Goal: Information Seeking & Learning: Check status

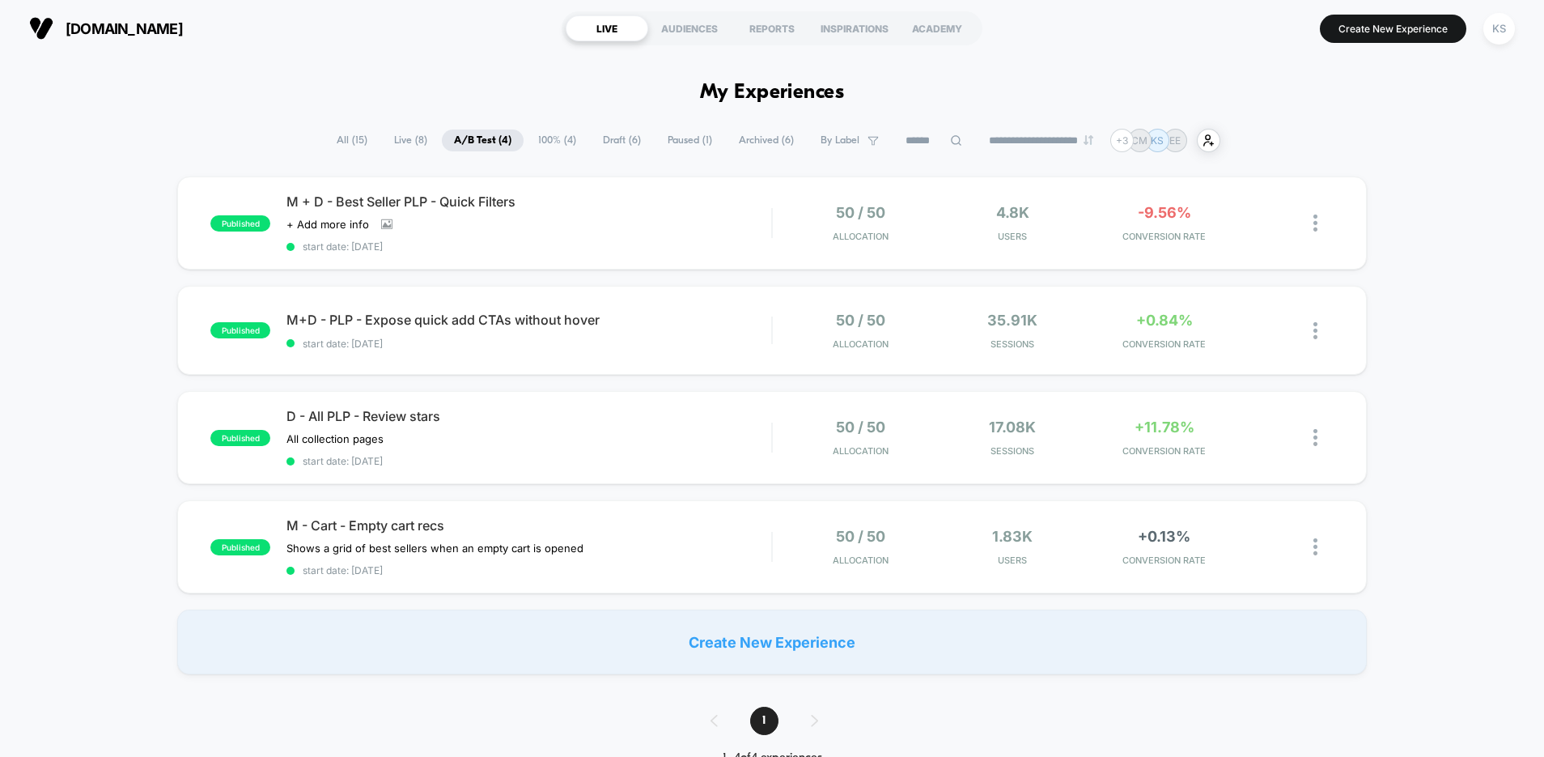
click at [403, 144] on span "Live ( 8 )" at bounding box center [410, 140] width 57 height 22
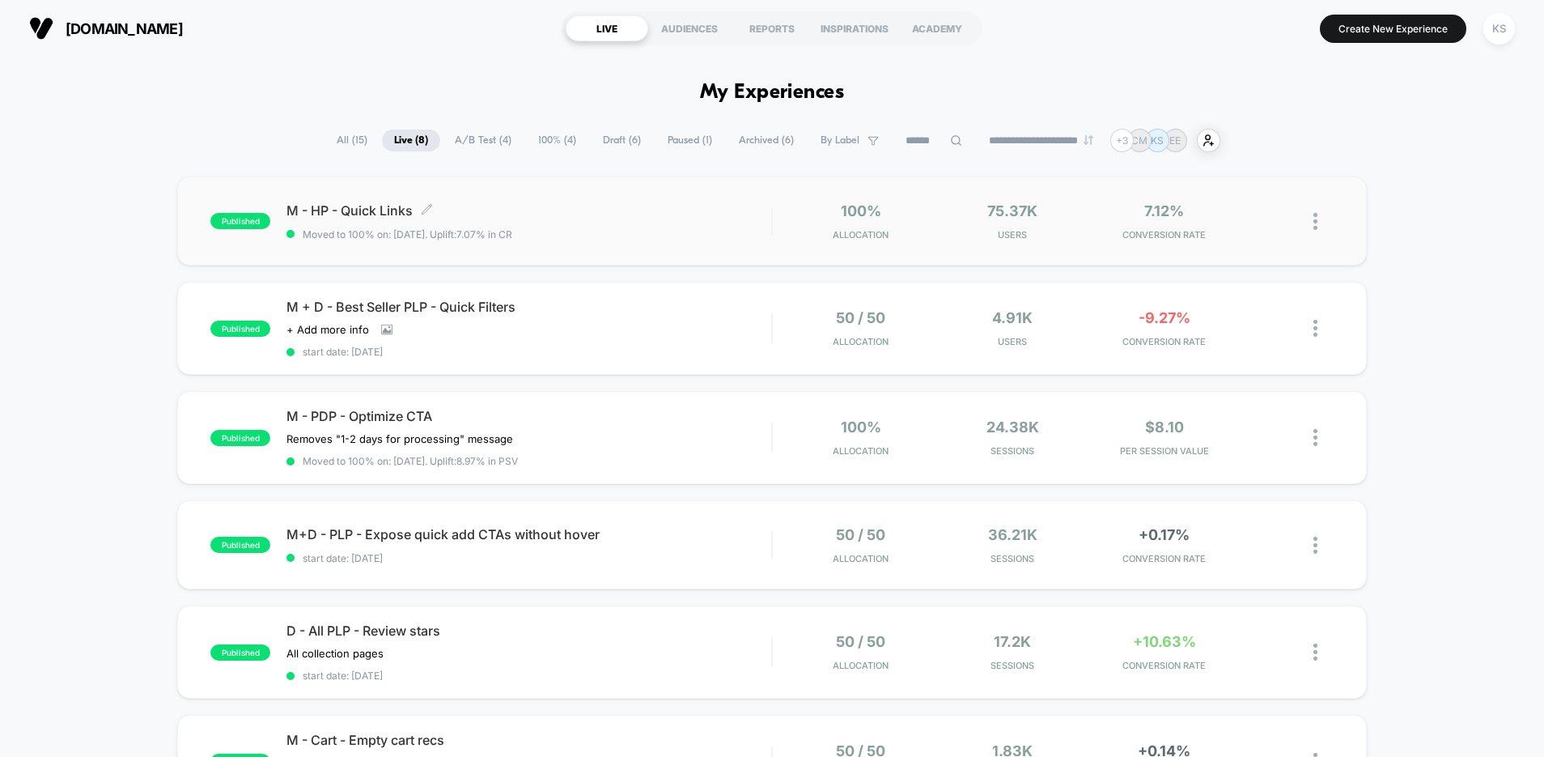
click at [641, 240] on span "Moved to 100% on: [DATE] . Uplift: 7.07% in CR" at bounding box center [528, 234] width 485 height 12
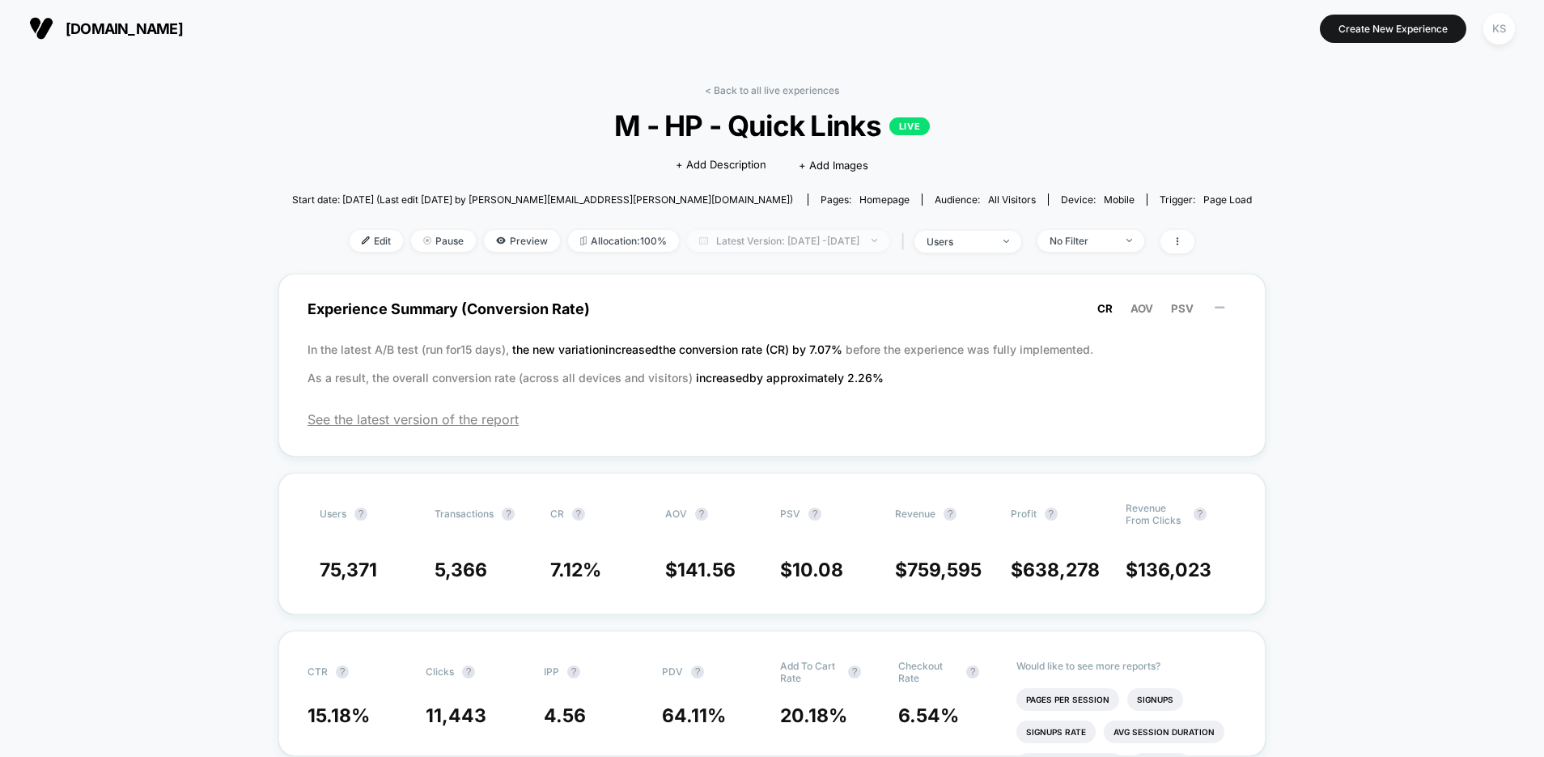
click at [695, 240] on span "Latest Version: [DATE] - [DATE]" at bounding box center [788, 241] width 202 height 22
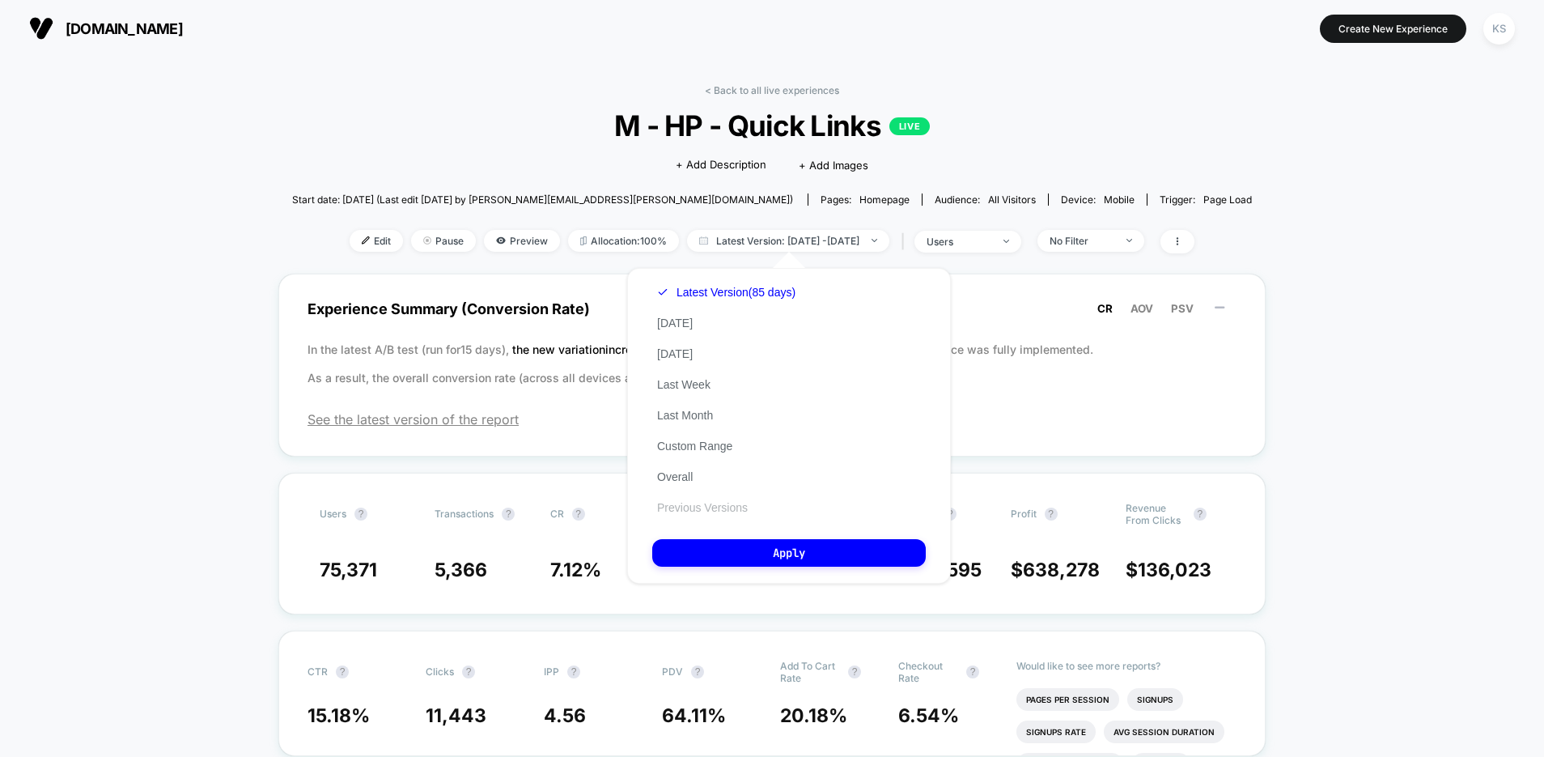
click at [706, 508] on button "Previous Versions" at bounding box center [702, 507] width 100 height 15
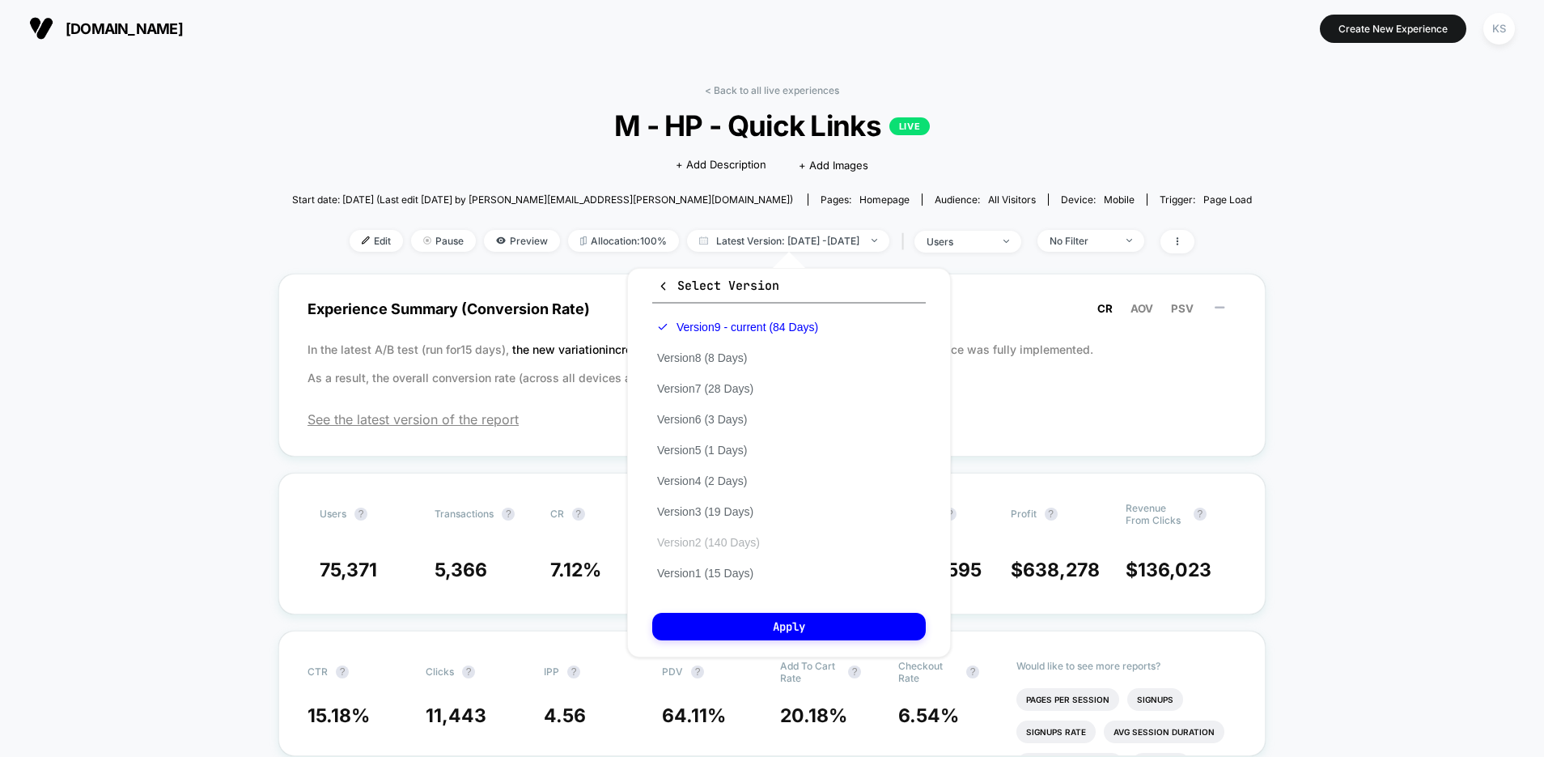
click at [707, 548] on button "Version 2 (140 Days)" at bounding box center [708, 542] width 112 height 15
click at [764, 619] on button "Apply" at bounding box center [789, 627] width 274 height 28
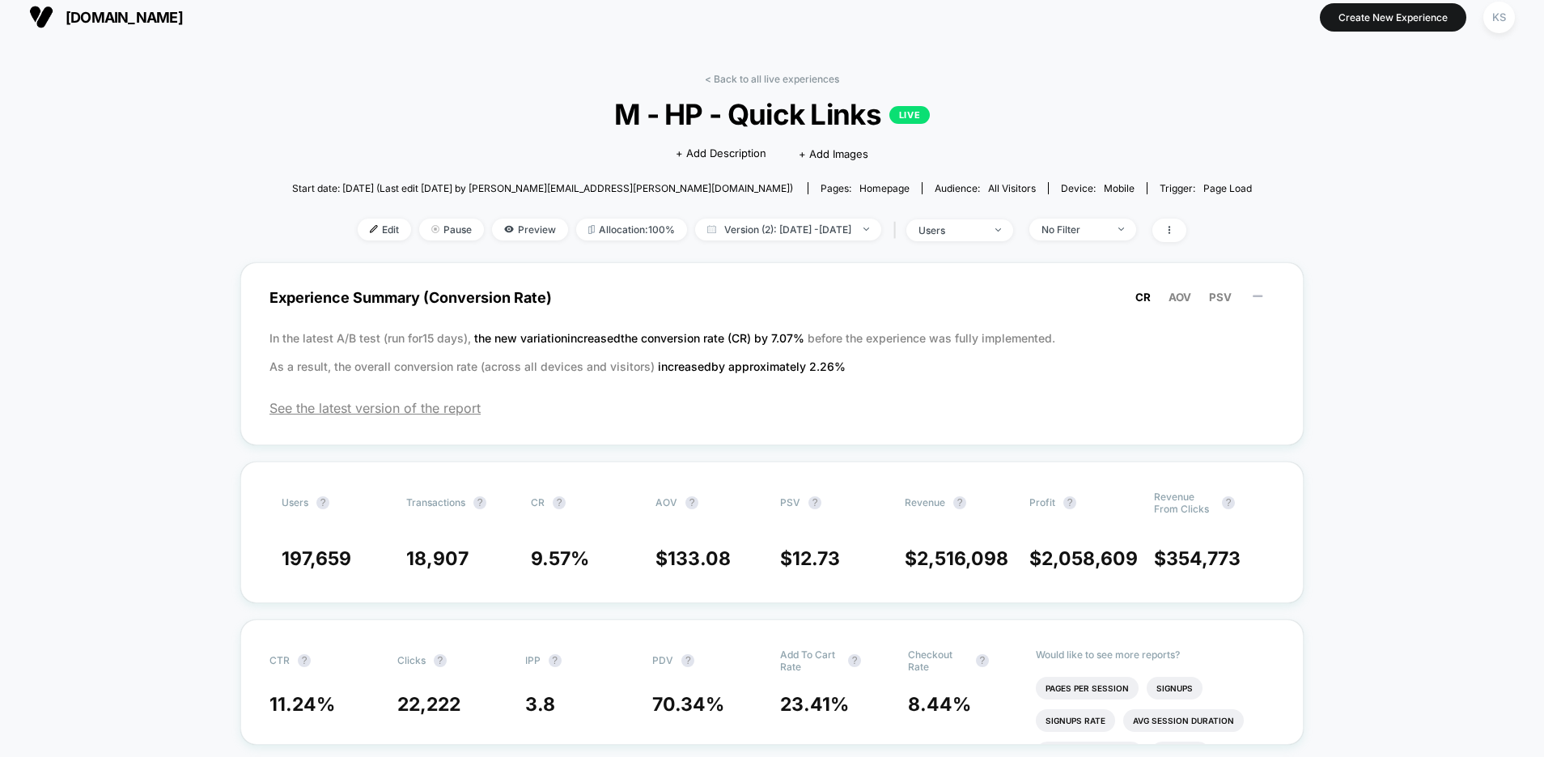
scroll to position [8, 0]
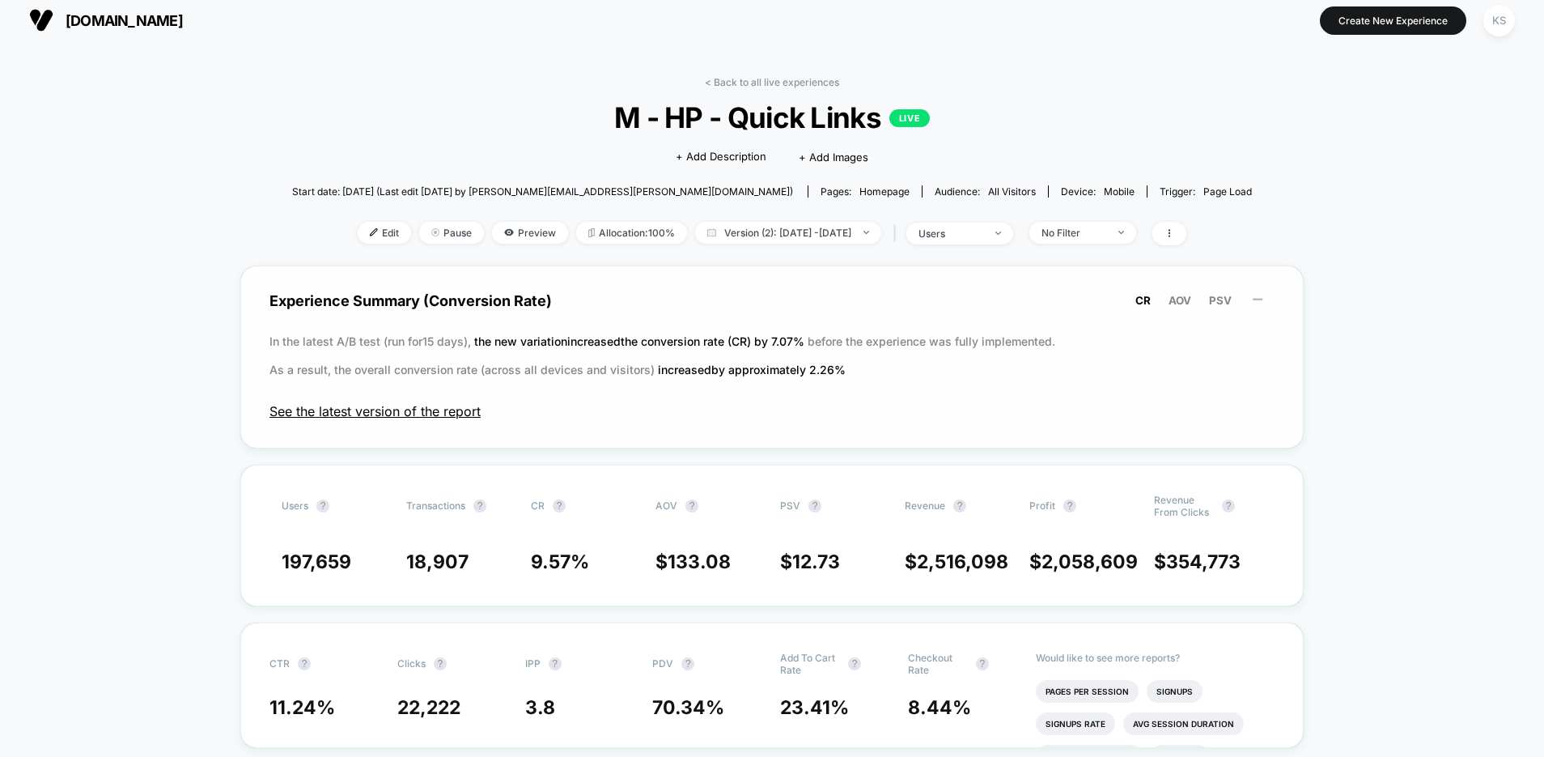
click at [388, 417] on span "See the latest version of the report" at bounding box center [771, 411] width 1005 height 16
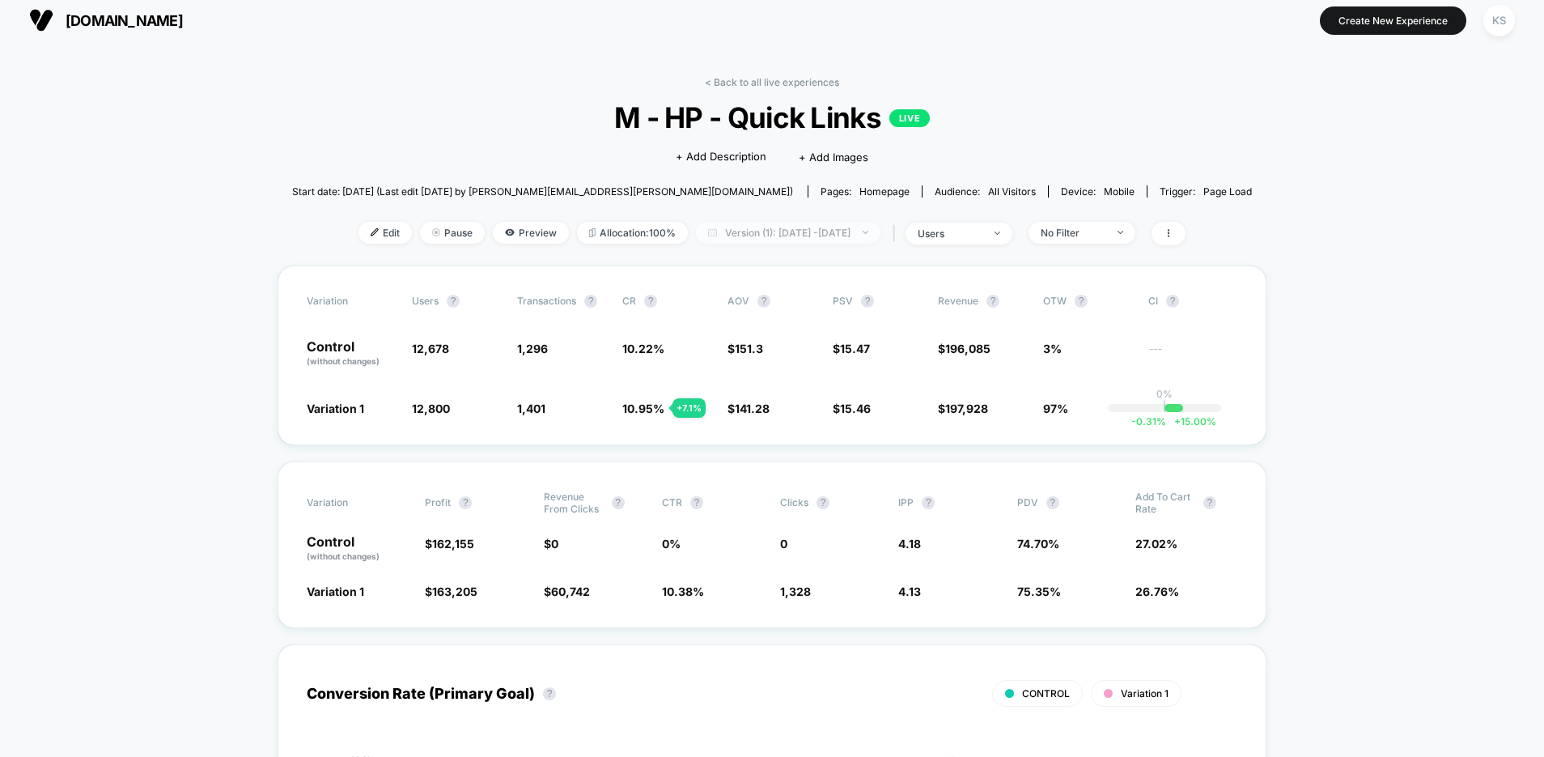
click at [798, 236] on span "Version (1): [DATE] - [DATE]" at bounding box center [788, 233] width 184 height 22
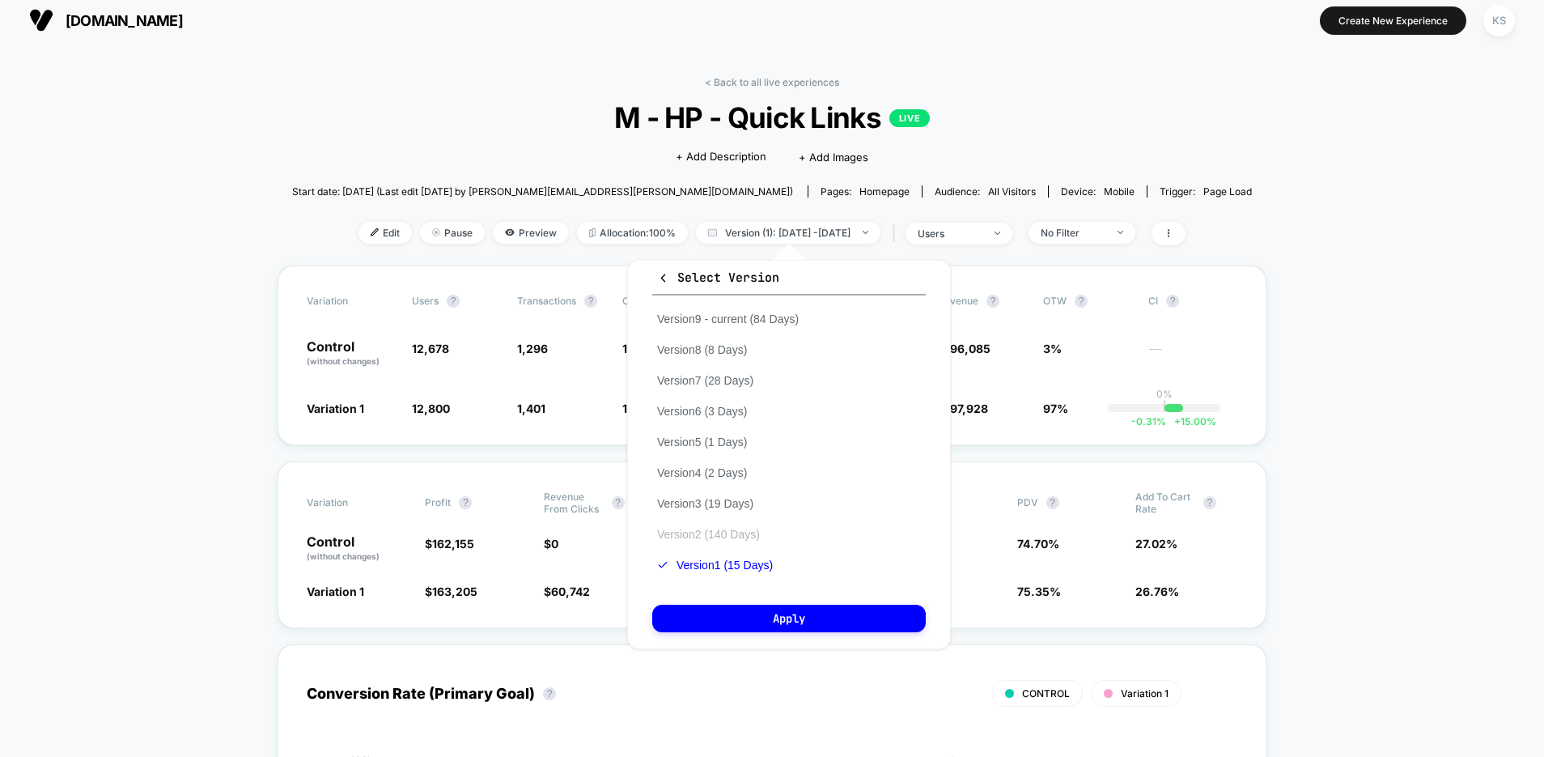
click at [729, 532] on button "Version 2 (140 Days)" at bounding box center [708, 534] width 112 height 15
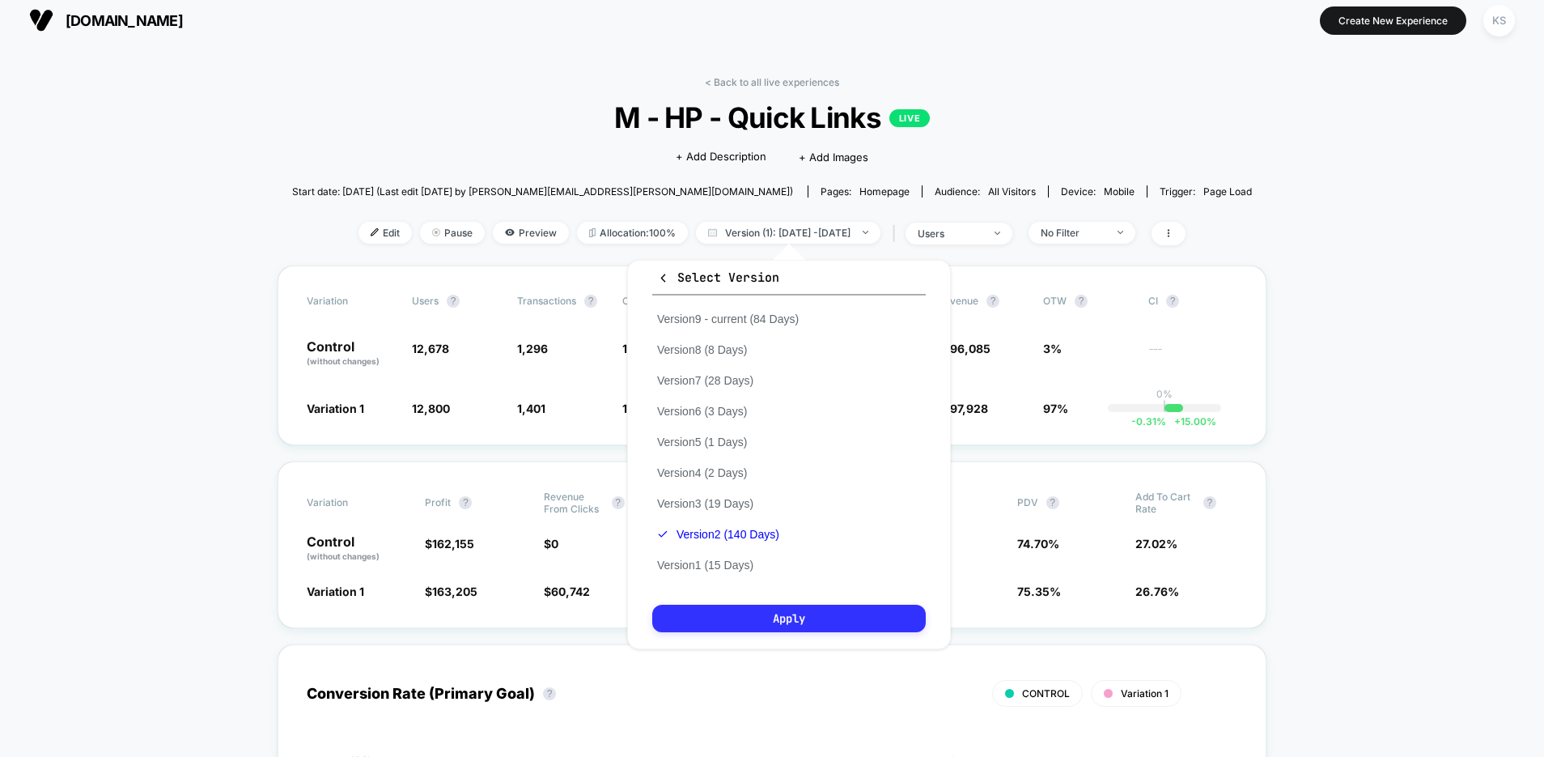
click at [758, 622] on button "Apply" at bounding box center [789, 618] width 274 height 28
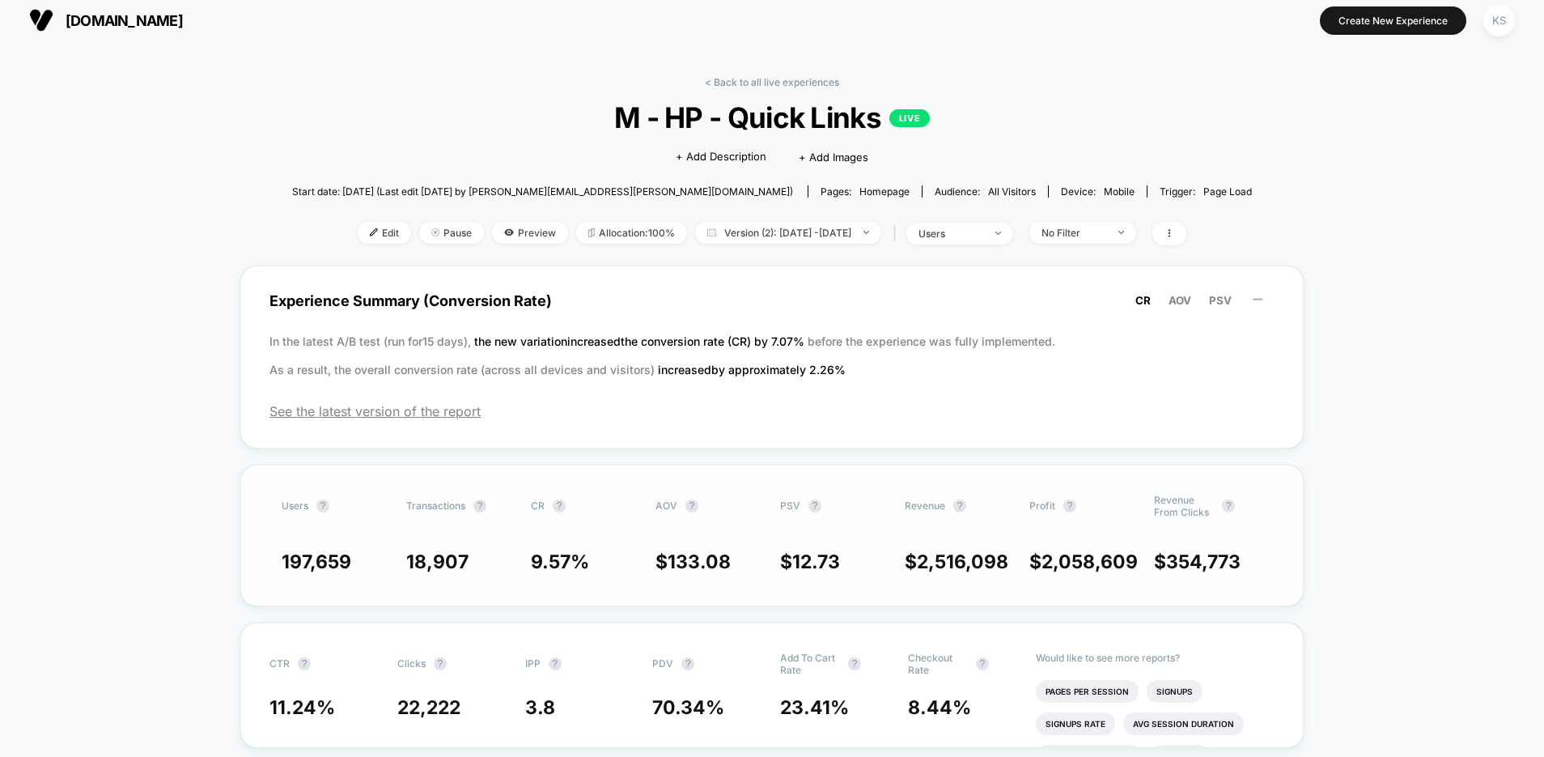
scroll to position [116, 0]
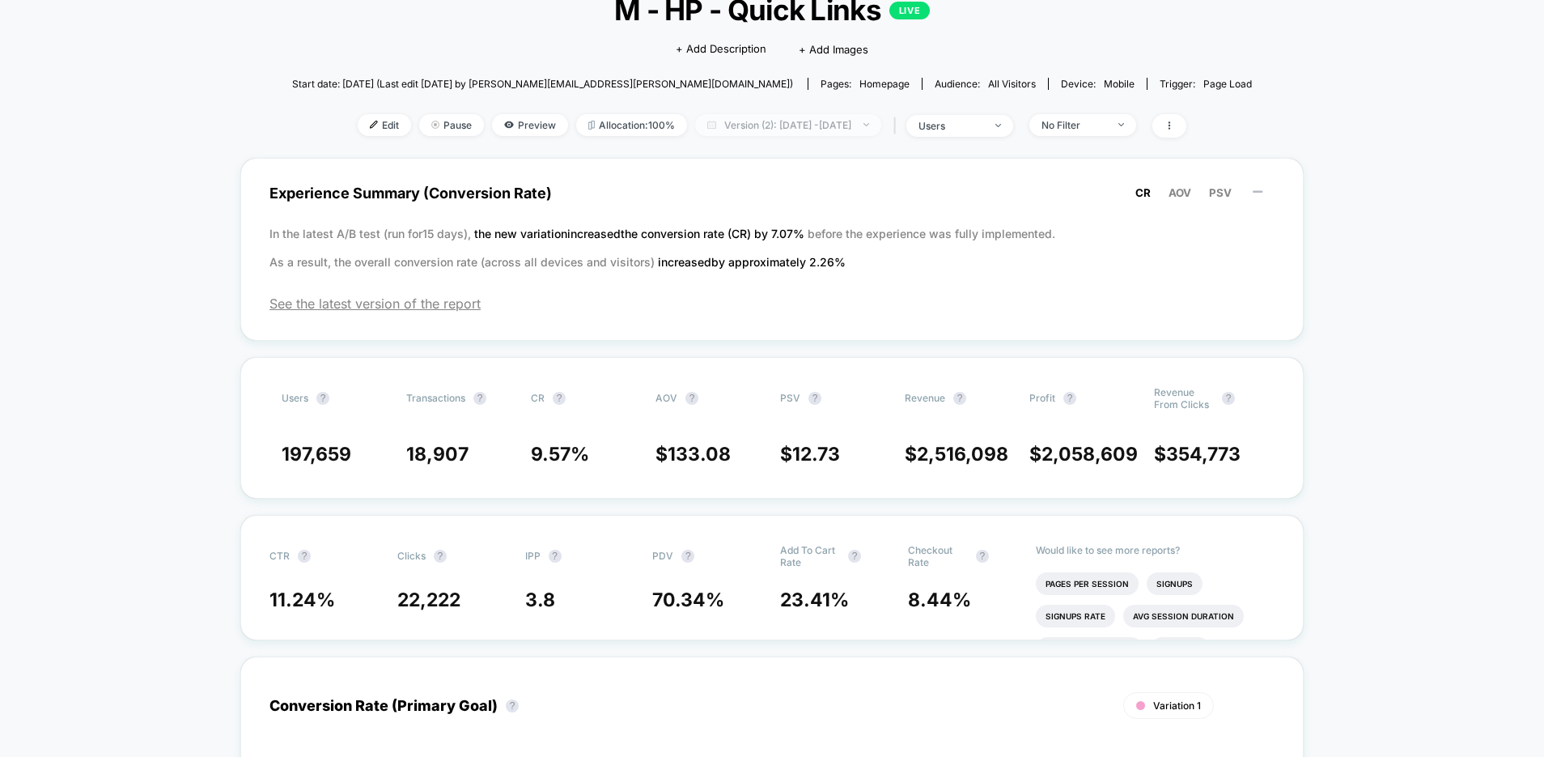
click at [761, 134] on span "Version (2): [DATE] - [DATE]" at bounding box center [788, 125] width 186 height 22
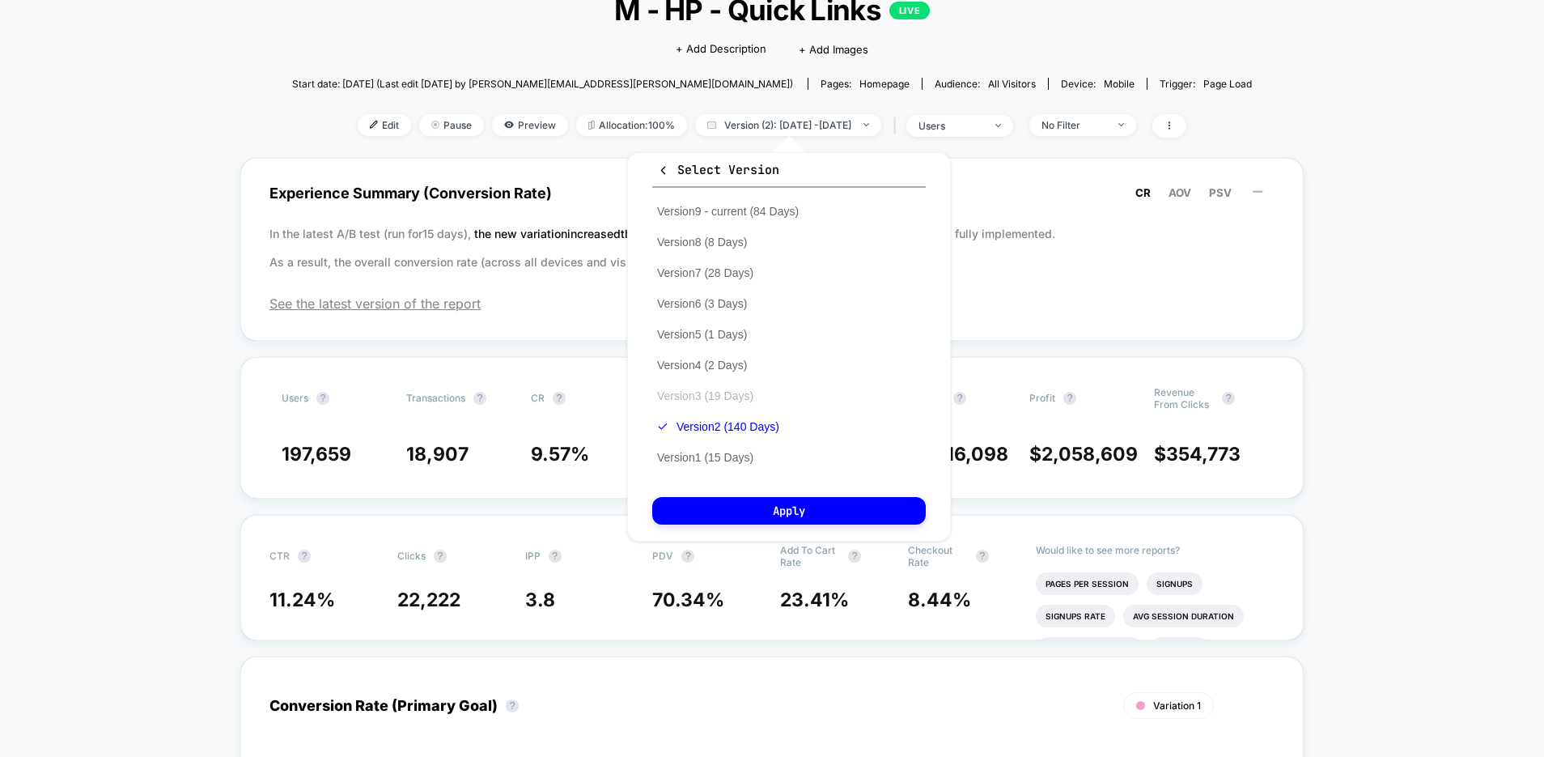
click at [716, 402] on button "Version 3 (19 Days)" at bounding box center [705, 395] width 106 height 15
click at [874, 495] on div "Select Version Version 9 - current (84 Days) Version 8 (8 Days) Version 7 (28 D…" at bounding box center [789, 346] width 324 height 389
click at [879, 515] on button "Apply" at bounding box center [789, 511] width 274 height 28
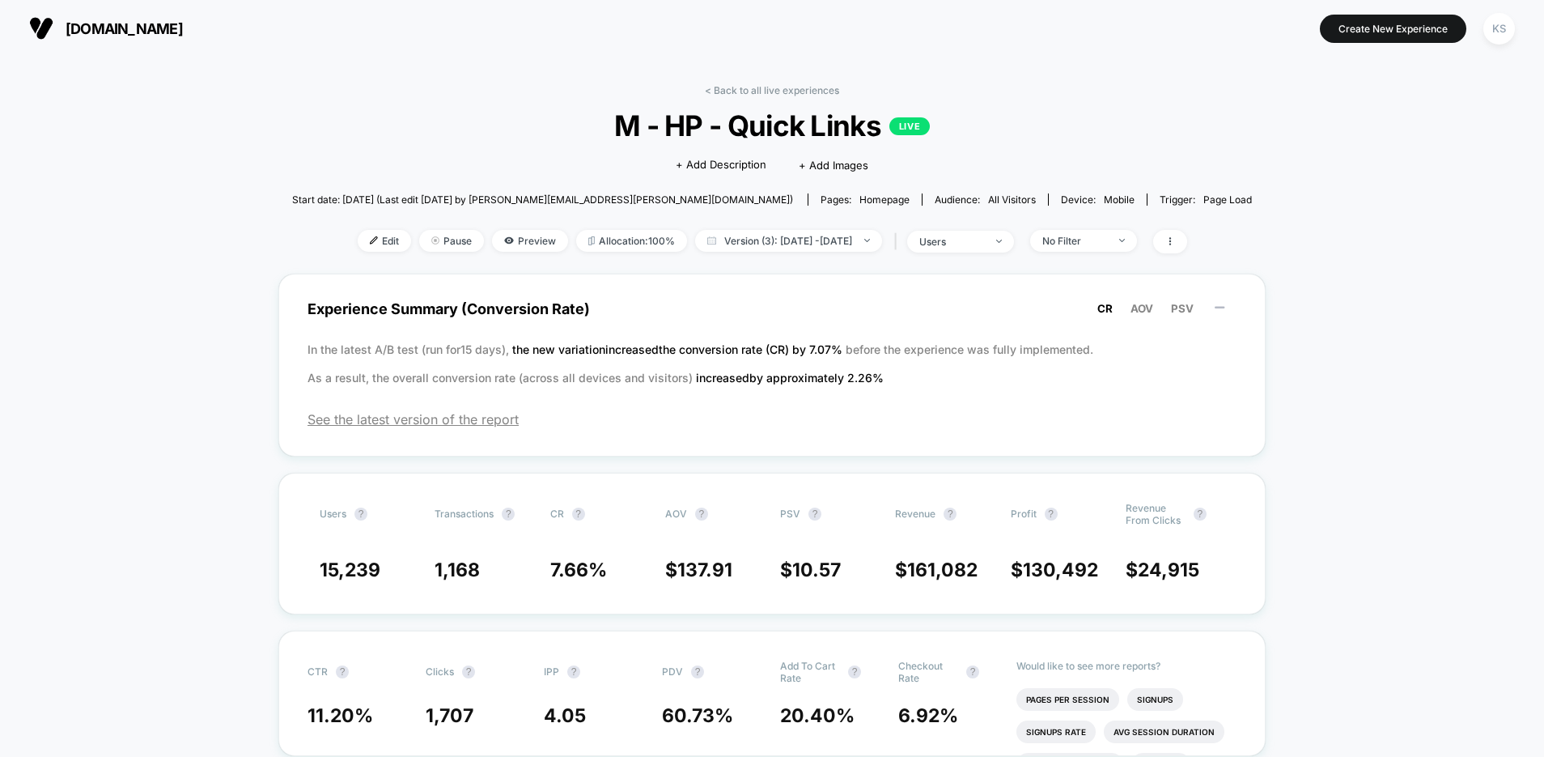
click at [733, 87] on link "< Back to all live experiences" at bounding box center [772, 90] width 134 height 12
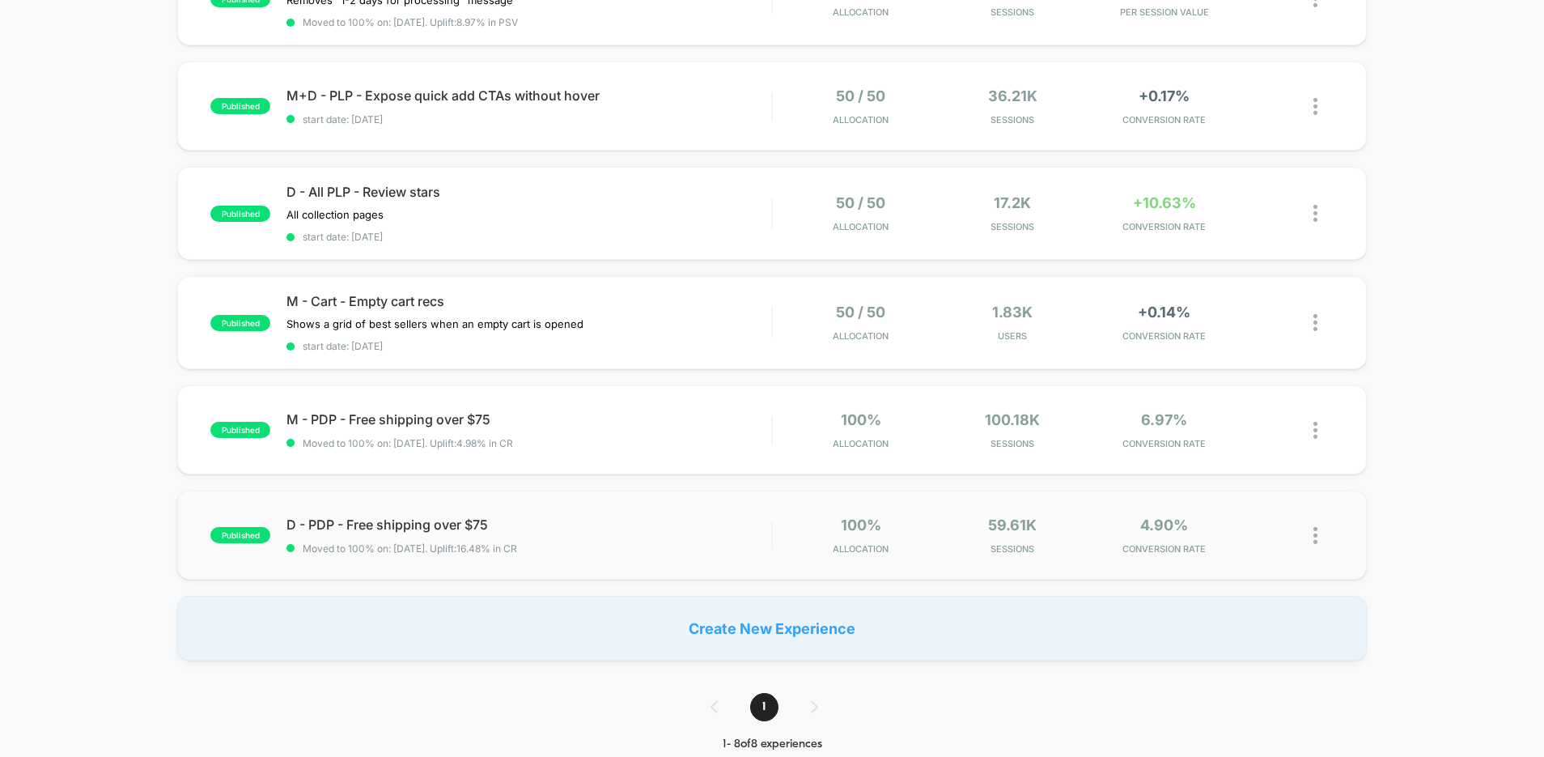
scroll to position [483, 0]
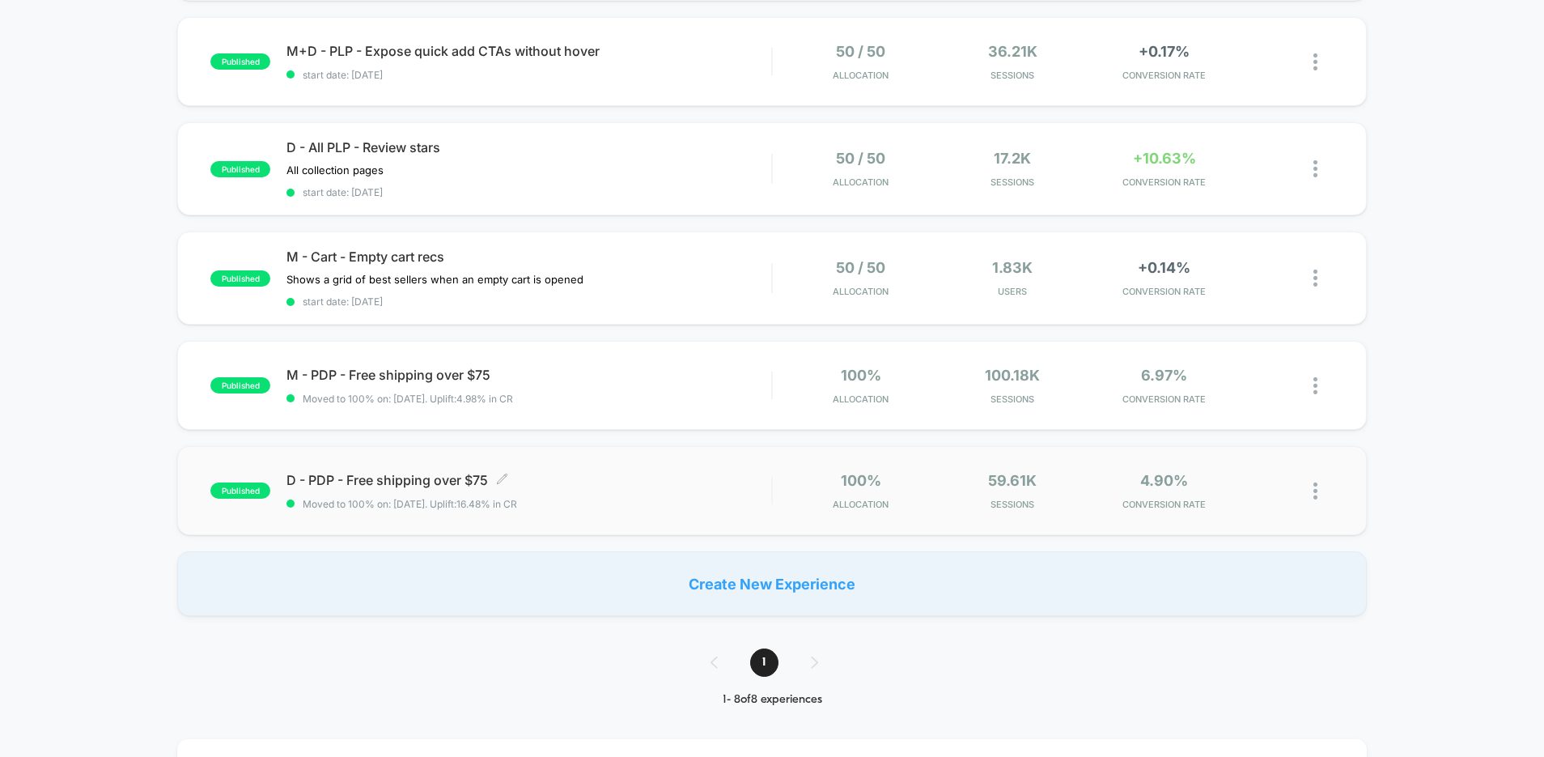
click at [601, 509] on span "Moved to 100% on: [DATE] . Uplift: 16.48% in CR" at bounding box center [528, 504] width 485 height 12
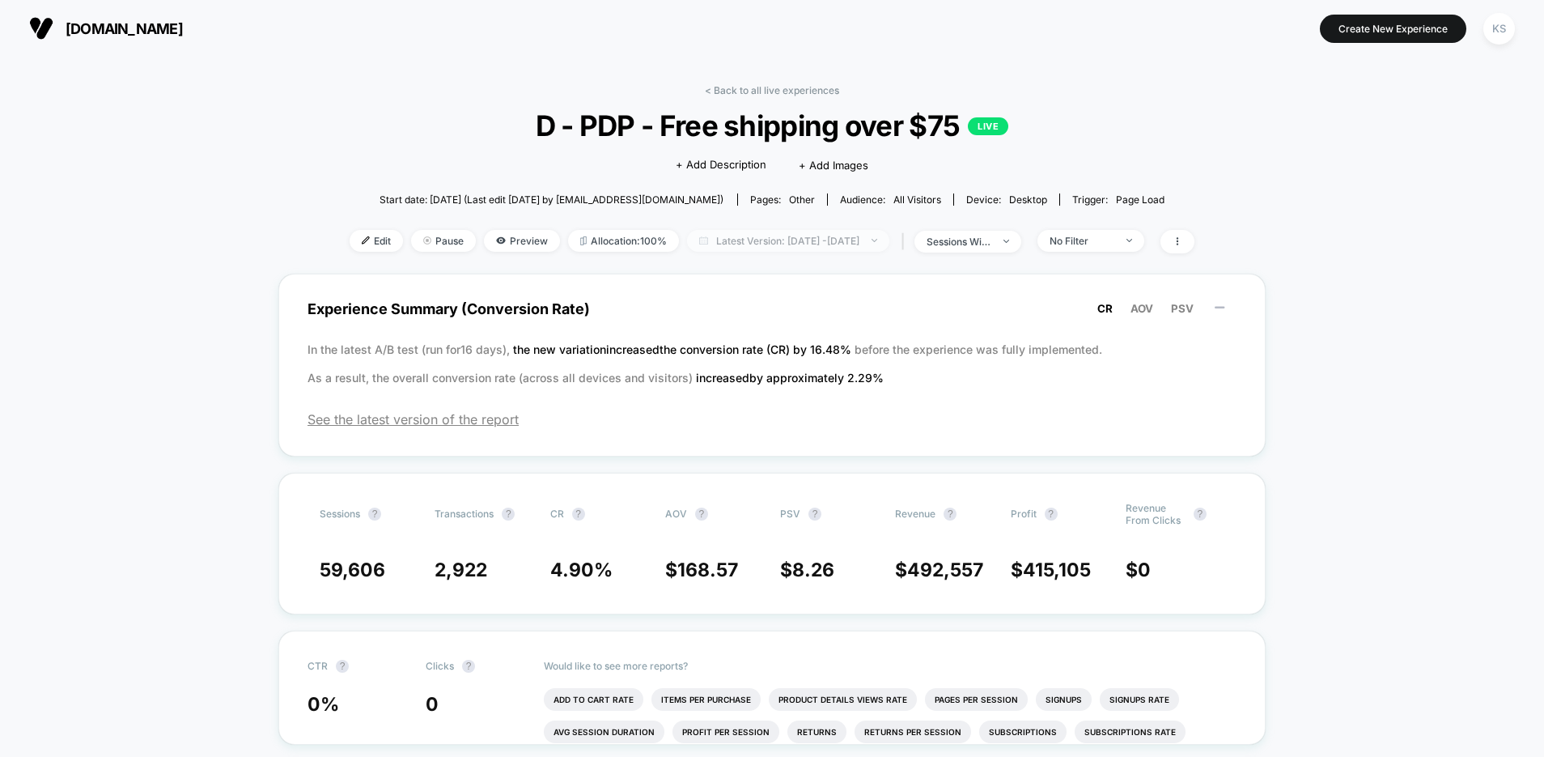
click at [795, 238] on span "Latest Version: [DATE] - [DATE]" at bounding box center [788, 241] width 202 height 22
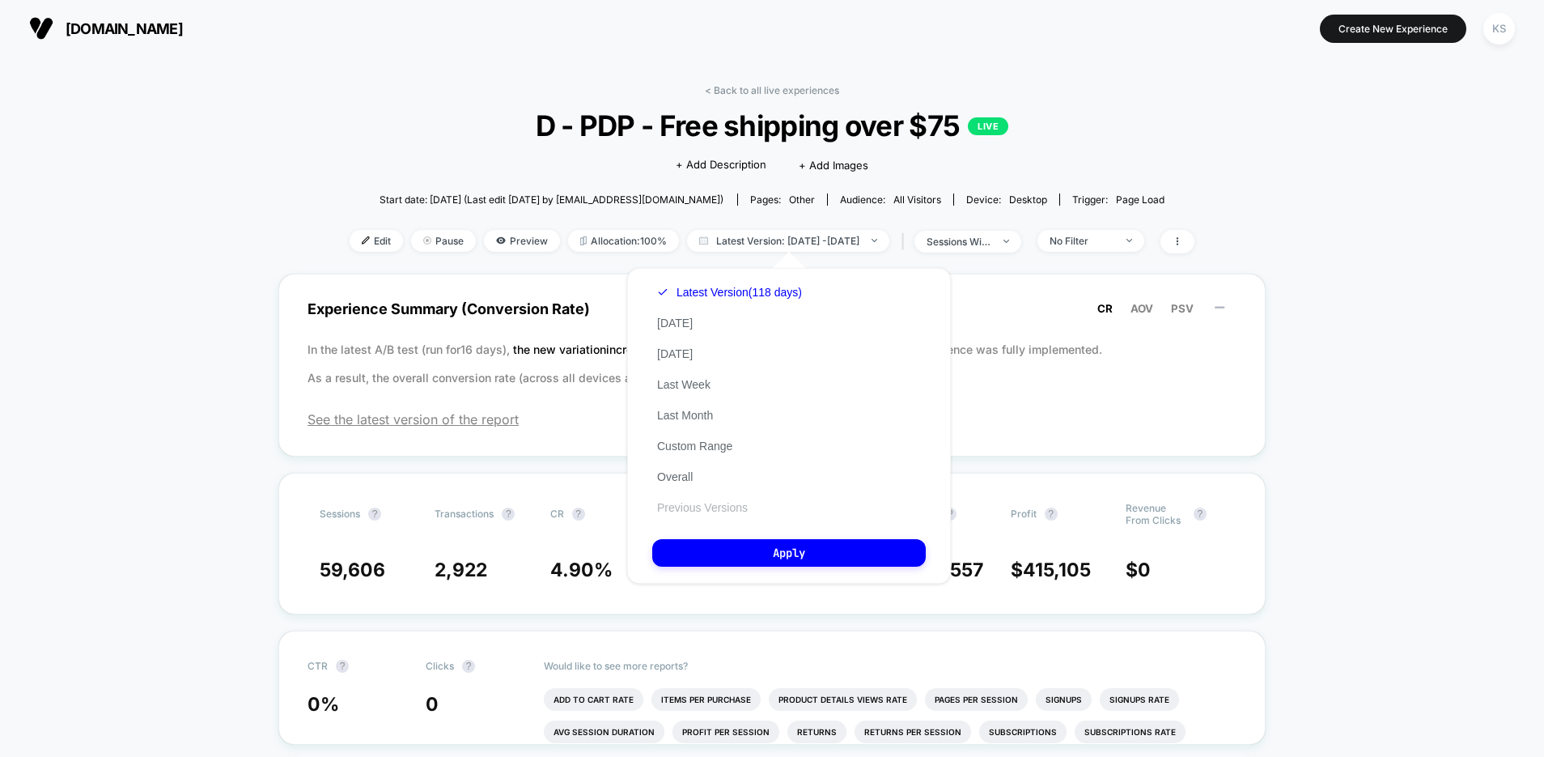
click at [720, 501] on button "Previous Versions" at bounding box center [702, 507] width 100 height 15
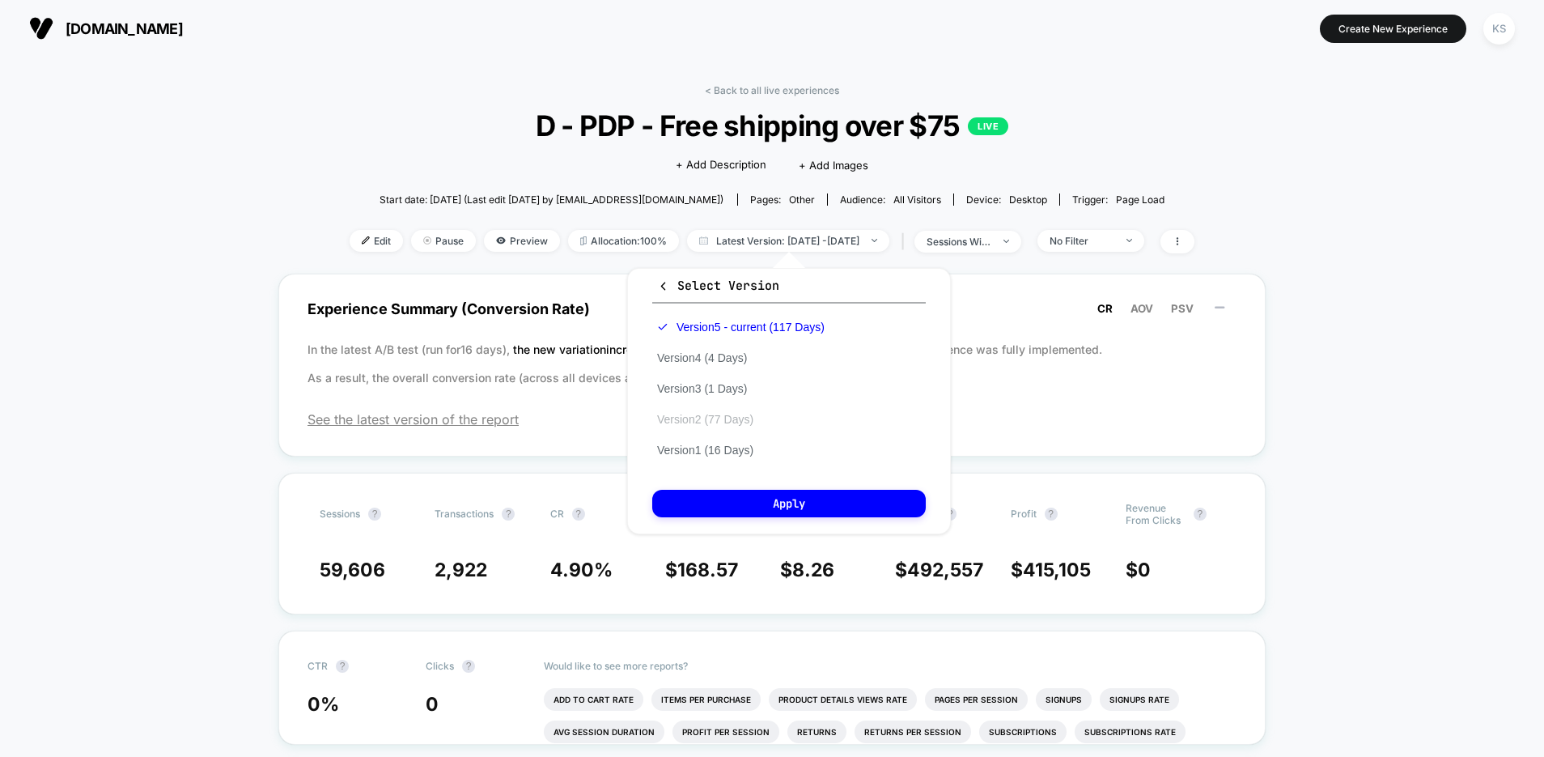
click at [727, 422] on button "Version 2 (77 Days)" at bounding box center [705, 419] width 106 height 15
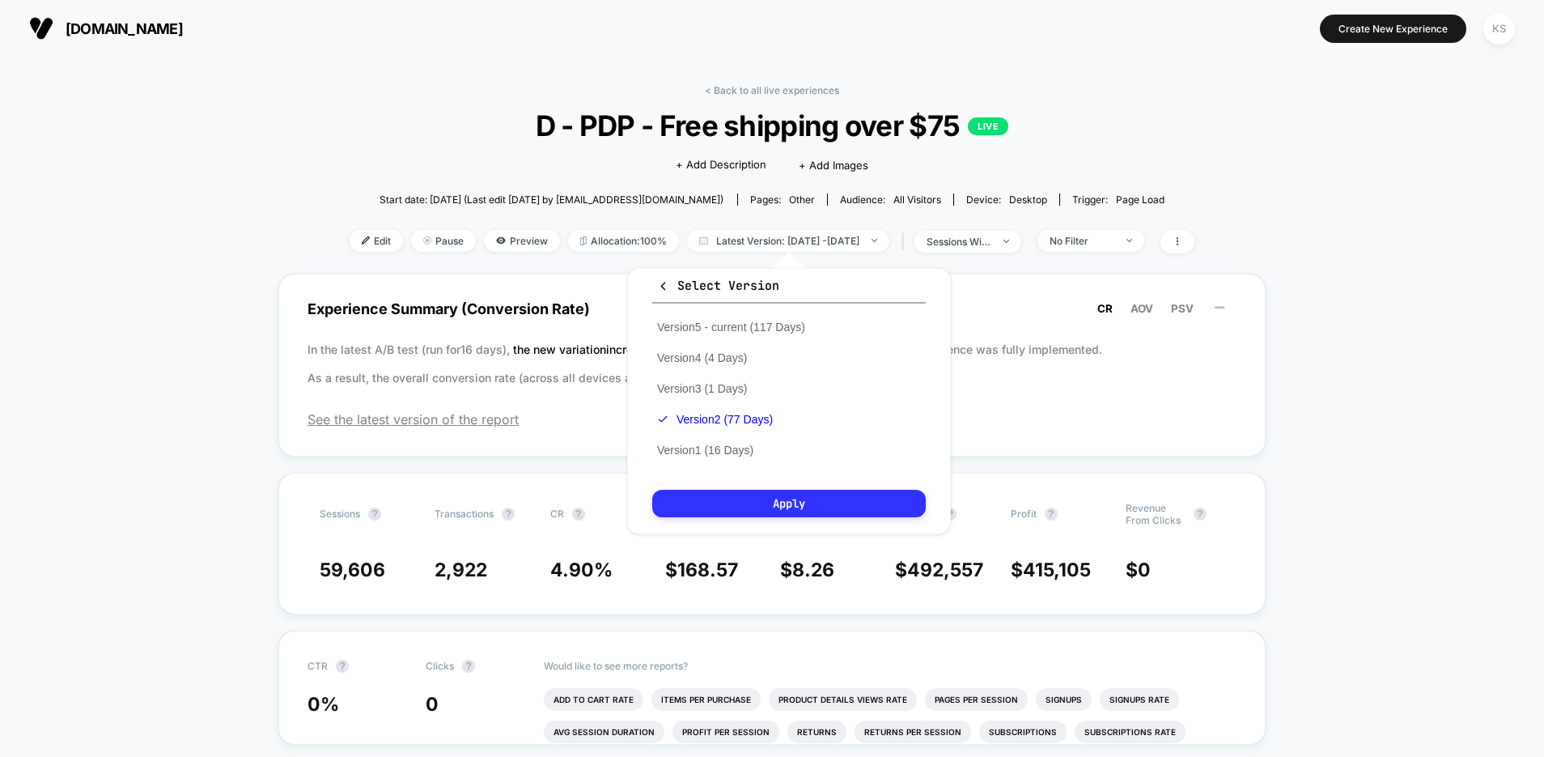
click at [792, 507] on button "Apply" at bounding box center [789, 504] width 274 height 28
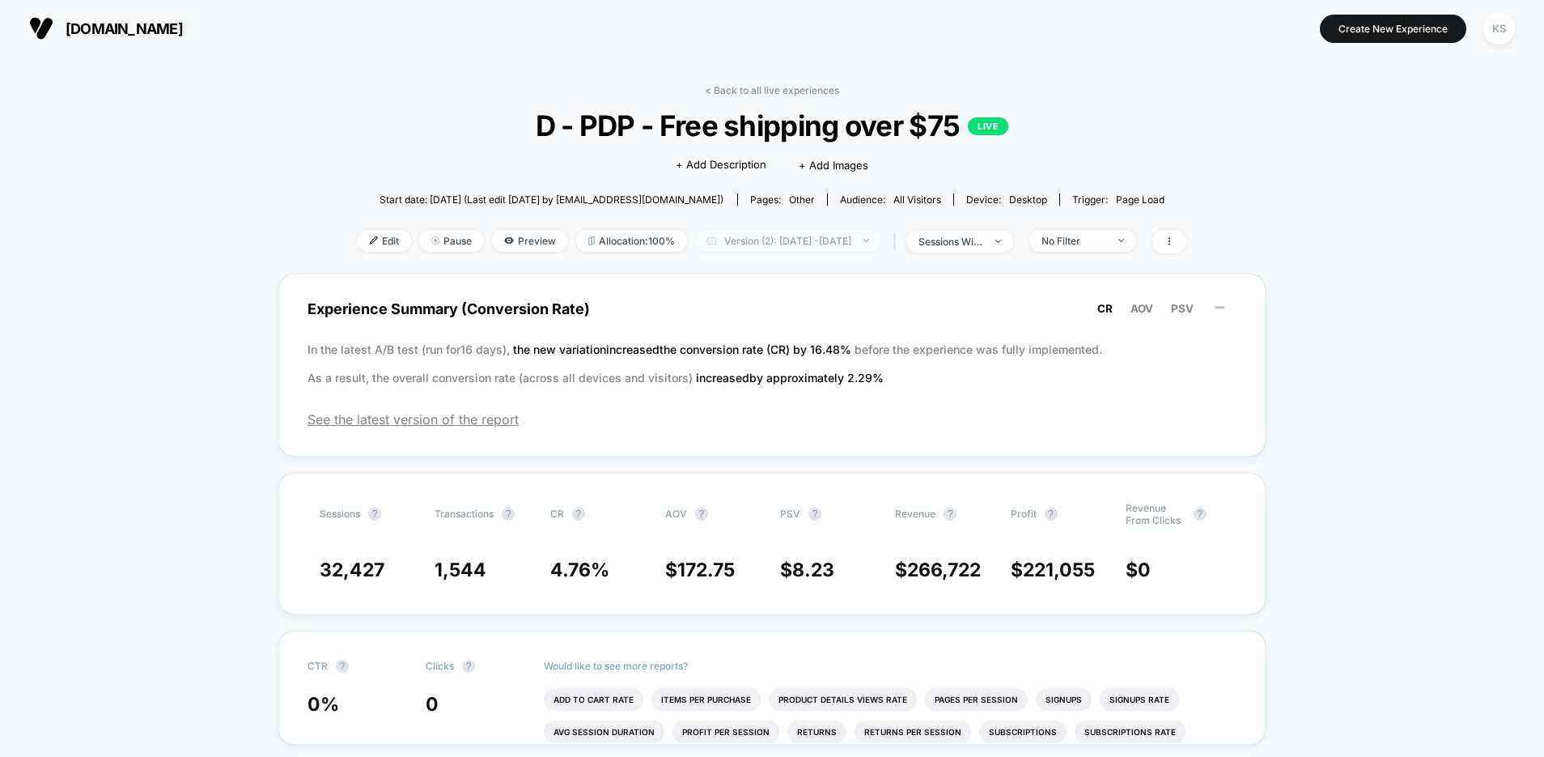
click at [774, 240] on span "Version (2): [DATE] - [DATE]" at bounding box center [788, 241] width 186 height 22
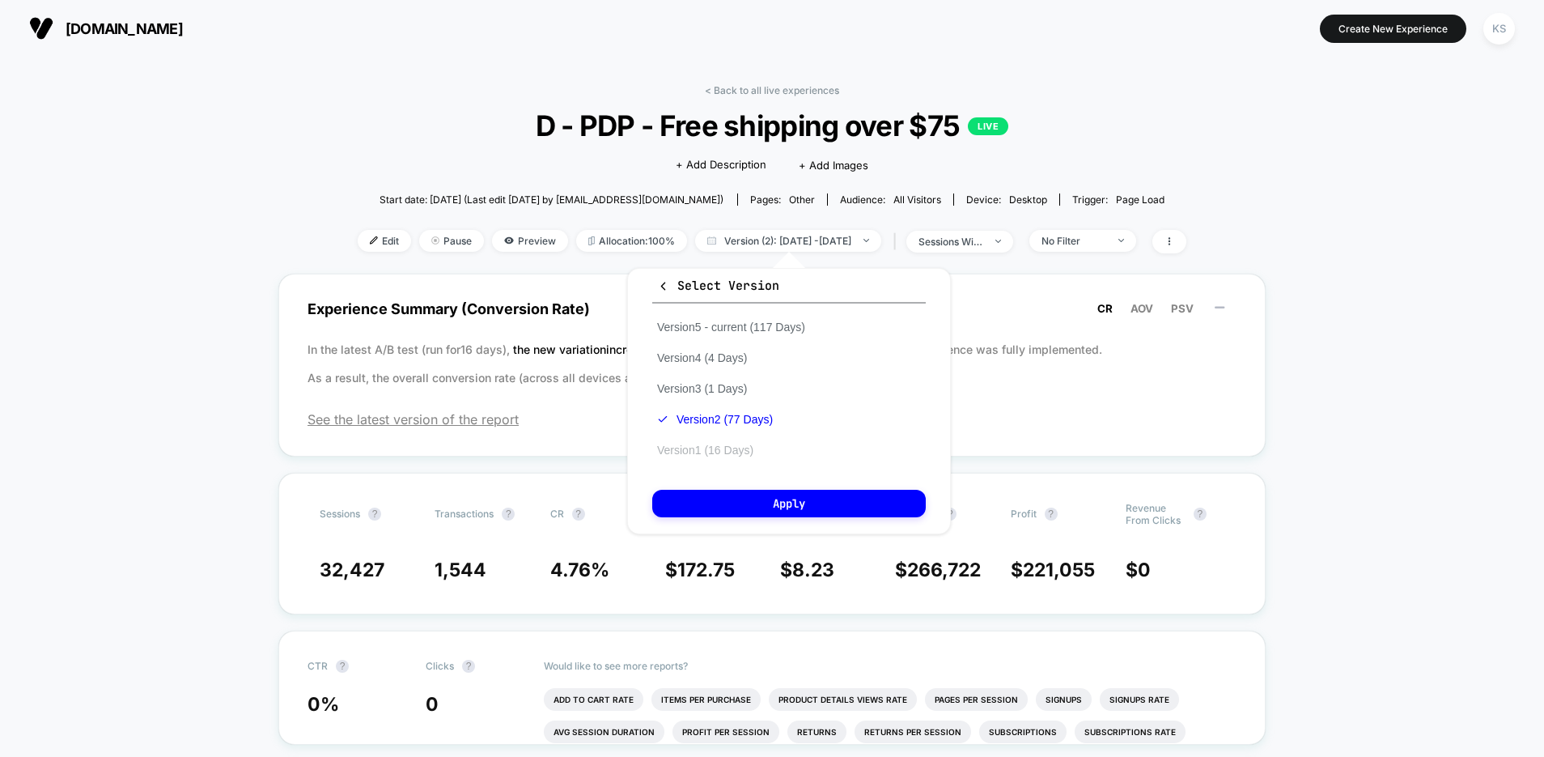
click at [752, 447] on button "Version 1 (16 Days)" at bounding box center [705, 450] width 106 height 15
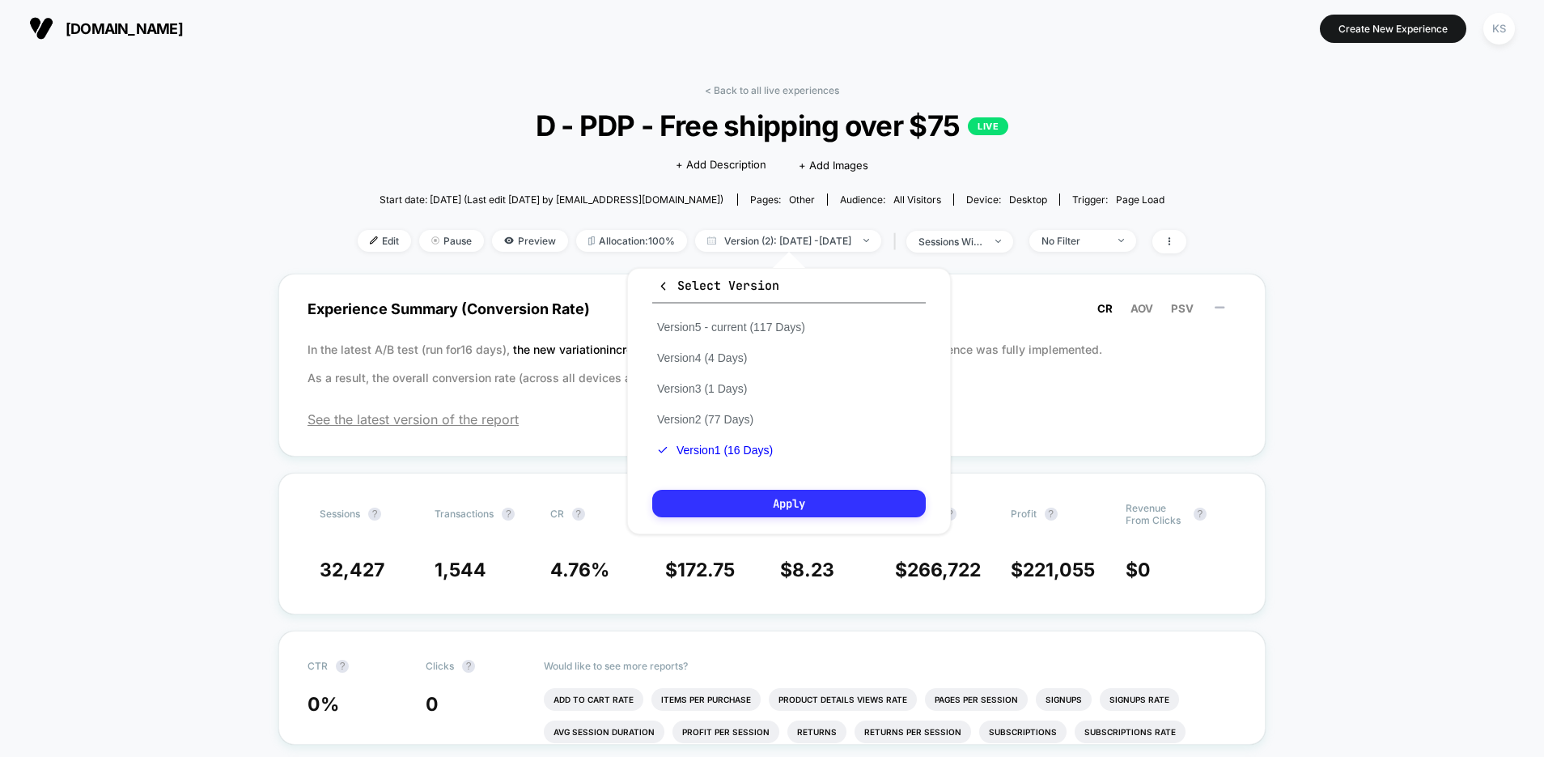
click at [811, 506] on button "Apply" at bounding box center [789, 504] width 274 height 28
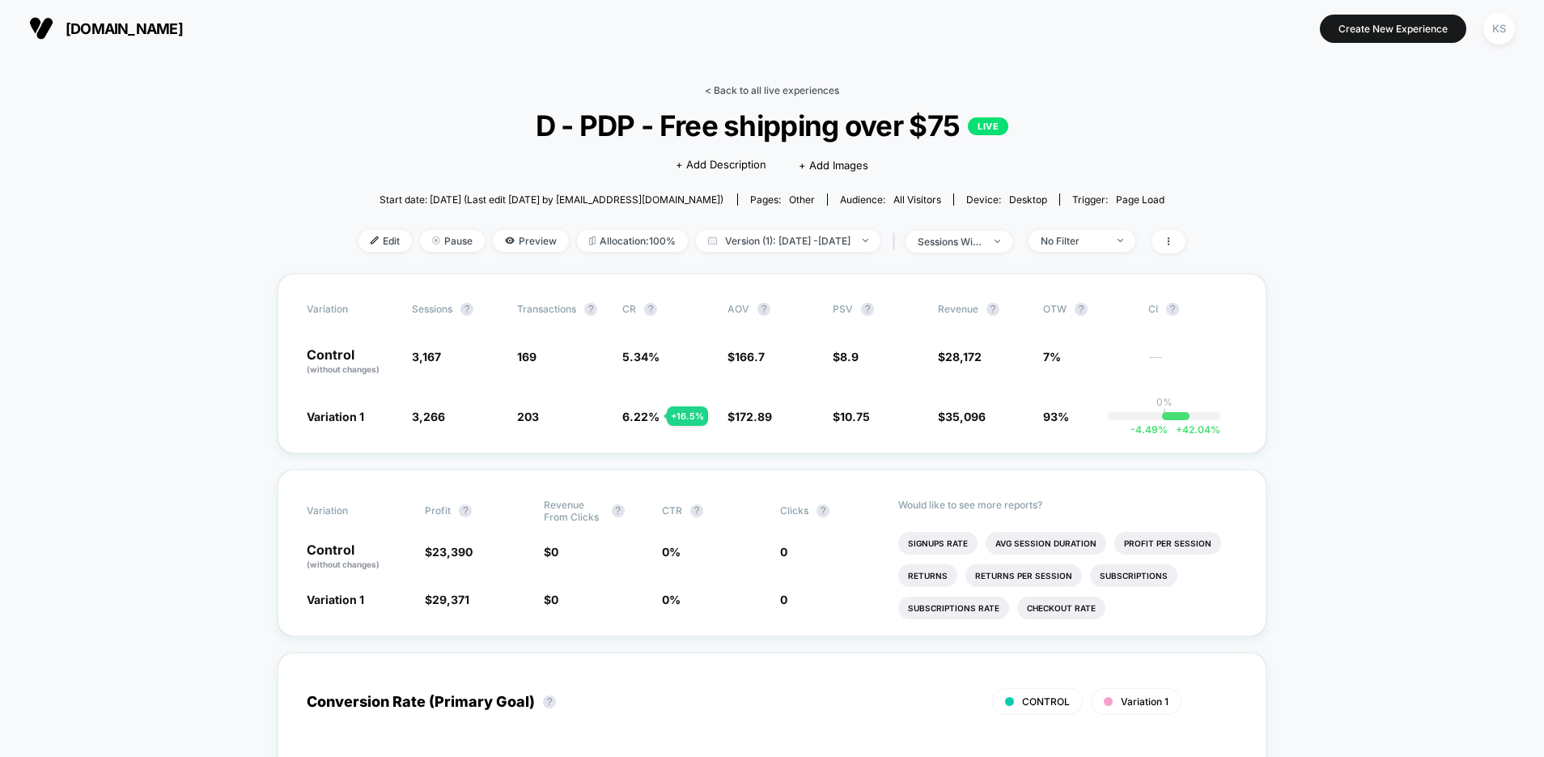
click at [711, 91] on link "< Back to all live experiences" at bounding box center [772, 90] width 134 height 12
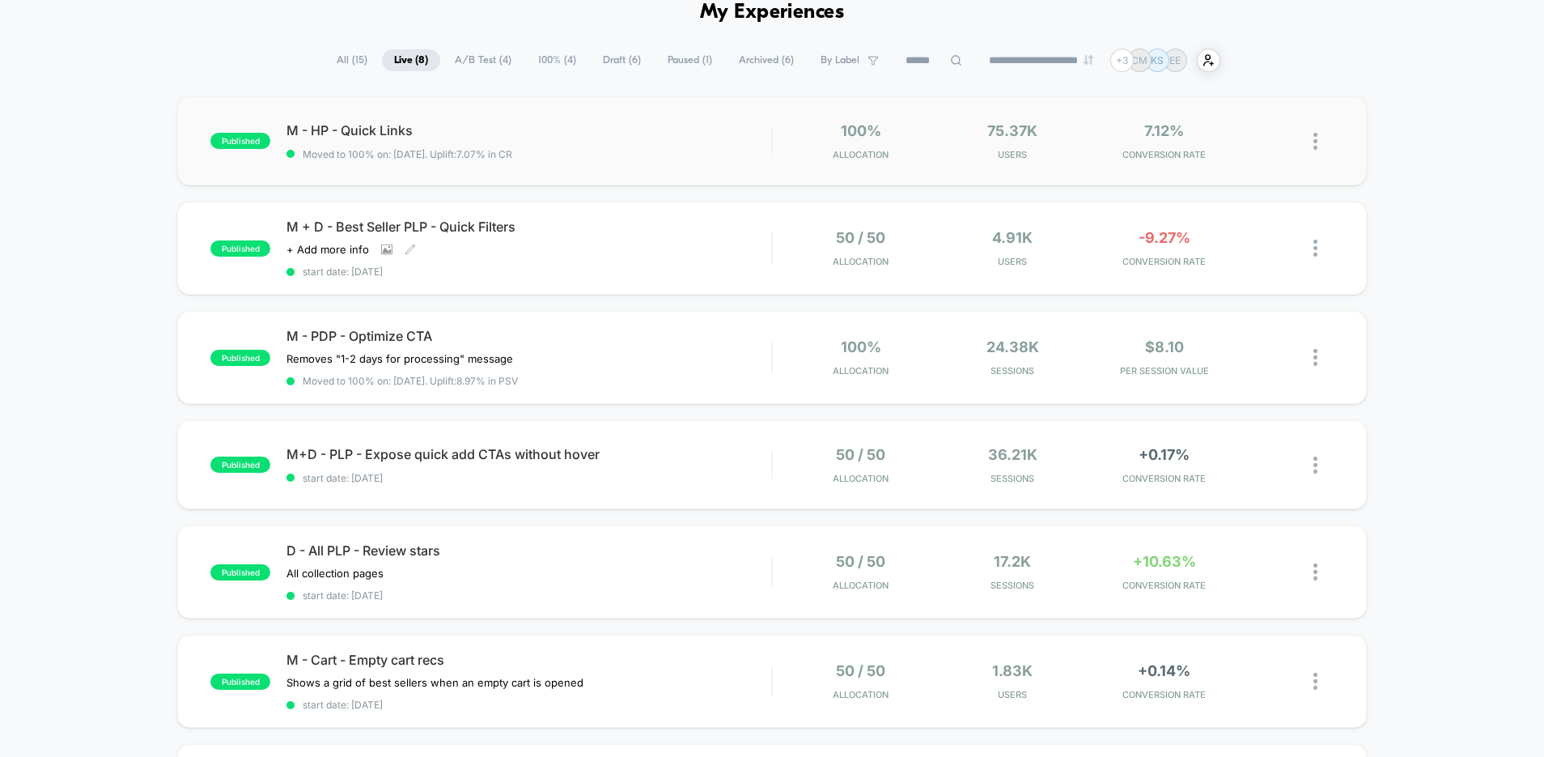
scroll to position [89, 0]
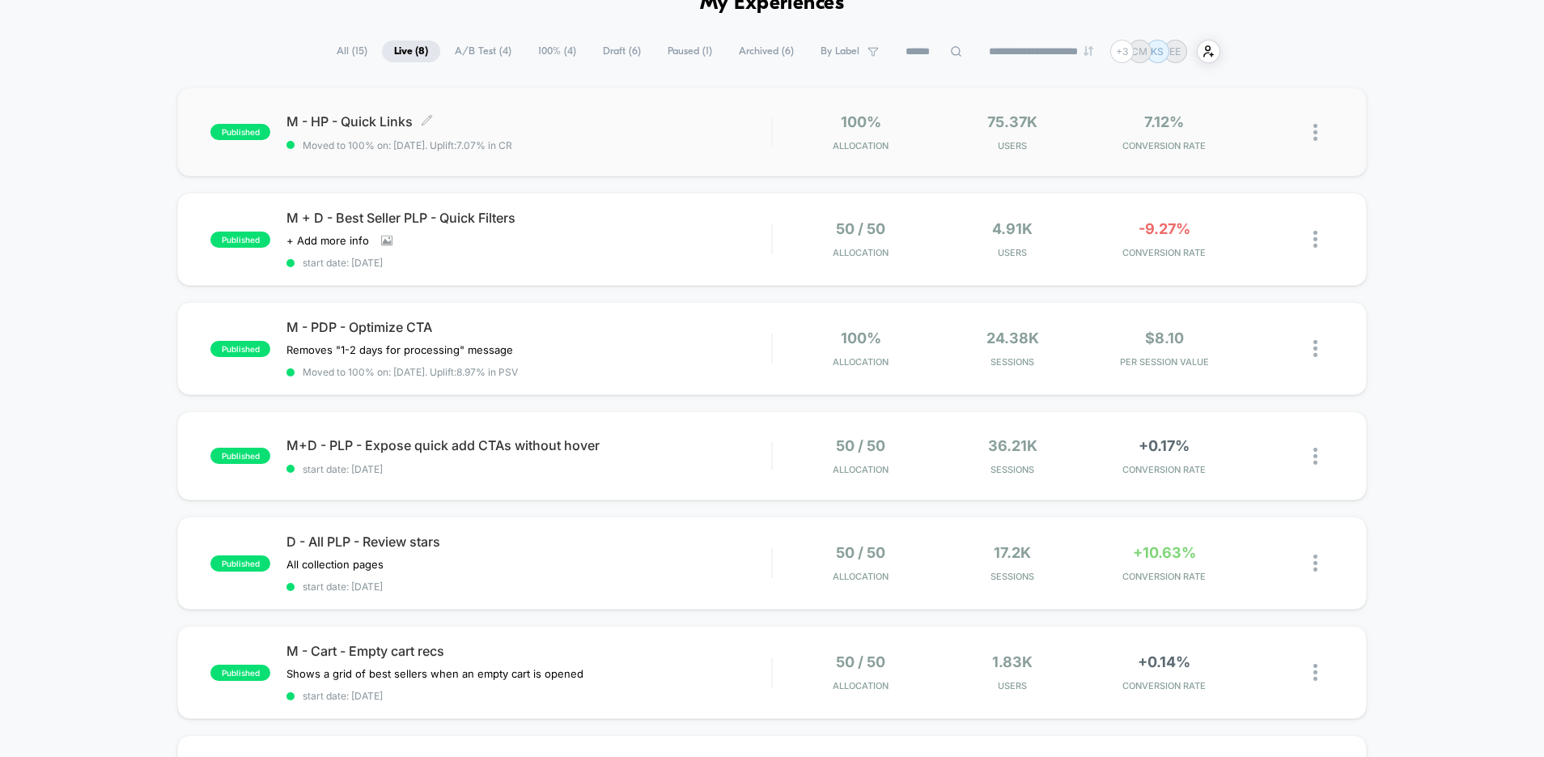
click at [604, 133] on div "M - HP - Quick Links Click to edit experience details Click to edit experience …" at bounding box center [528, 132] width 485 height 38
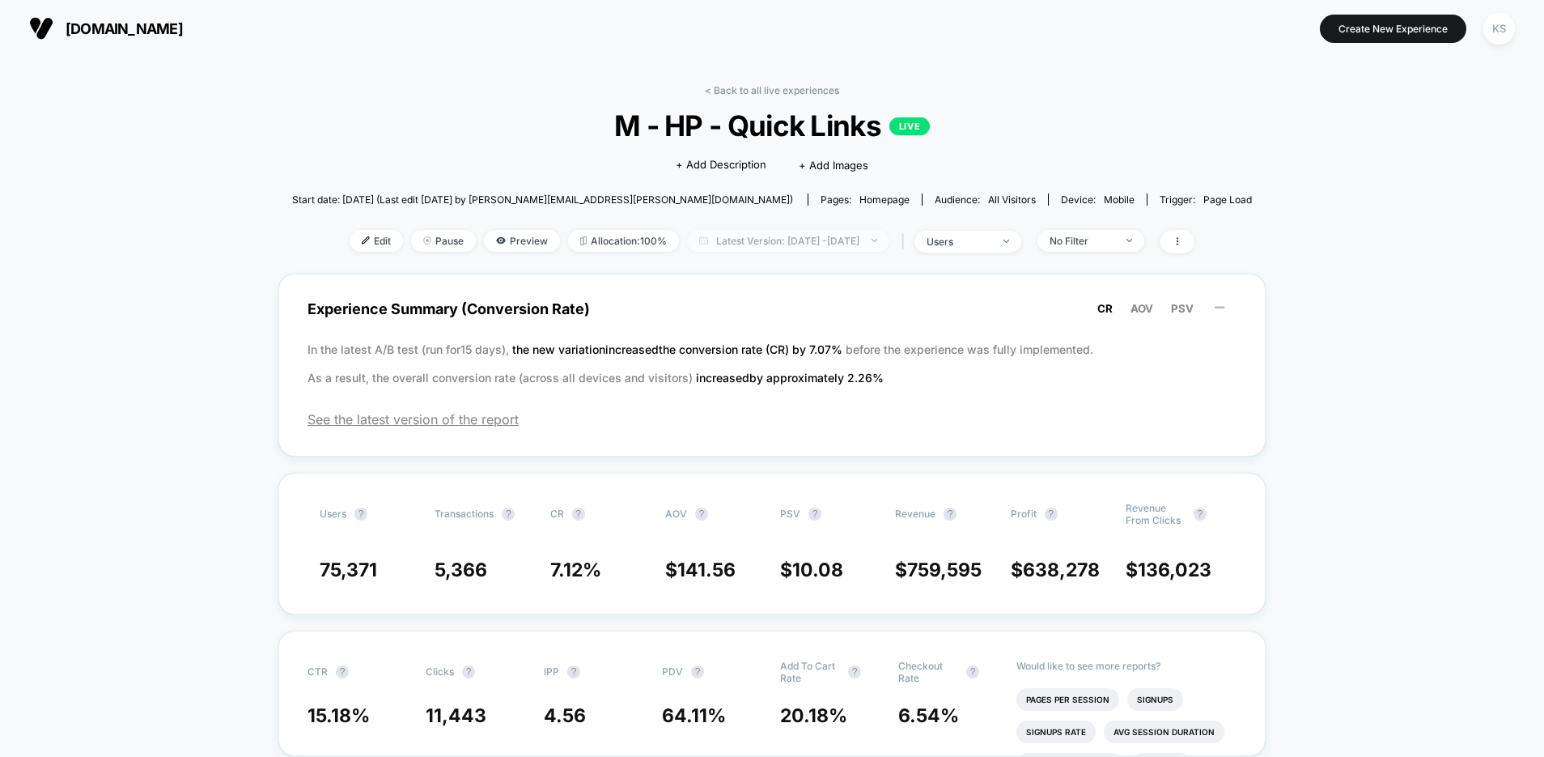
click at [835, 239] on span "Latest Version: [DATE] - [DATE]" at bounding box center [788, 241] width 202 height 22
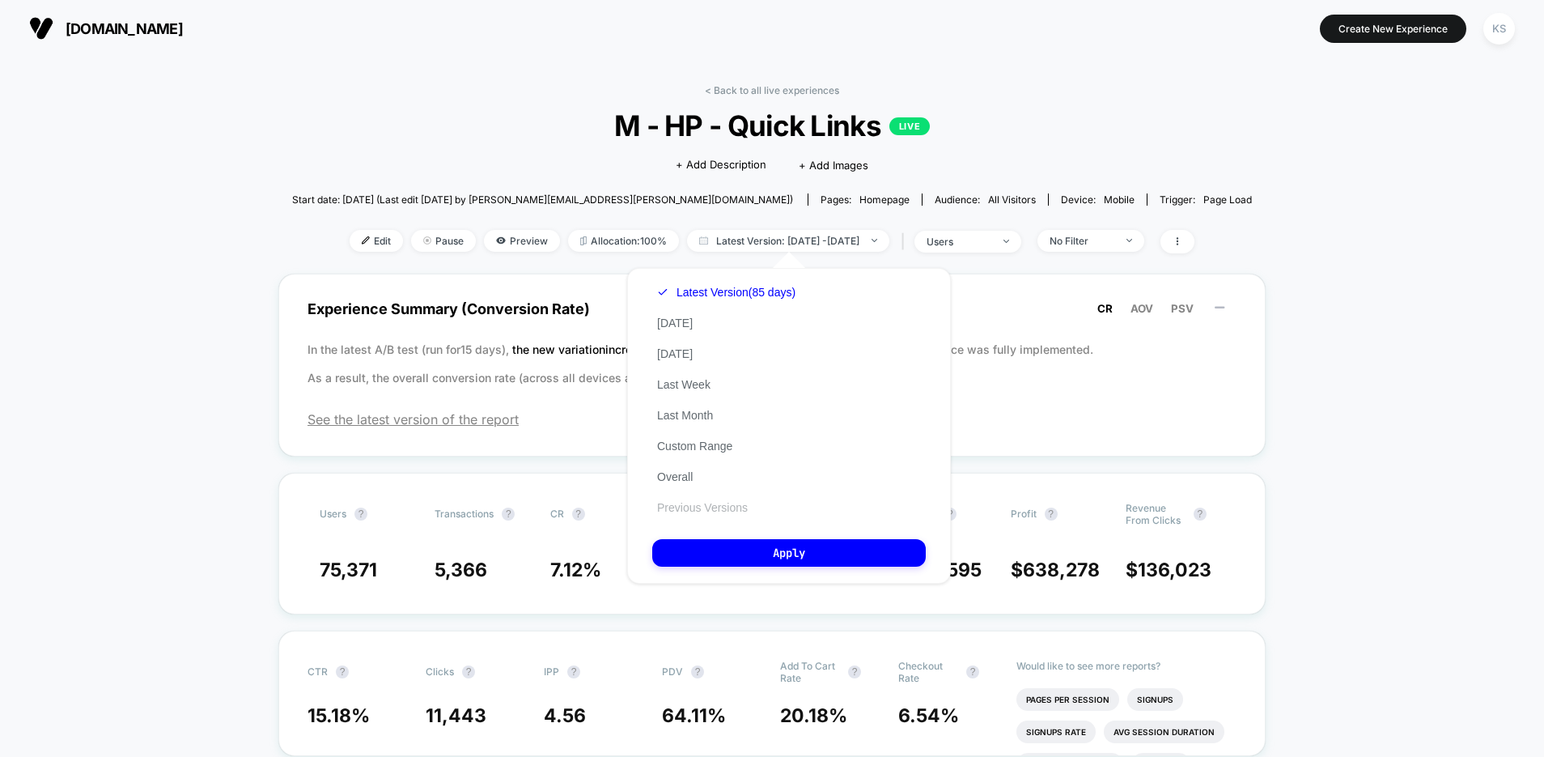
click at [681, 509] on button "Previous Versions" at bounding box center [702, 507] width 100 height 15
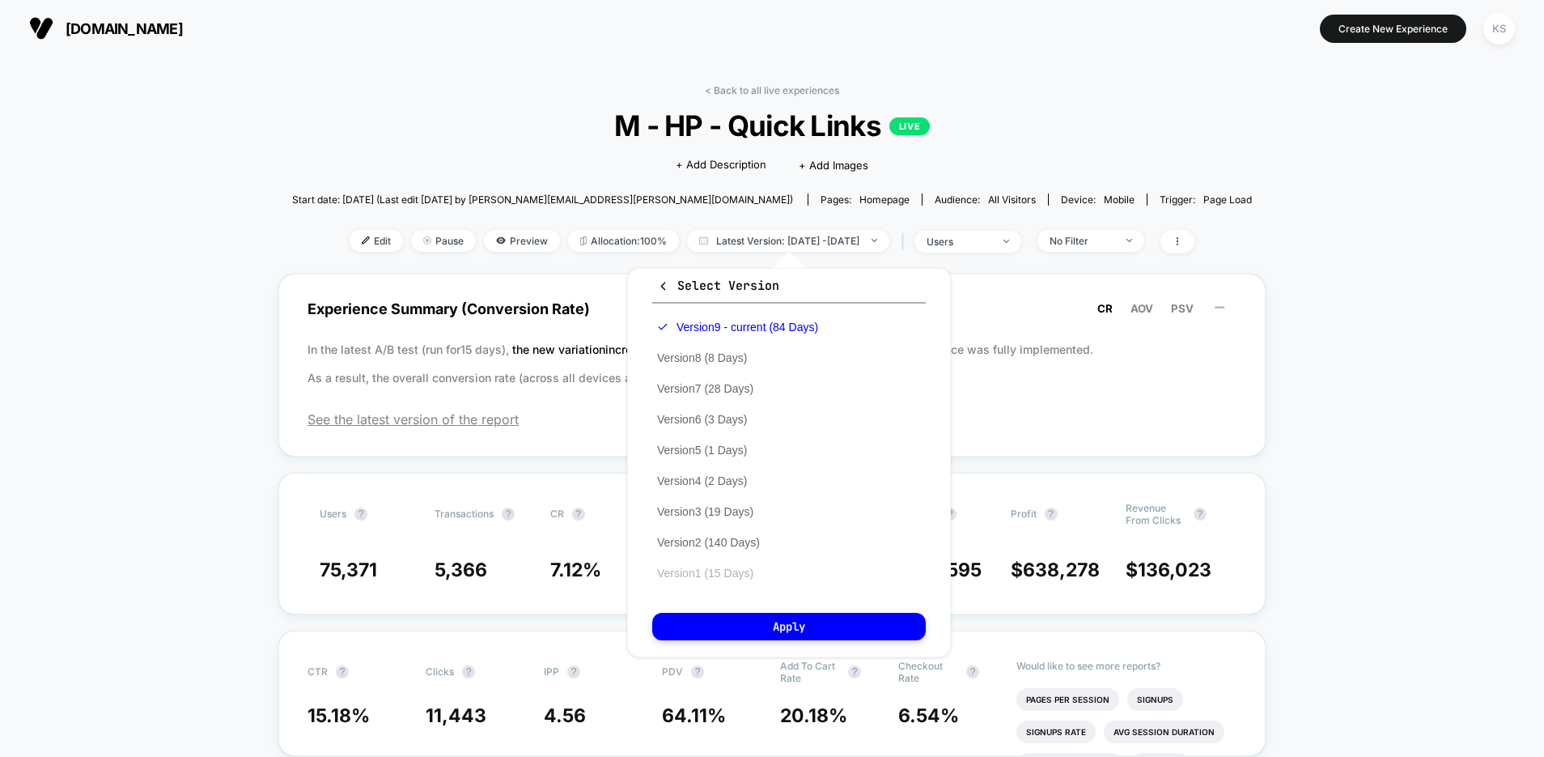
click at [745, 569] on button "Version 1 (15 Days)" at bounding box center [705, 573] width 106 height 15
click at [787, 635] on button "Apply" at bounding box center [789, 627] width 274 height 28
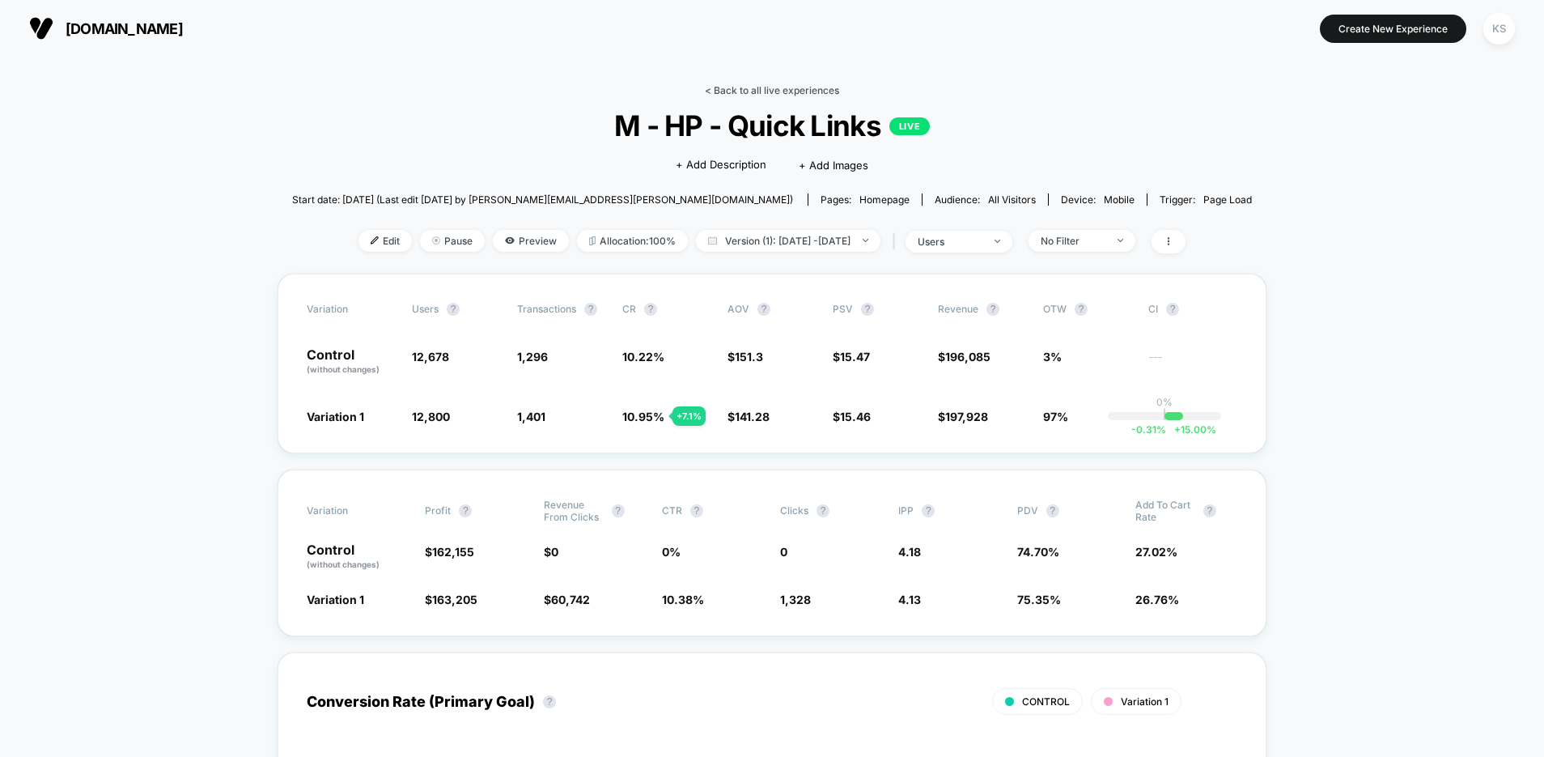
click at [716, 92] on link "< Back to all live experiences" at bounding box center [772, 90] width 134 height 12
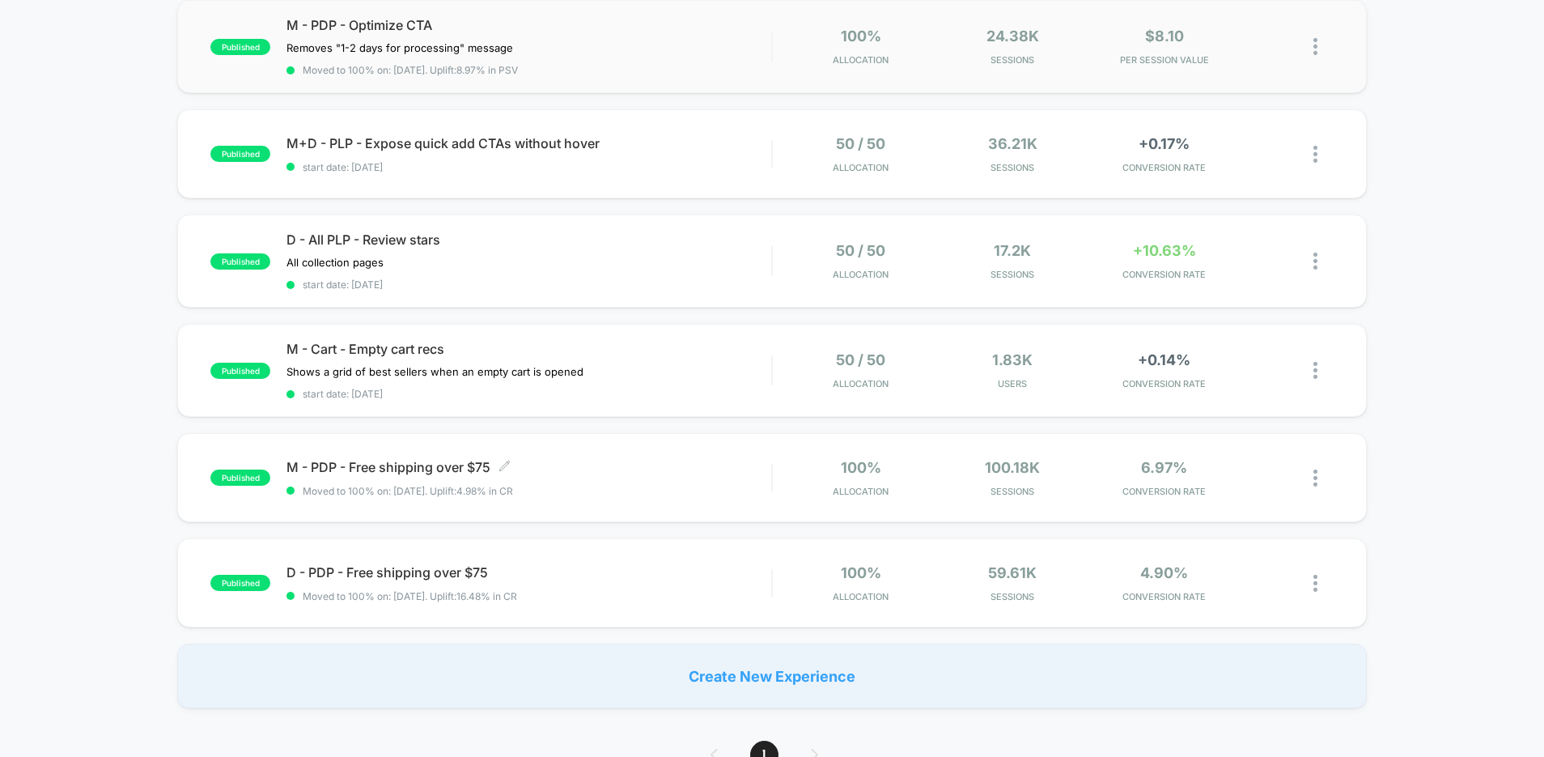
scroll to position [444, 0]
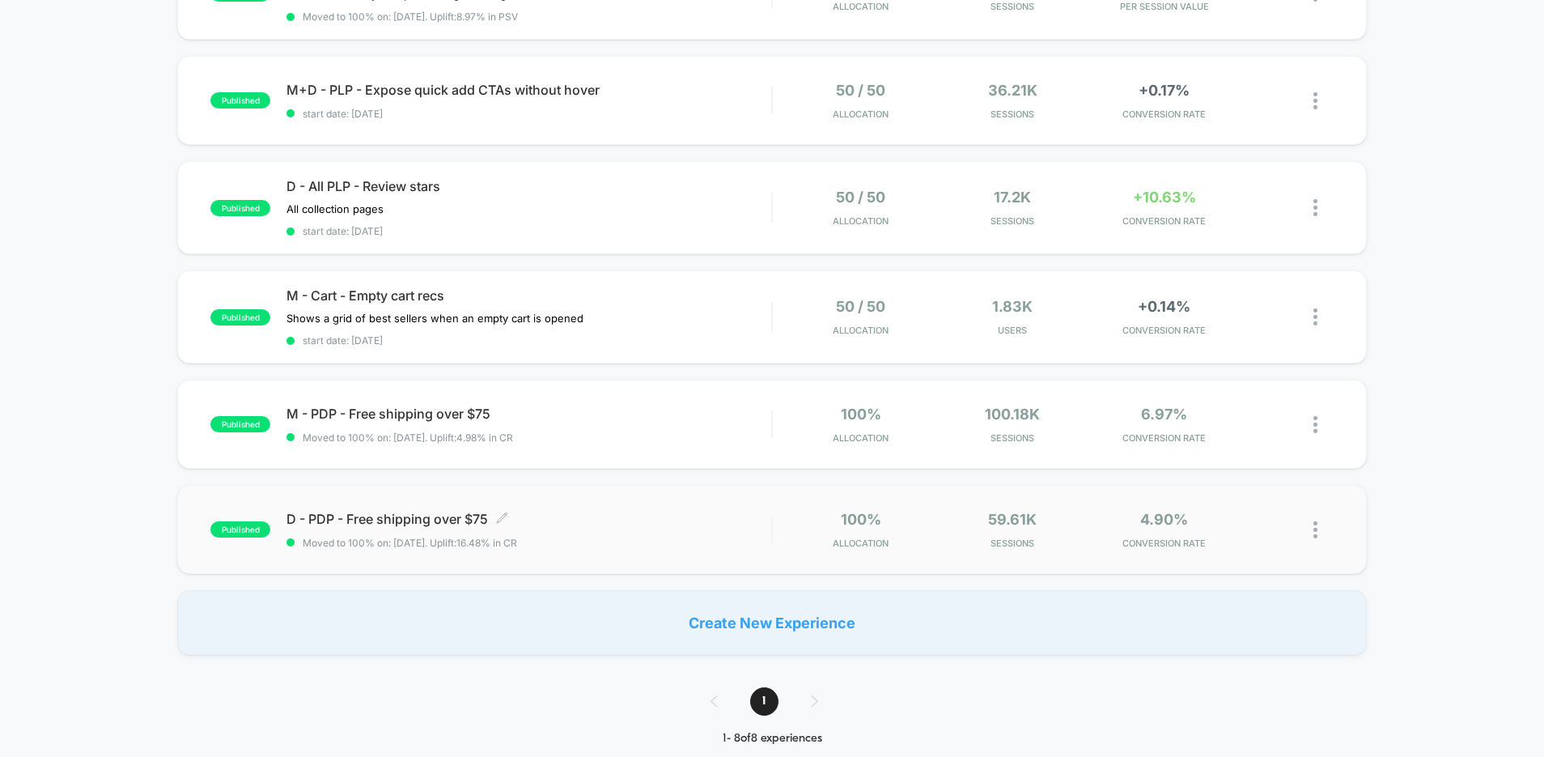
click at [626, 526] on span "D - PDP - Free shipping over $75 Click to edit experience details" at bounding box center [528, 519] width 485 height 16
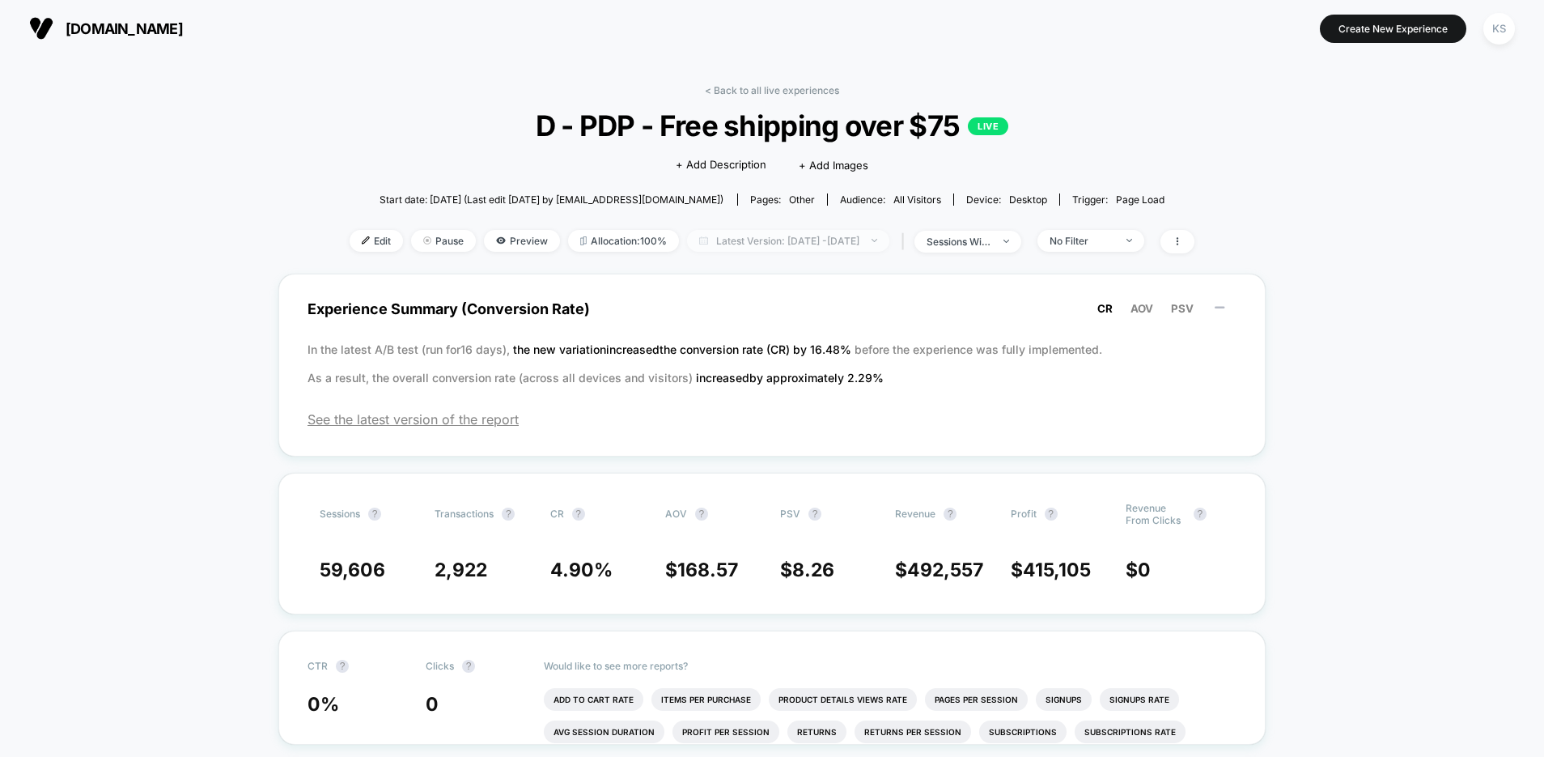
click at [783, 244] on span "Latest Version: [DATE] - [DATE]" at bounding box center [788, 241] width 202 height 22
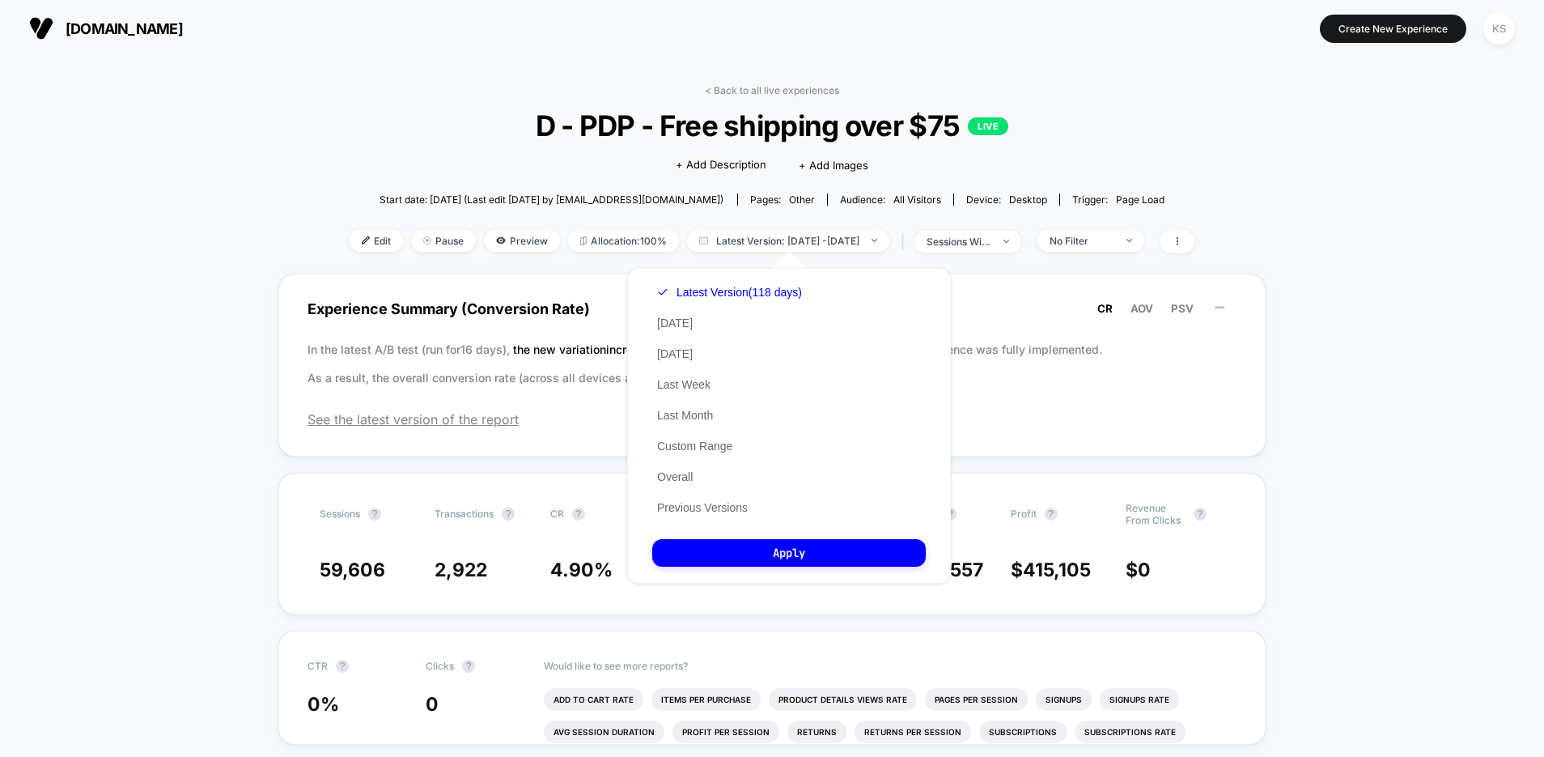
click at [706, 507] on button "Previous Versions" at bounding box center [702, 507] width 100 height 15
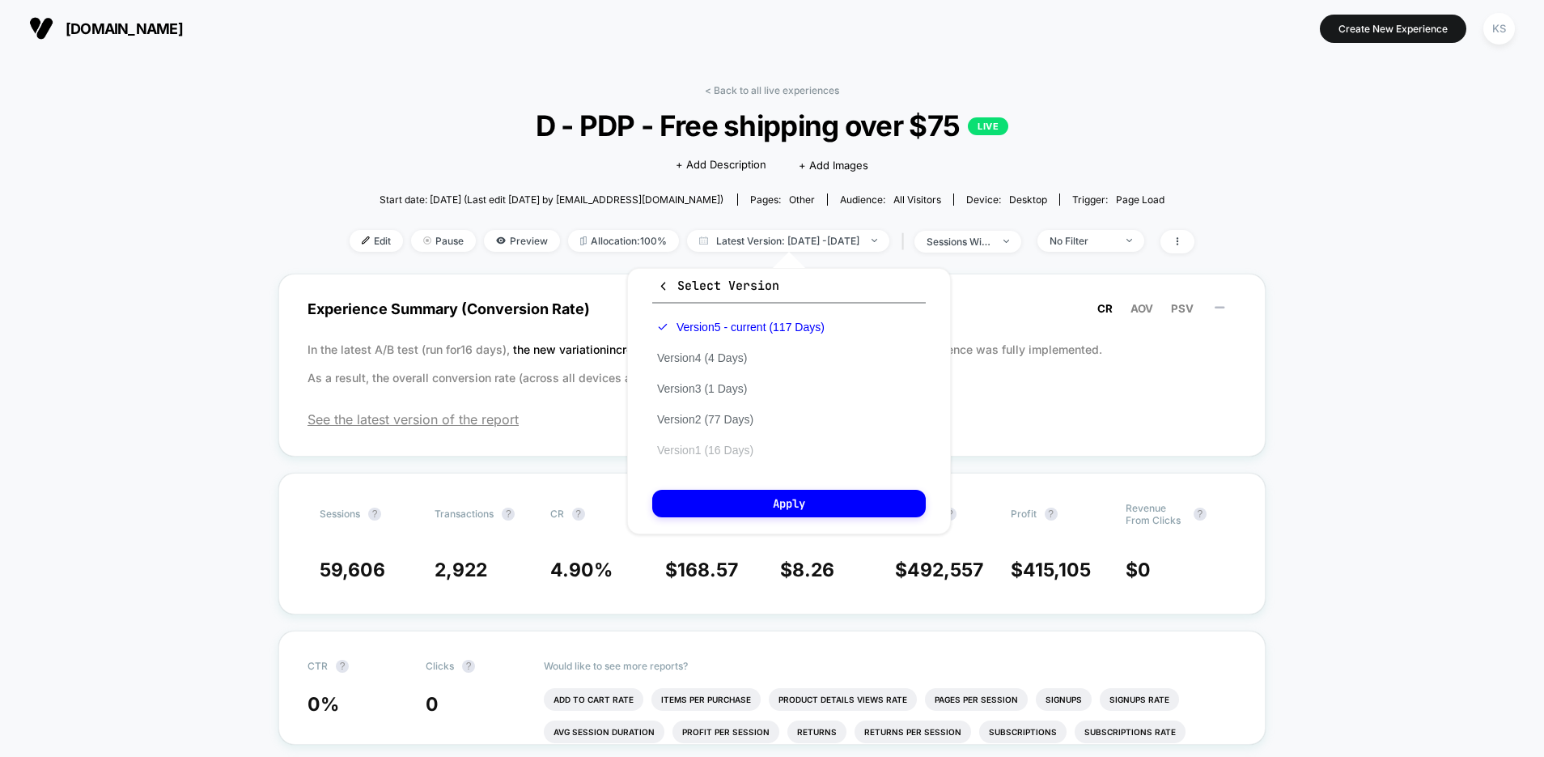
click at [749, 452] on button "Version 1 (16 Days)" at bounding box center [705, 450] width 106 height 15
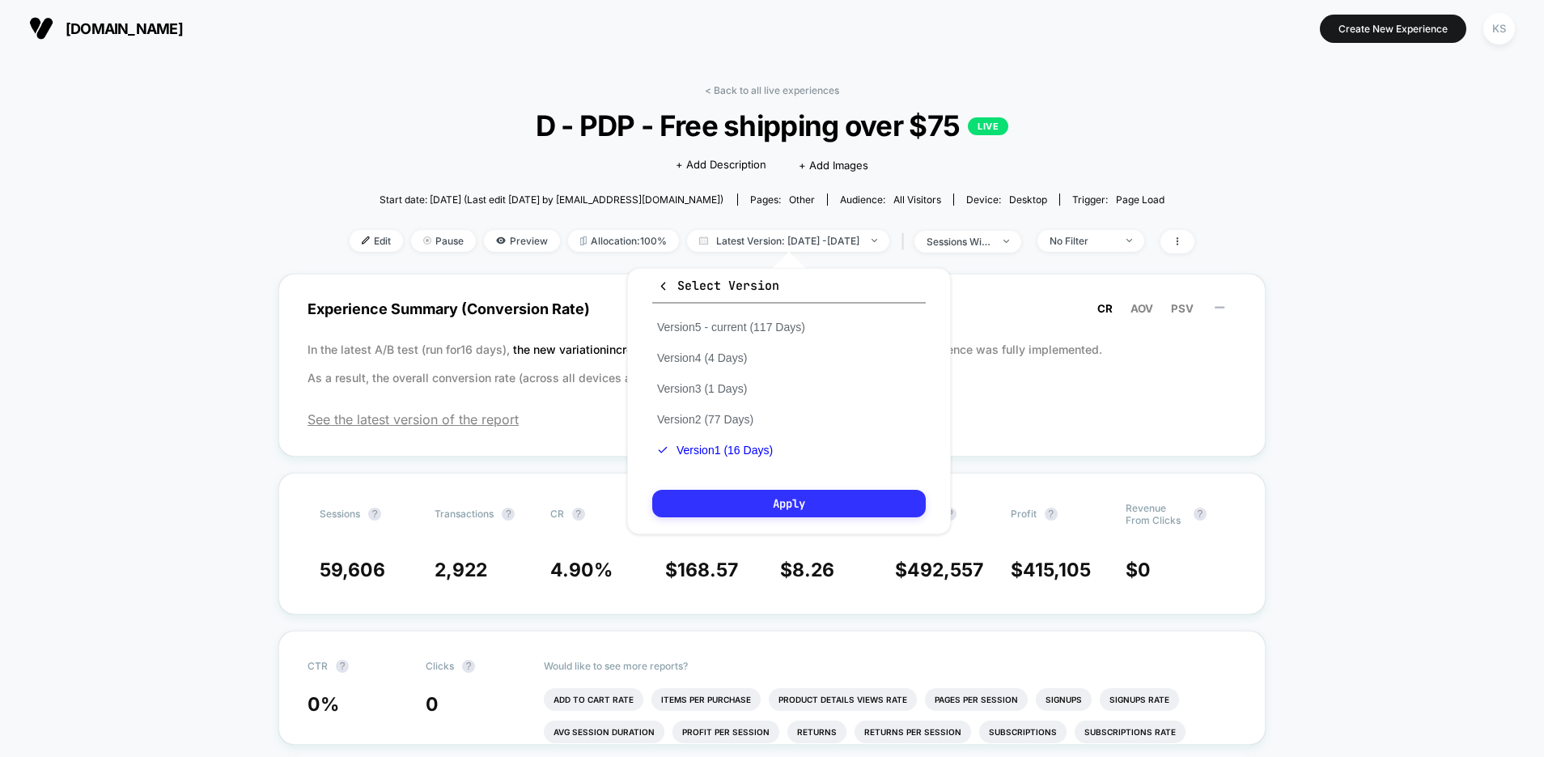
click at [800, 510] on button "Apply" at bounding box center [789, 504] width 274 height 28
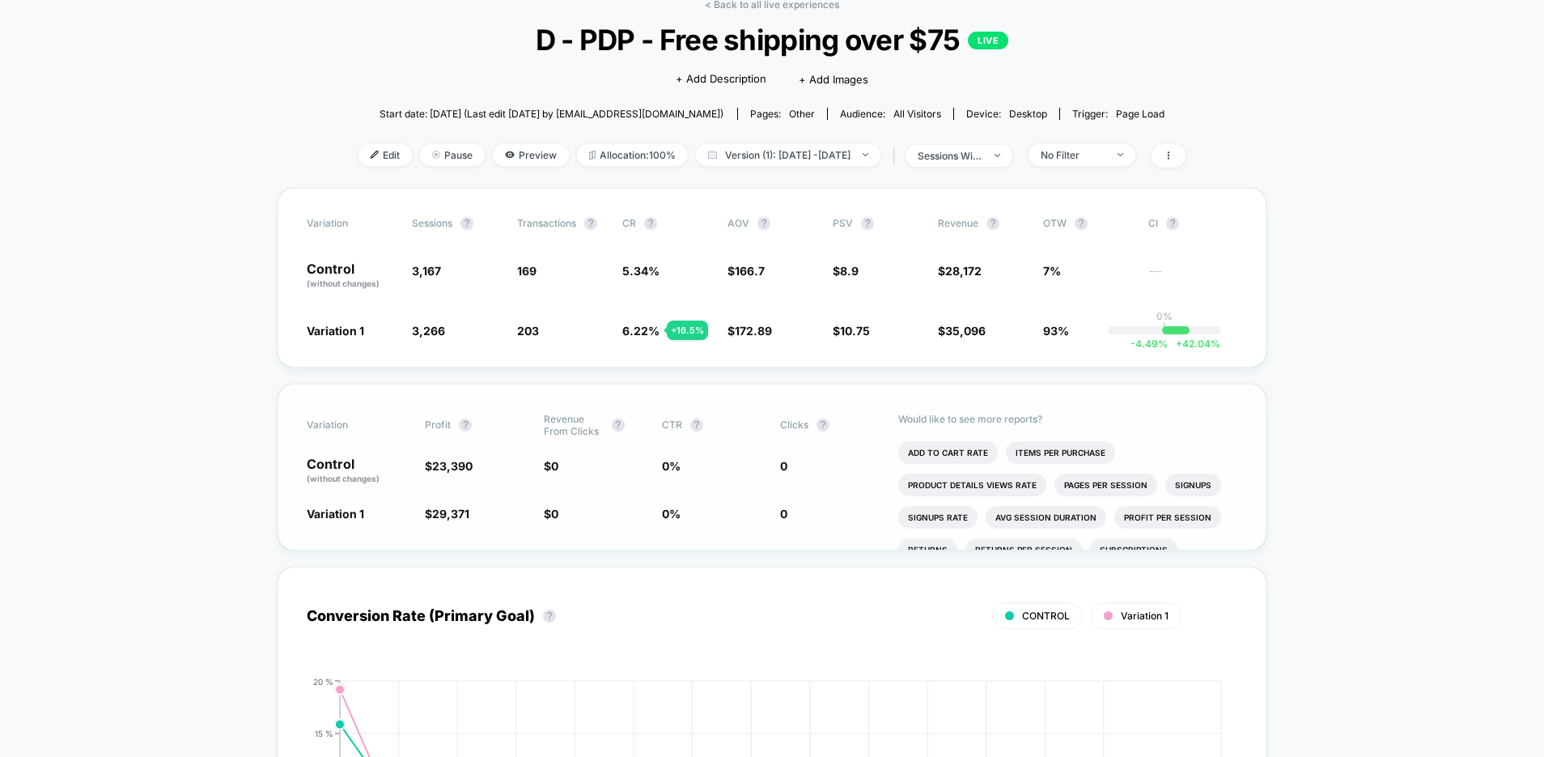
scroll to position [90, 0]
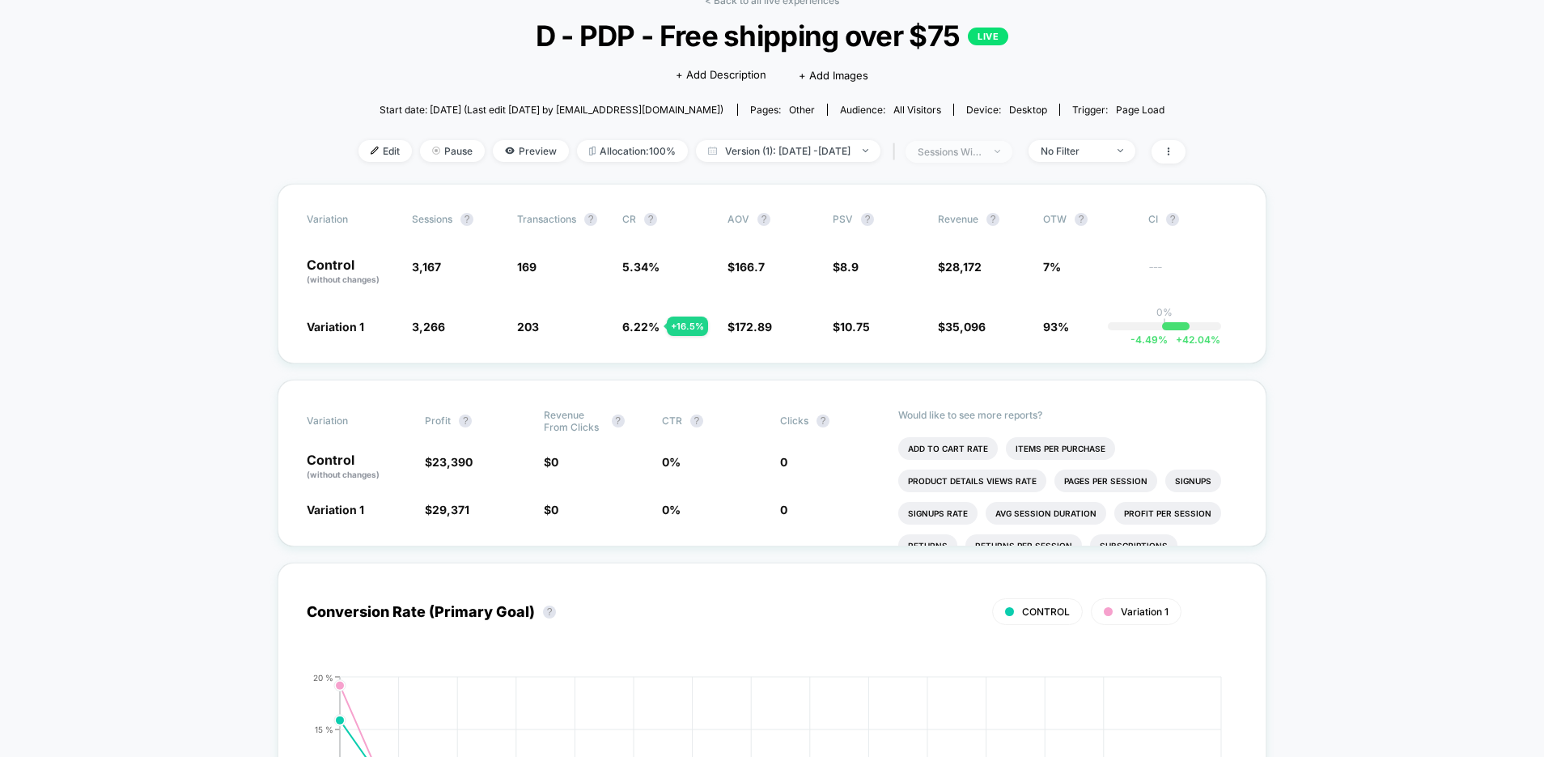
click at [1011, 149] on span "sessions with impression" at bounding box center [958, 152] width 107 height 22
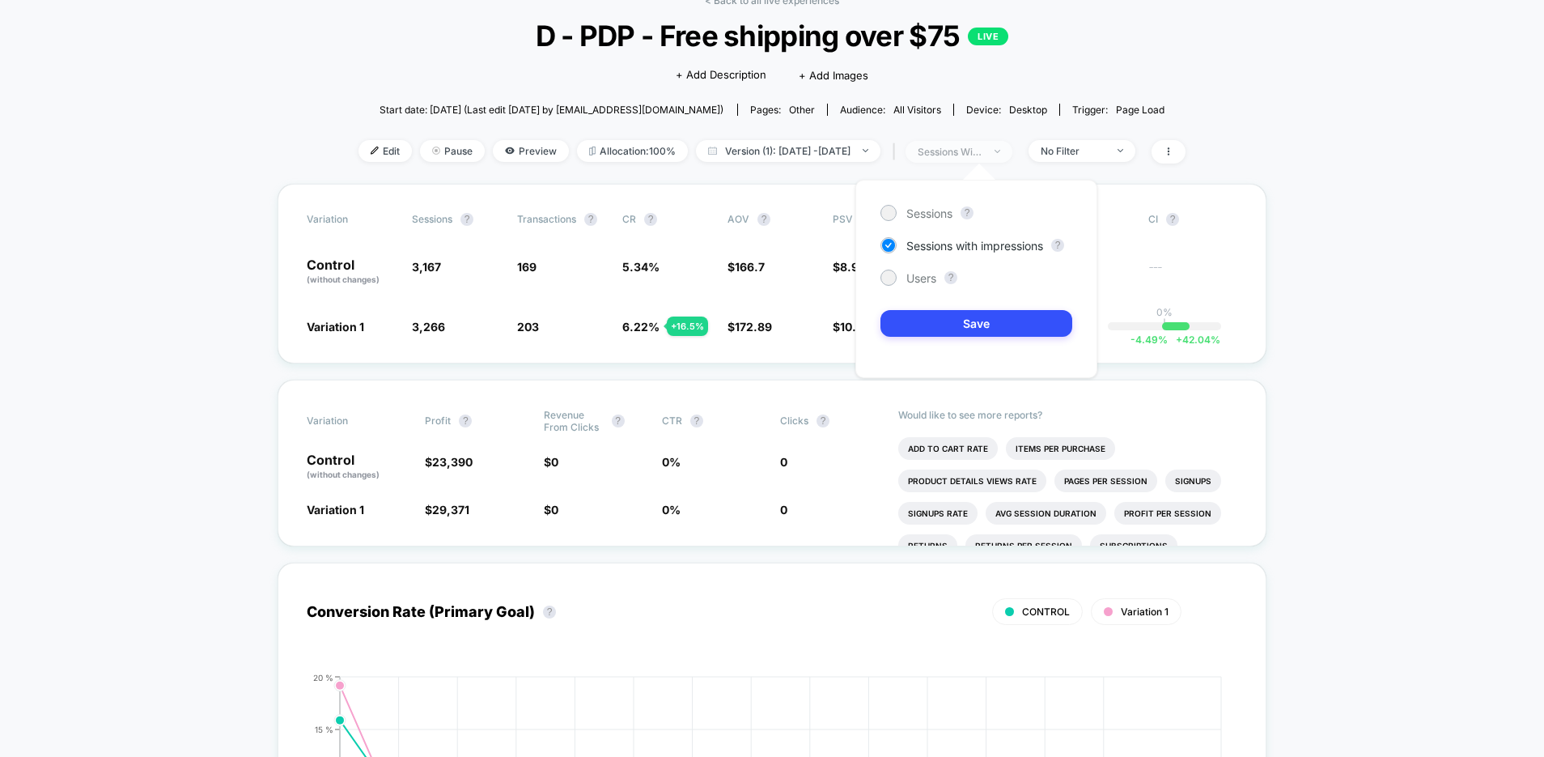
click at [1011, 149] on span "sessions with impression" at bounding box center [958, 152] width 107 height 22
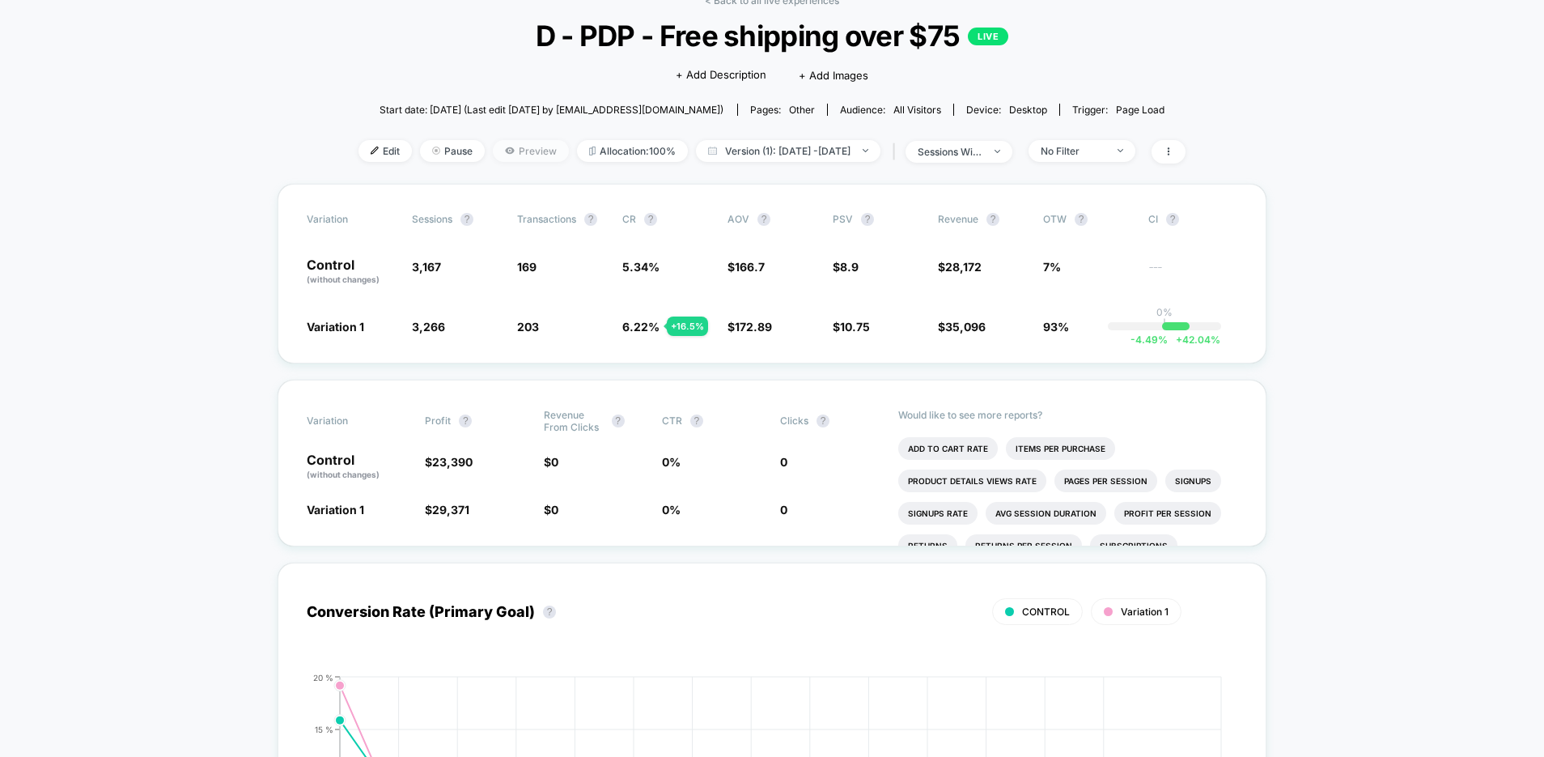
click at [505, 152] on span "Preview" at bounding box center [531, 151] width 76 height 22
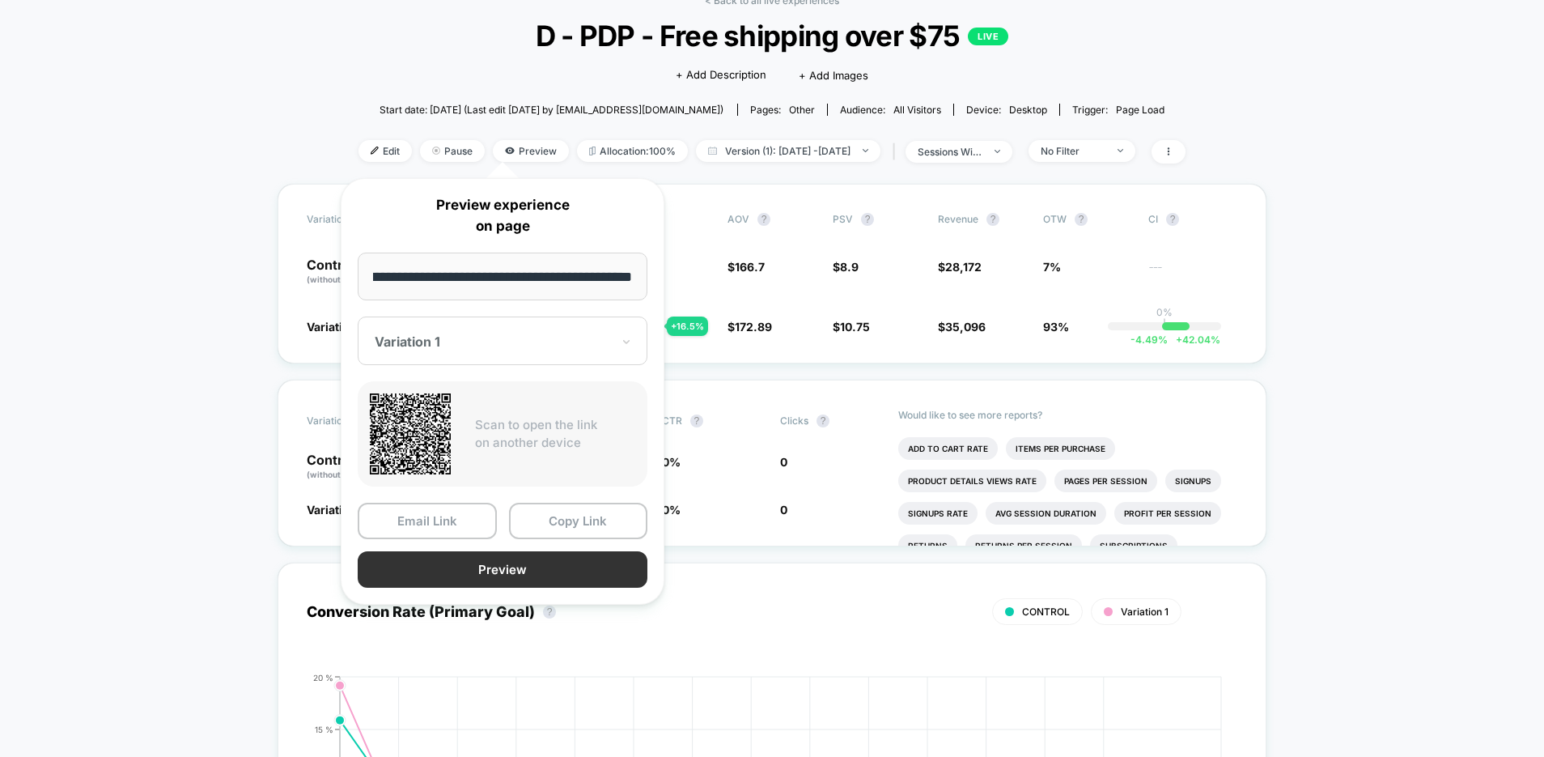
scroll to position [0, 0]
click at [481, 570] on button "Preview" at bounding box center [503, 569] width 290 height 36
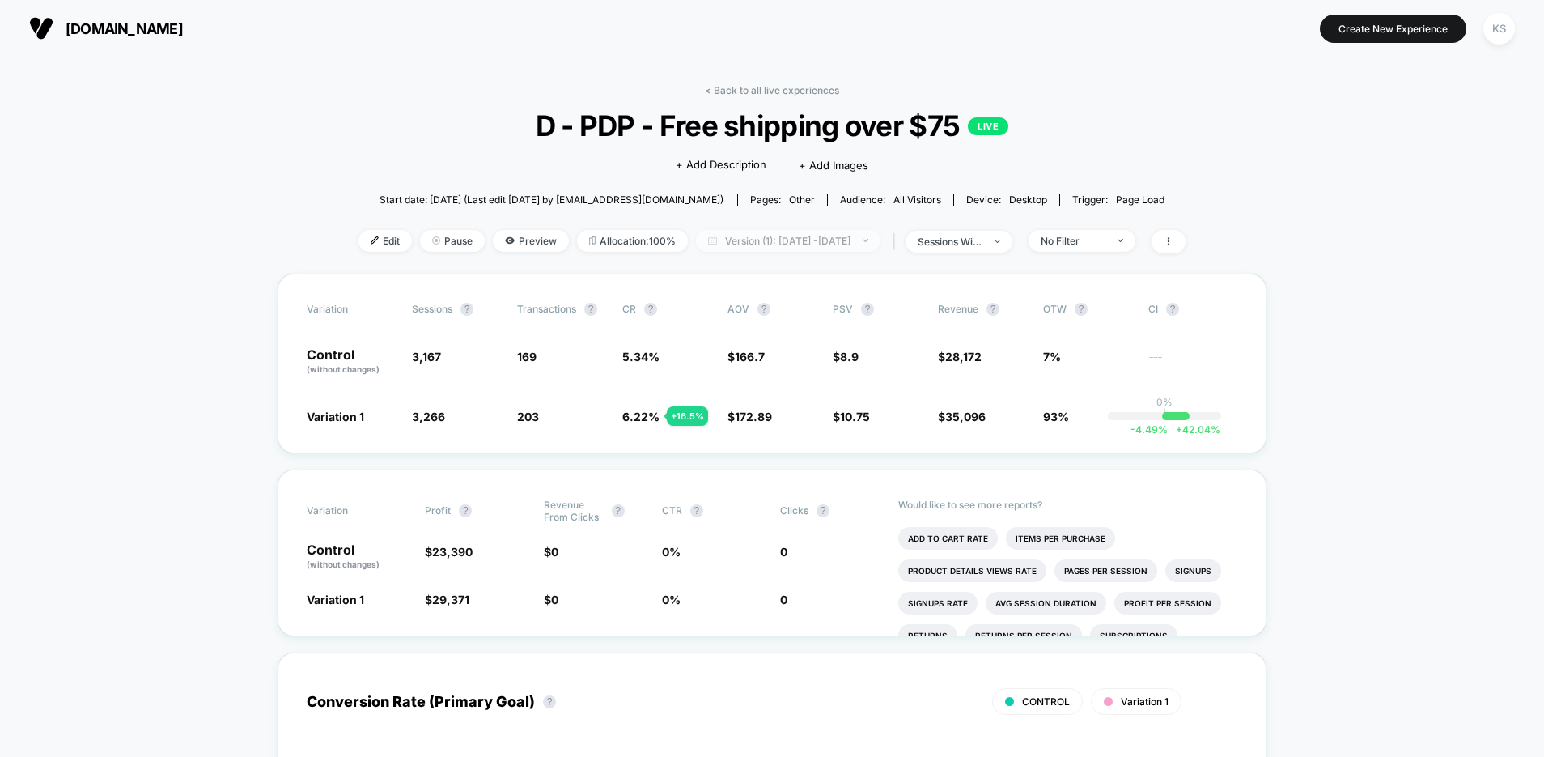
click at [816, 242] on span "Version (1): [DATE] - [DATE]" at bounding box center [788, 241] width 184 height 22
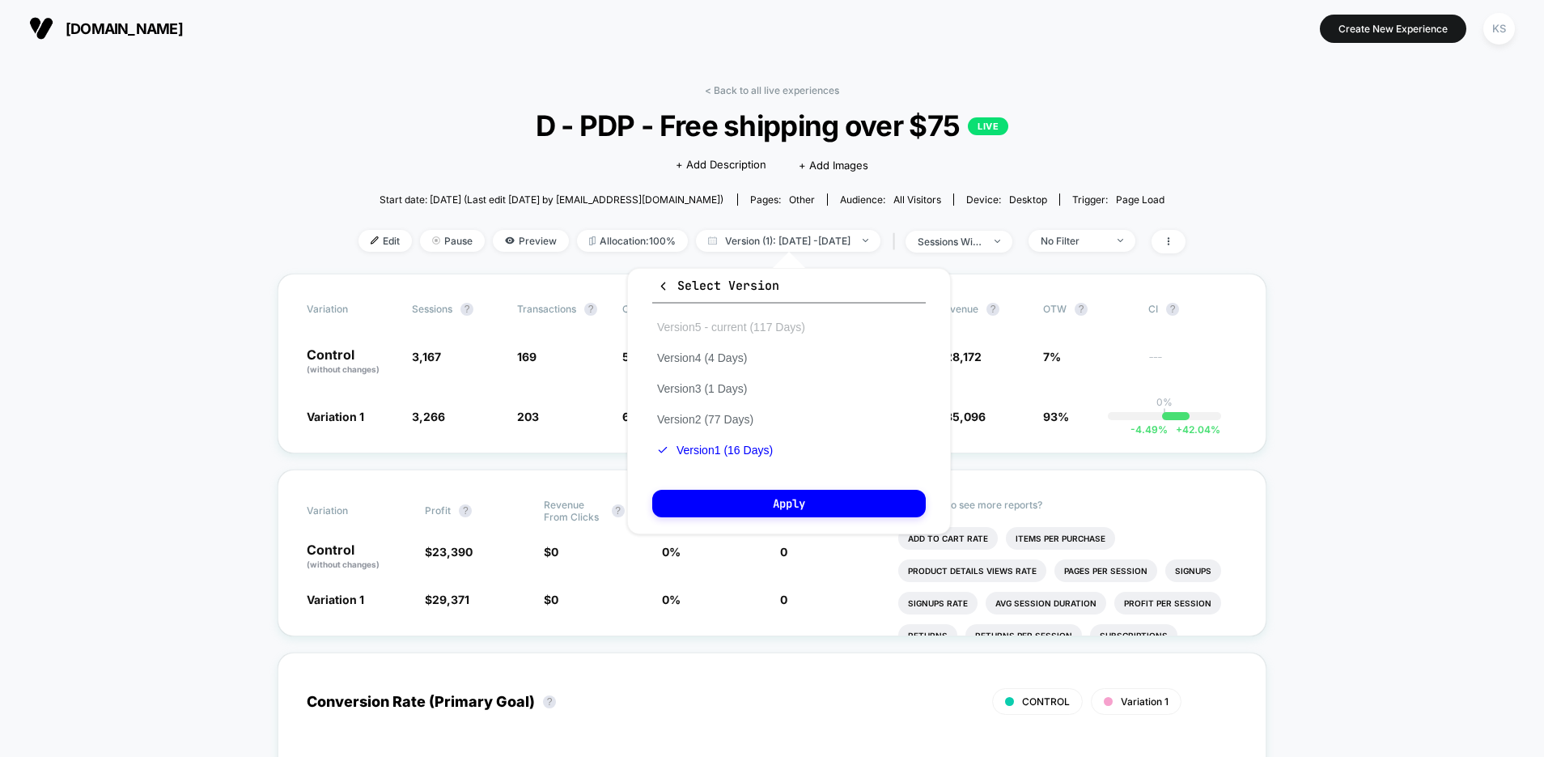
click at [796, 325] on button "Version 5 - current (117 Days)" at bounding box center [731, 327] width 158 height 15
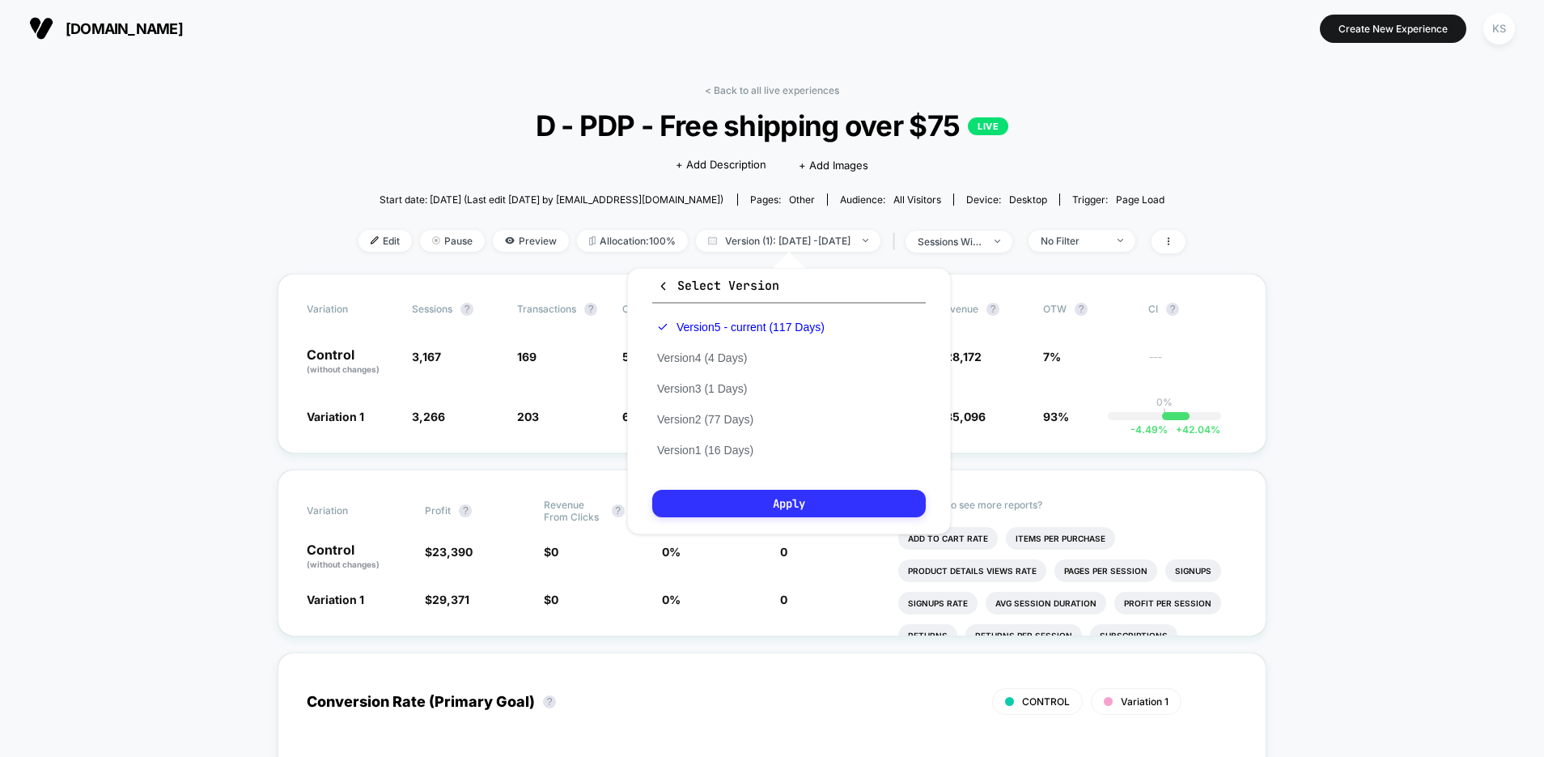
click at [730, 505] on button "Apply" at bounding box center [789, 504] width 274 height 28
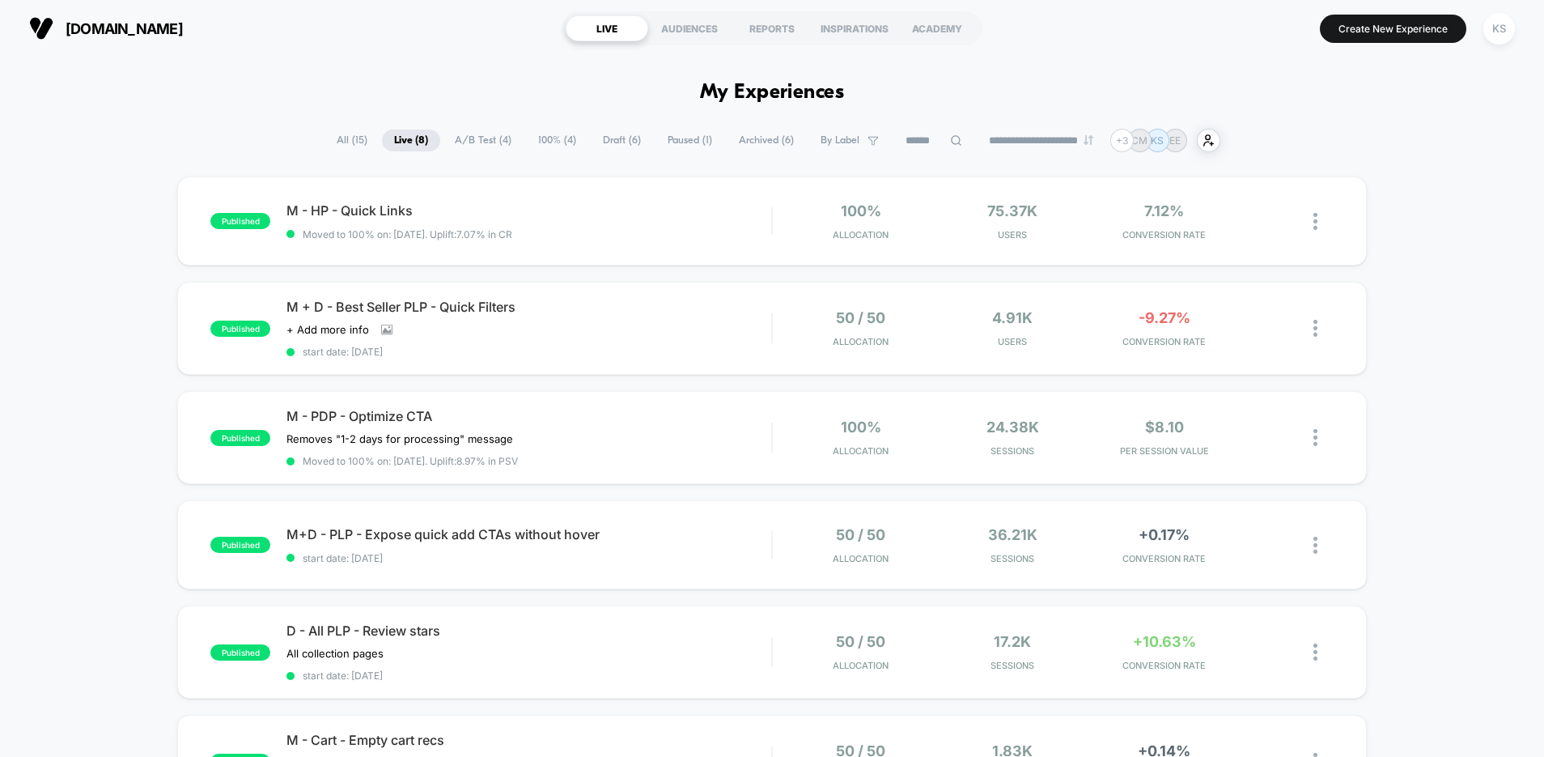
click at [753, 139] on span "Archived ( 6 )" at bounding box center [766, 140] width 79 height 22
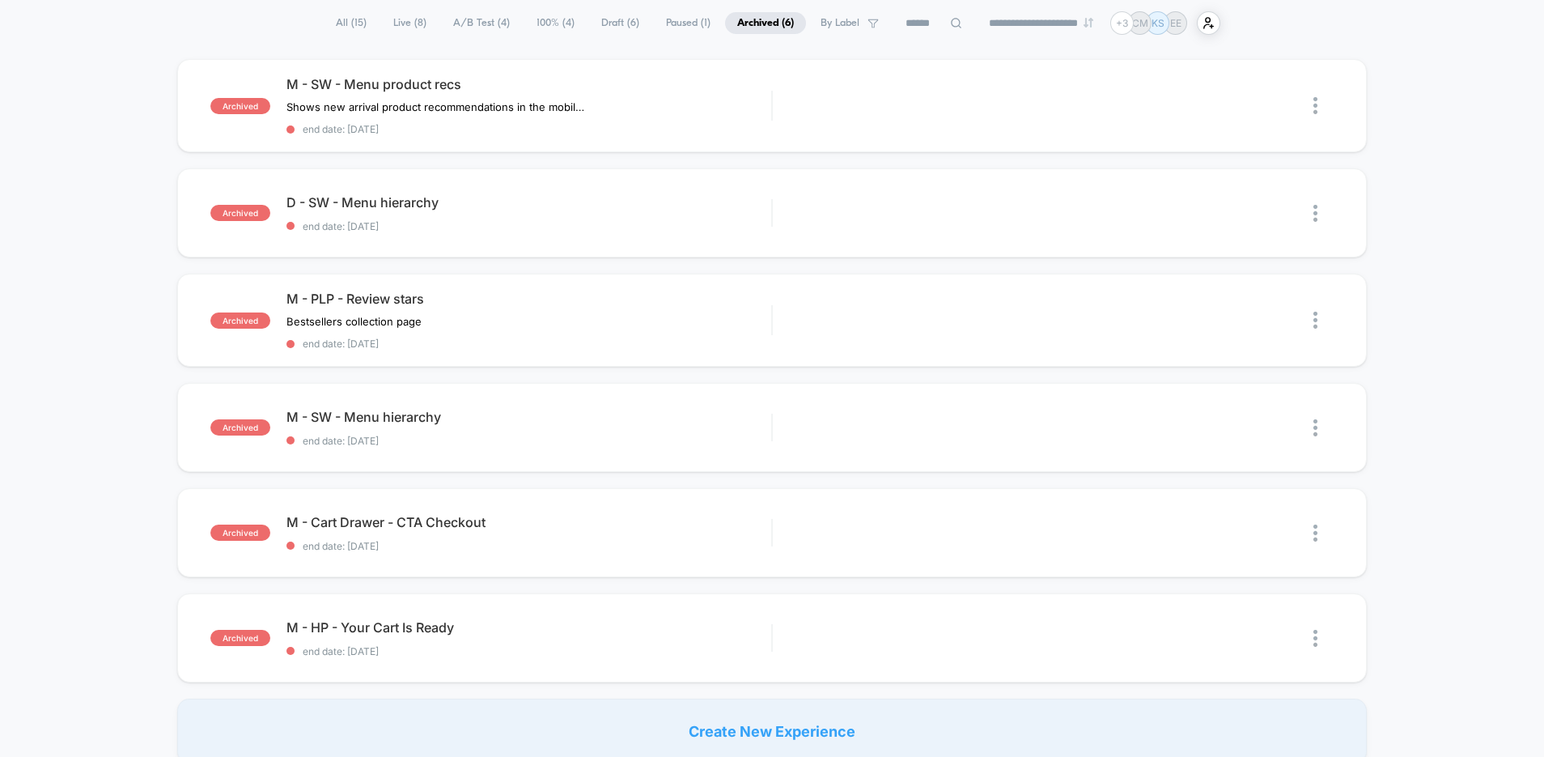
scroll to position [122, 0]
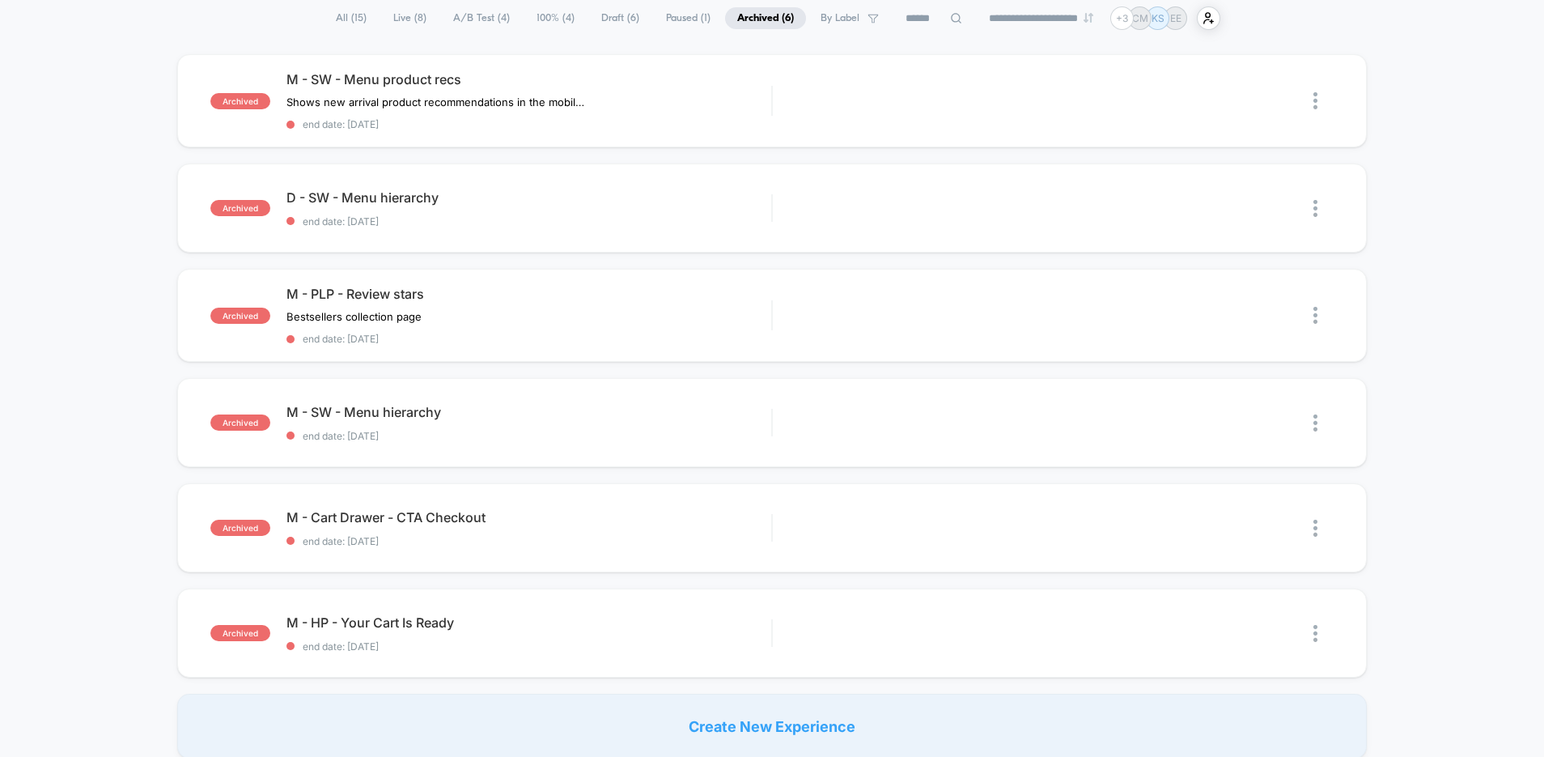
click at [666, 15] on span "Paused ( 1 )" at bounding box center [688, 18] width 69 height 22
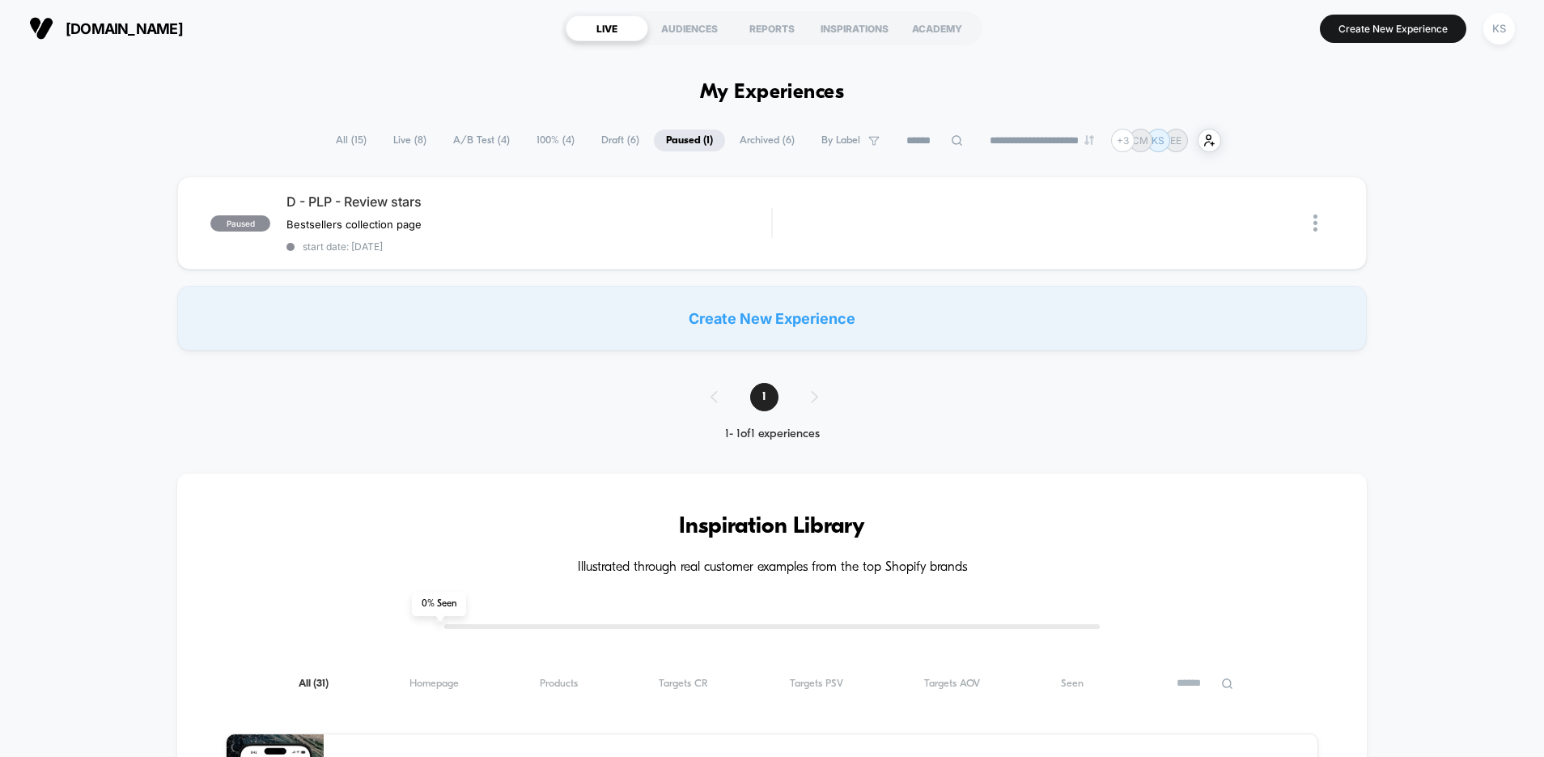
click at [621, 145] on span "Draft ( 6 )" at bounding box center [620, 140] width 62 height 22
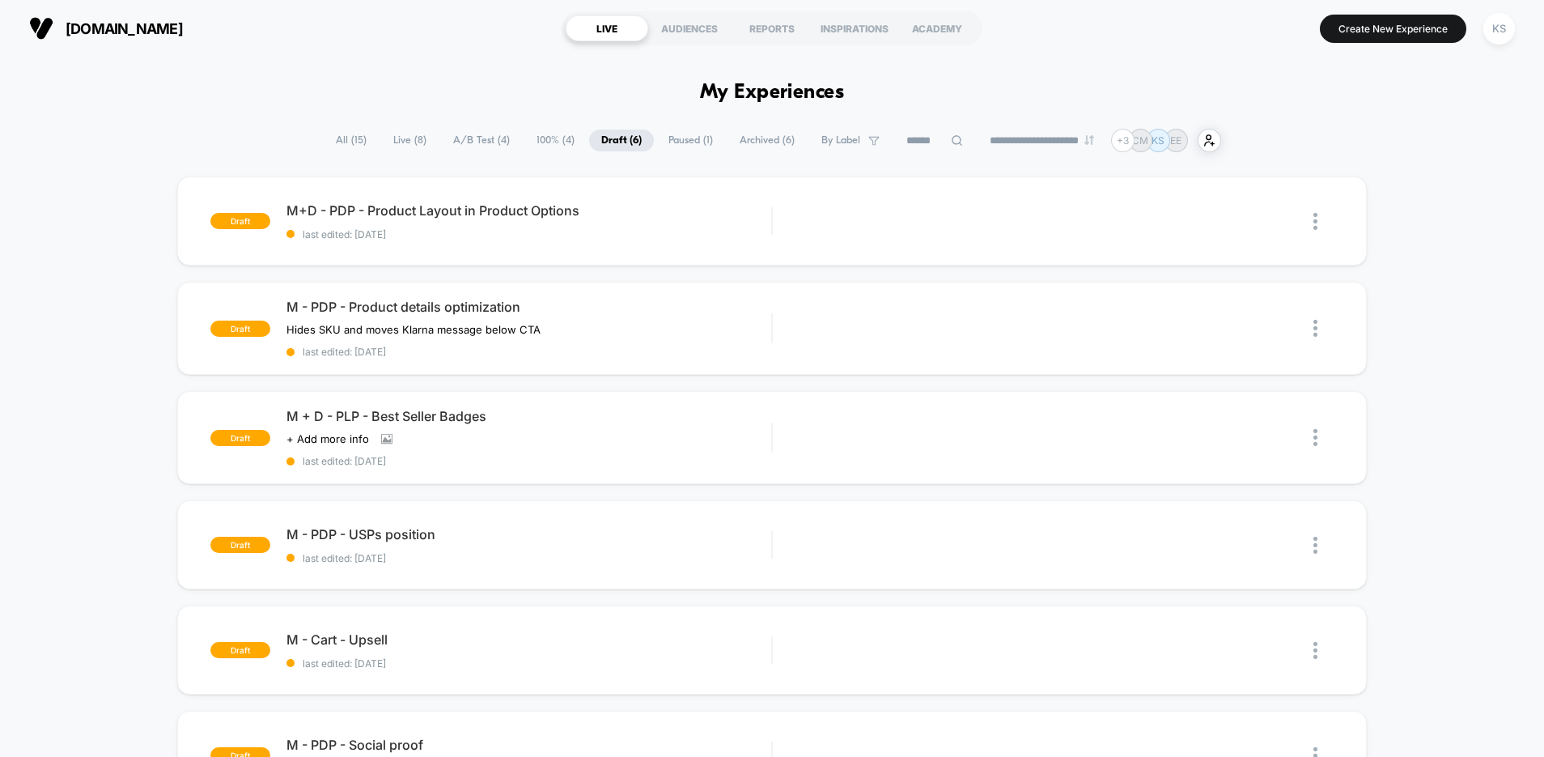
click at [524, 142] on span "100% ( 4 )" at bounding box center [555, 140] width 62 height 22
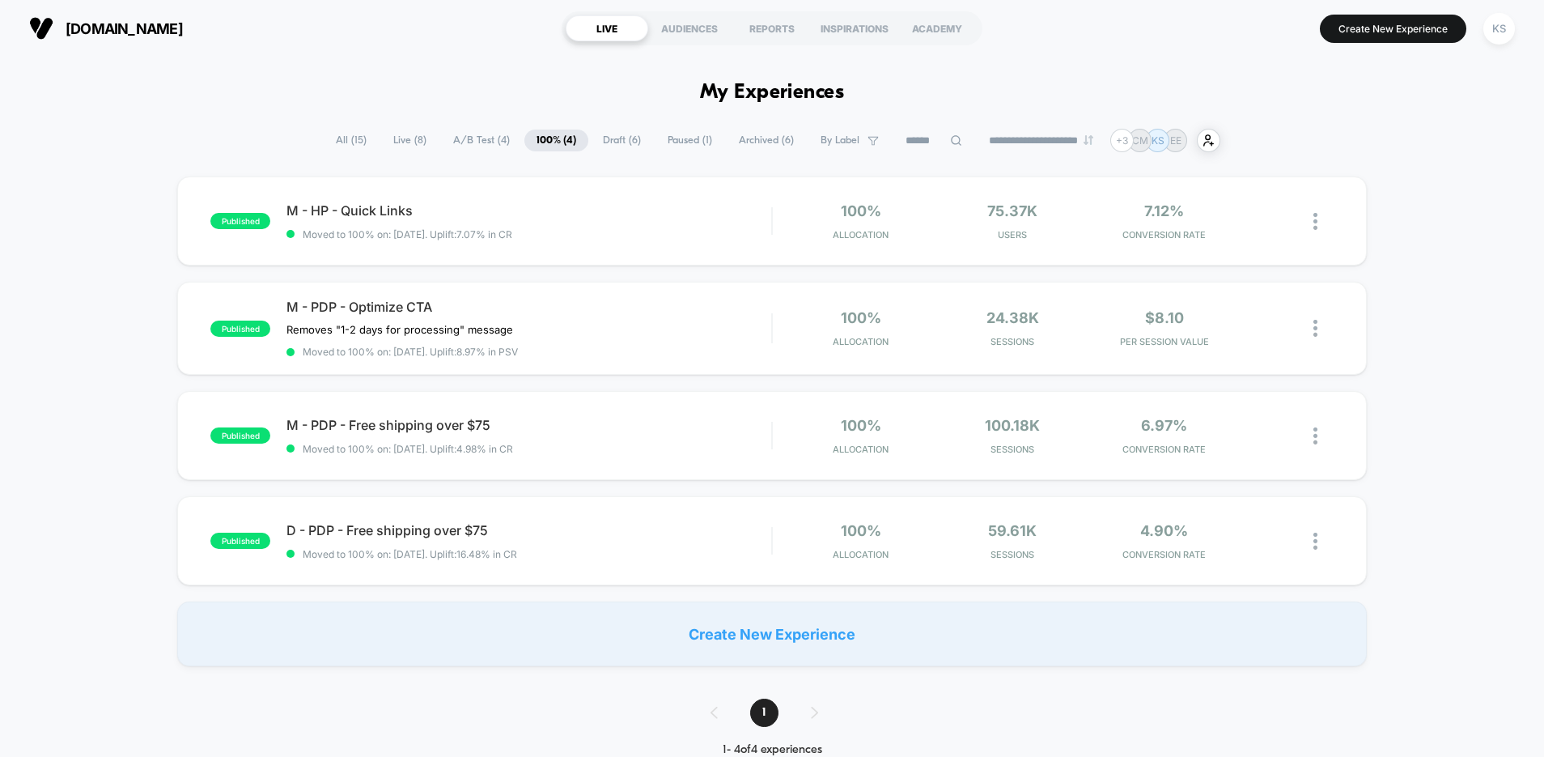
click at [458, 142] on span "A/B Test ( 4 )" at bounding box center [481, 140] width 81 height 22
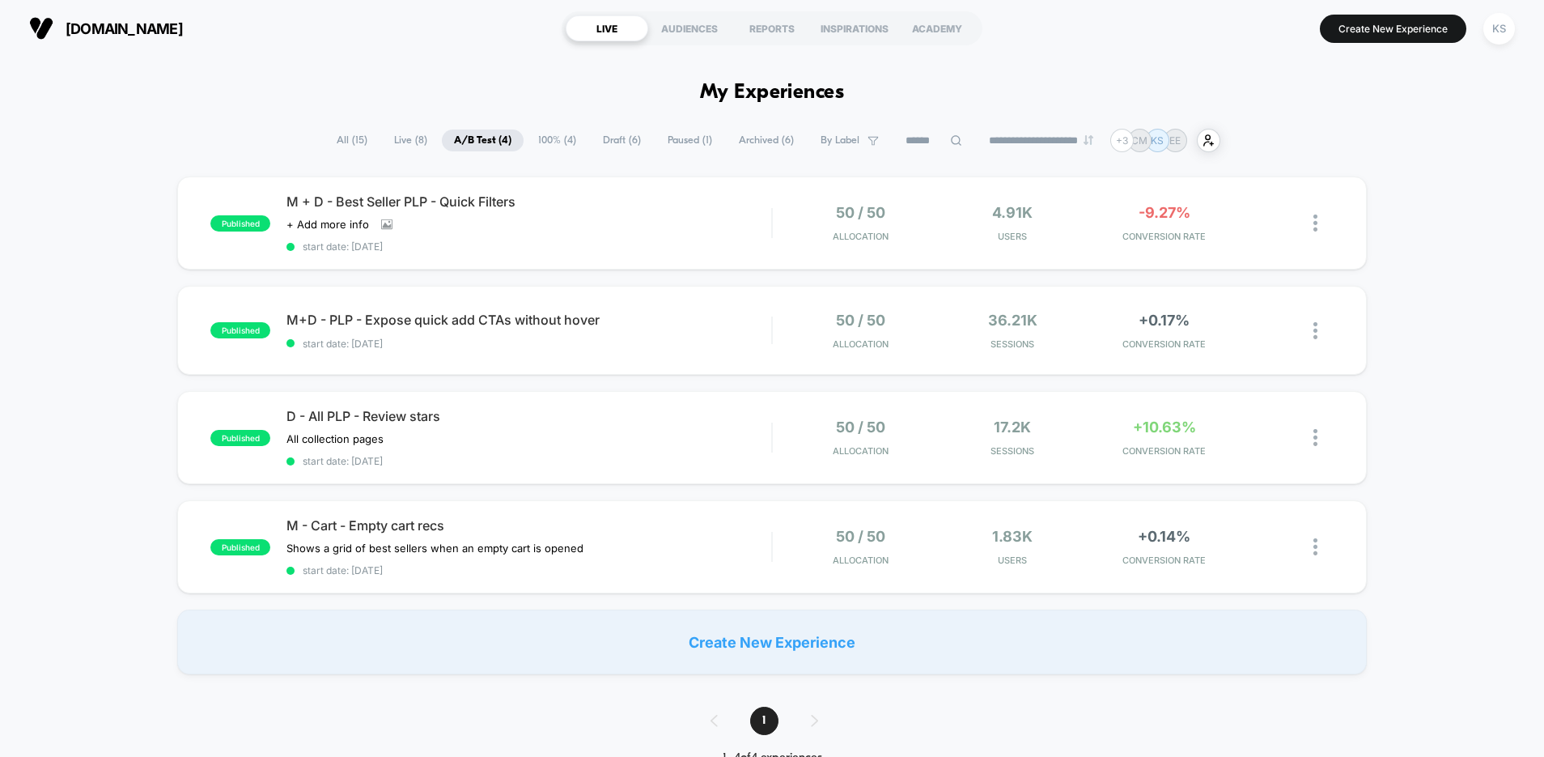
click at [526, 142] on span "100% ( 4 )" at bounding box center [557, 140] width 62 height 22
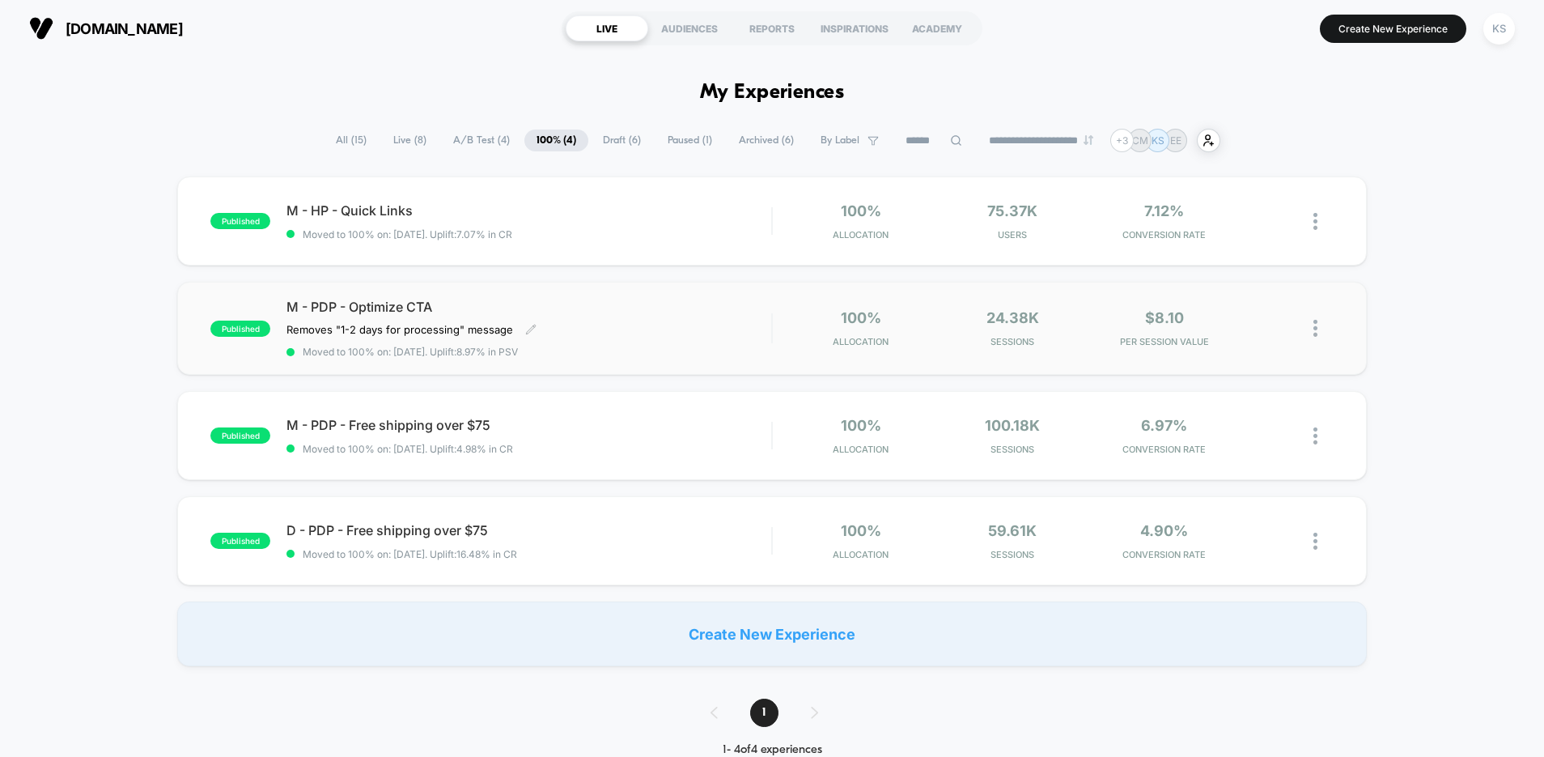
click at [622, 355] on span "Moved to 100% on: [DATE] . Uplift: 8.97% in PSV" at bounding box center [528, 352] width 485 height 12
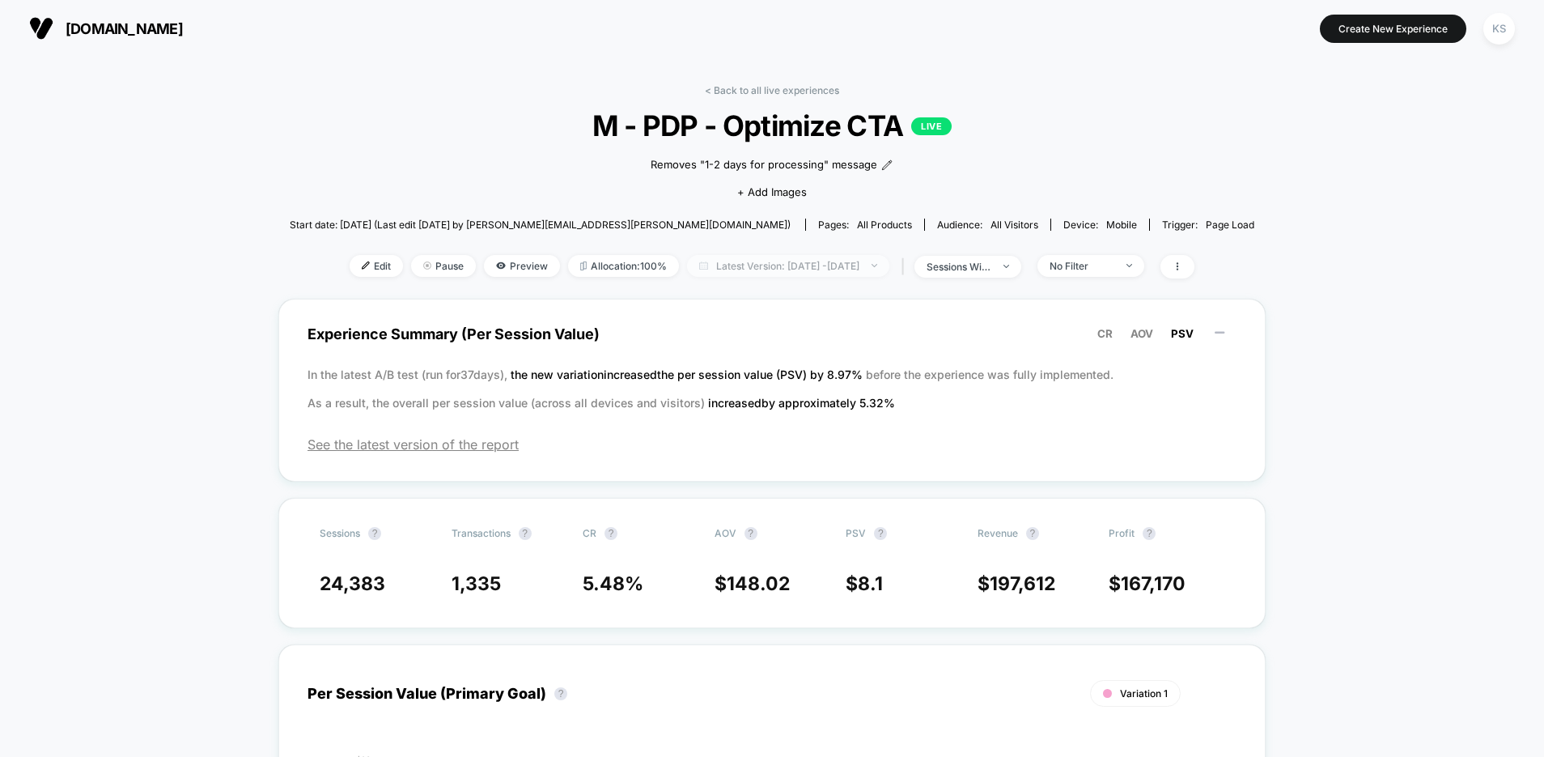
click at [758, 267] on span "Latest Version: [DATE] - [DATE]" at bounding box center [788, 266] width 202 height 22
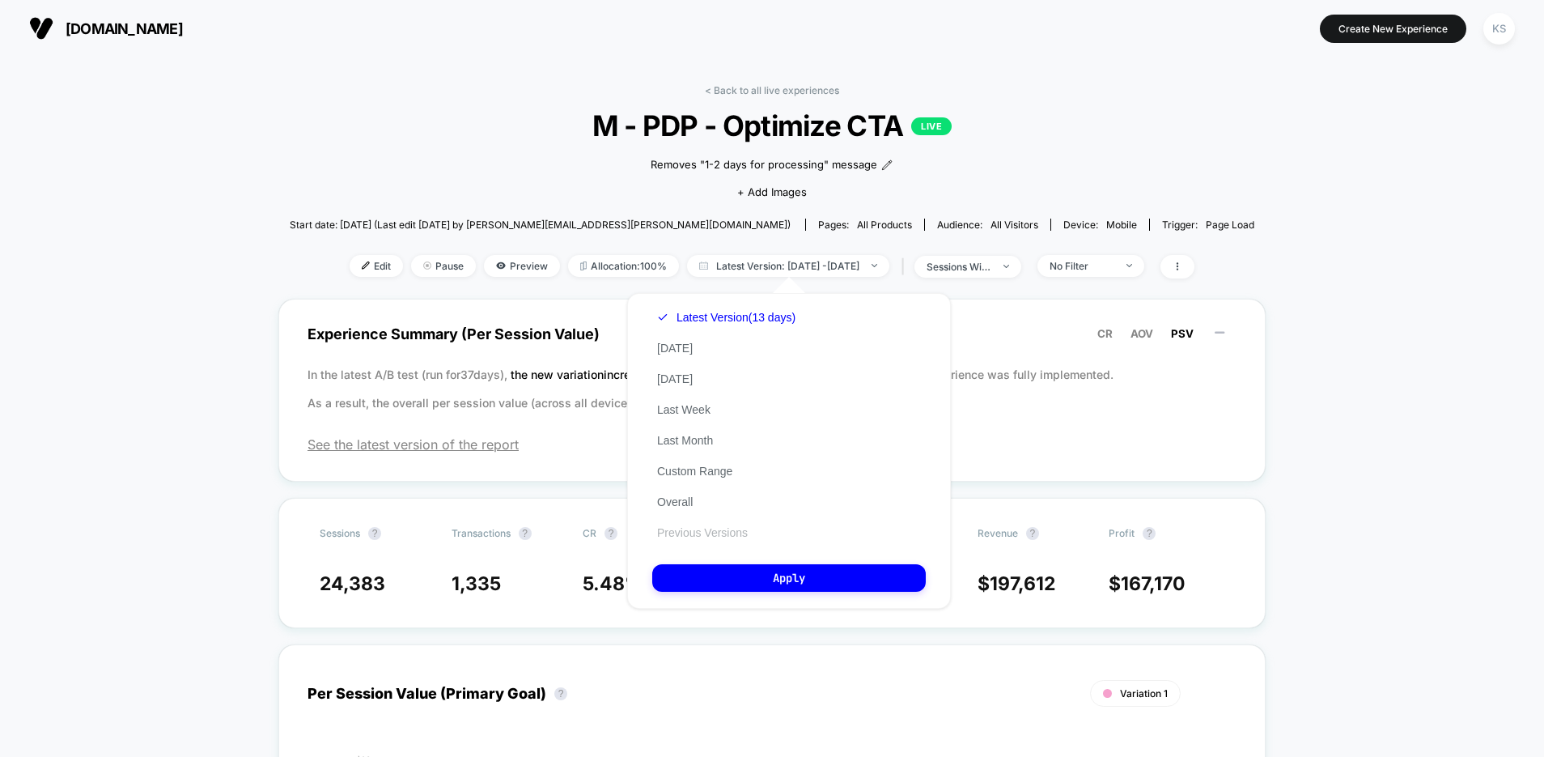
click at [706, 533] on button "Previous Versions" at bounding box center [702, 532] width 100 height 15
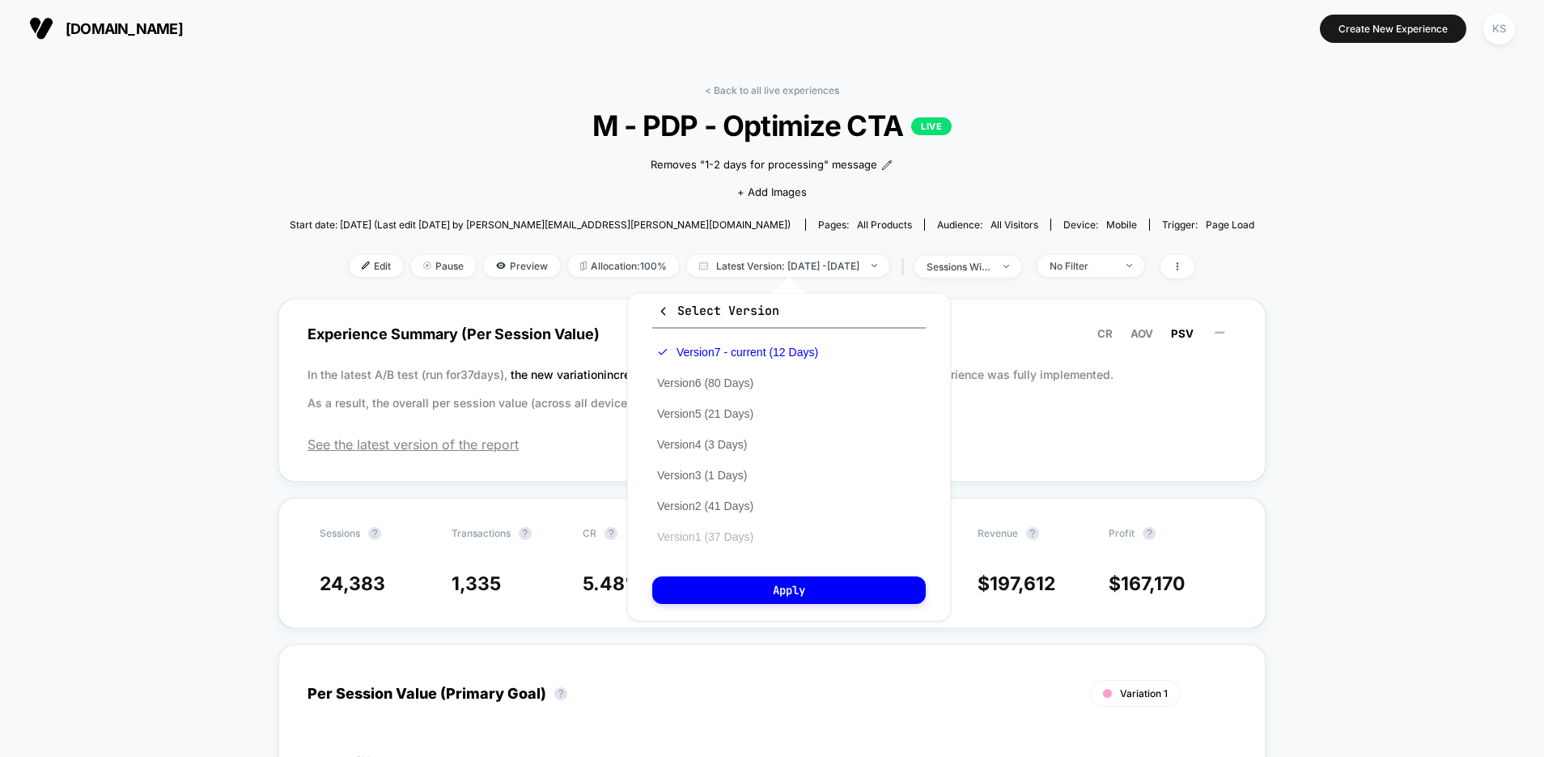
click at [715, 536] on button "Version 1 (37 Days)" at bounding box center [705, 536] width 106 height 15
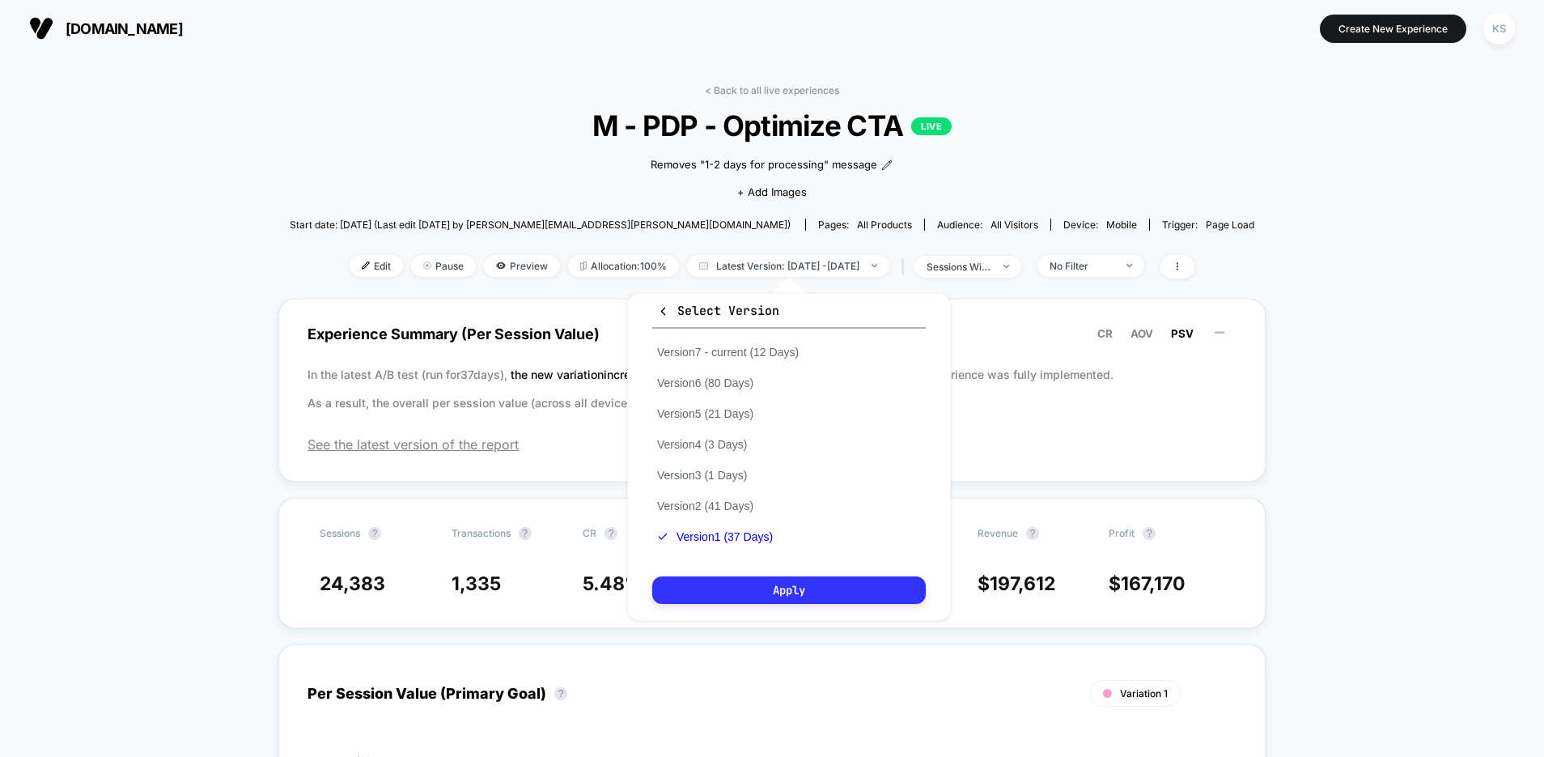
click at [774, 590] on button "Apply" at bounding box center [789, 590] width 274 height 28
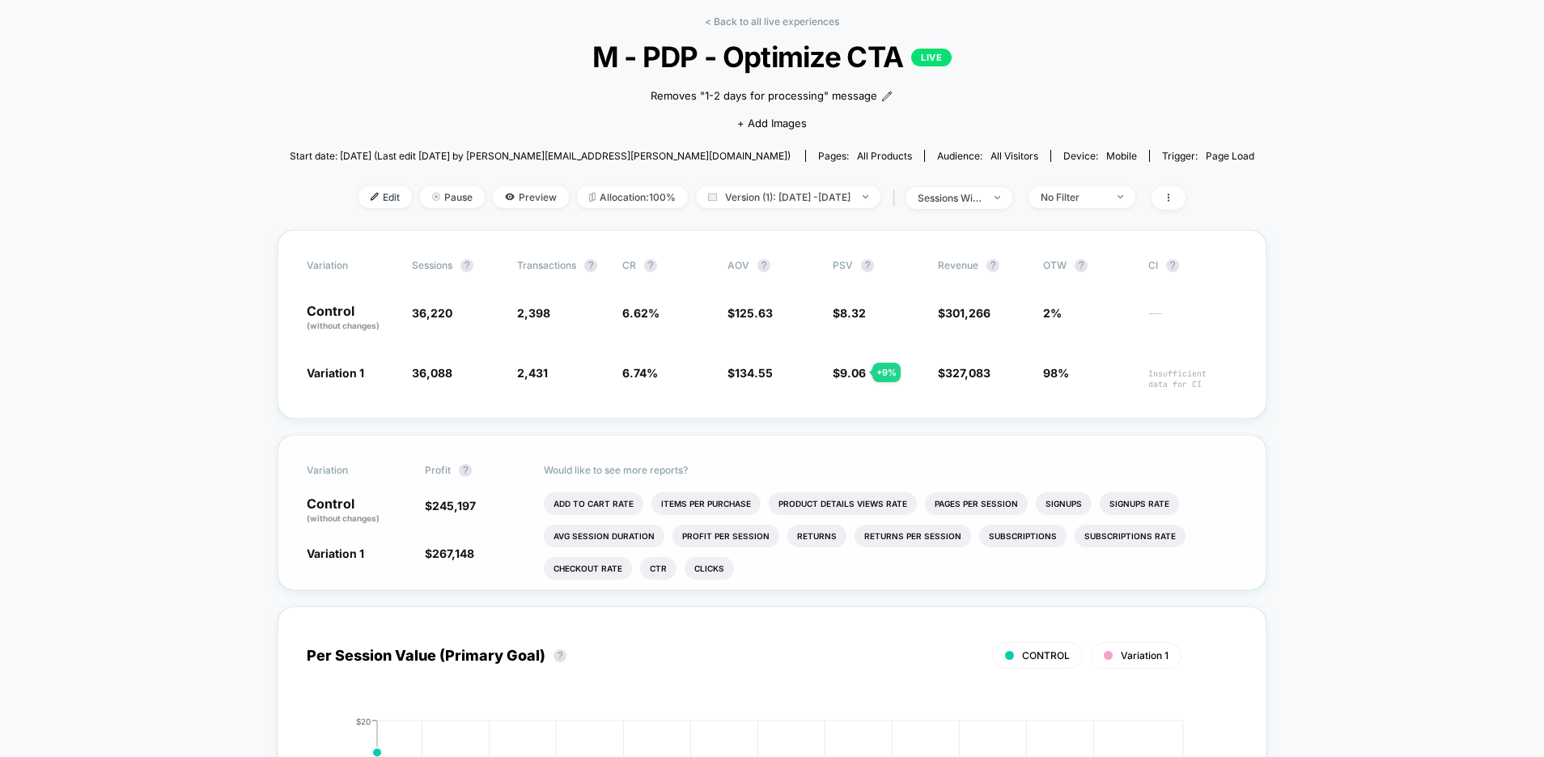
scroll to position [6, 0]
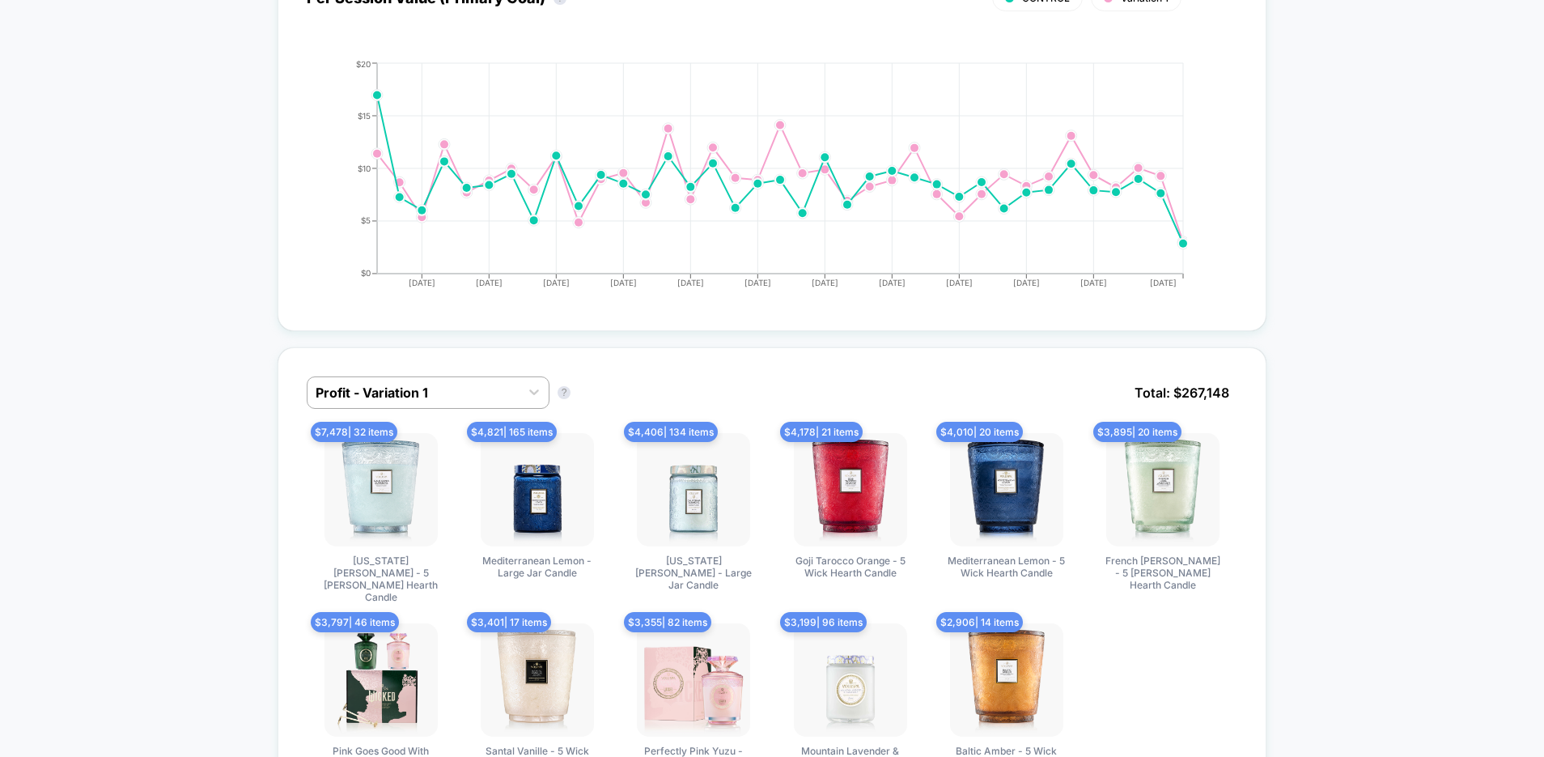
scroll to position [778, 0]
